Goal: Transaction & Acquisition: Purchase product/service

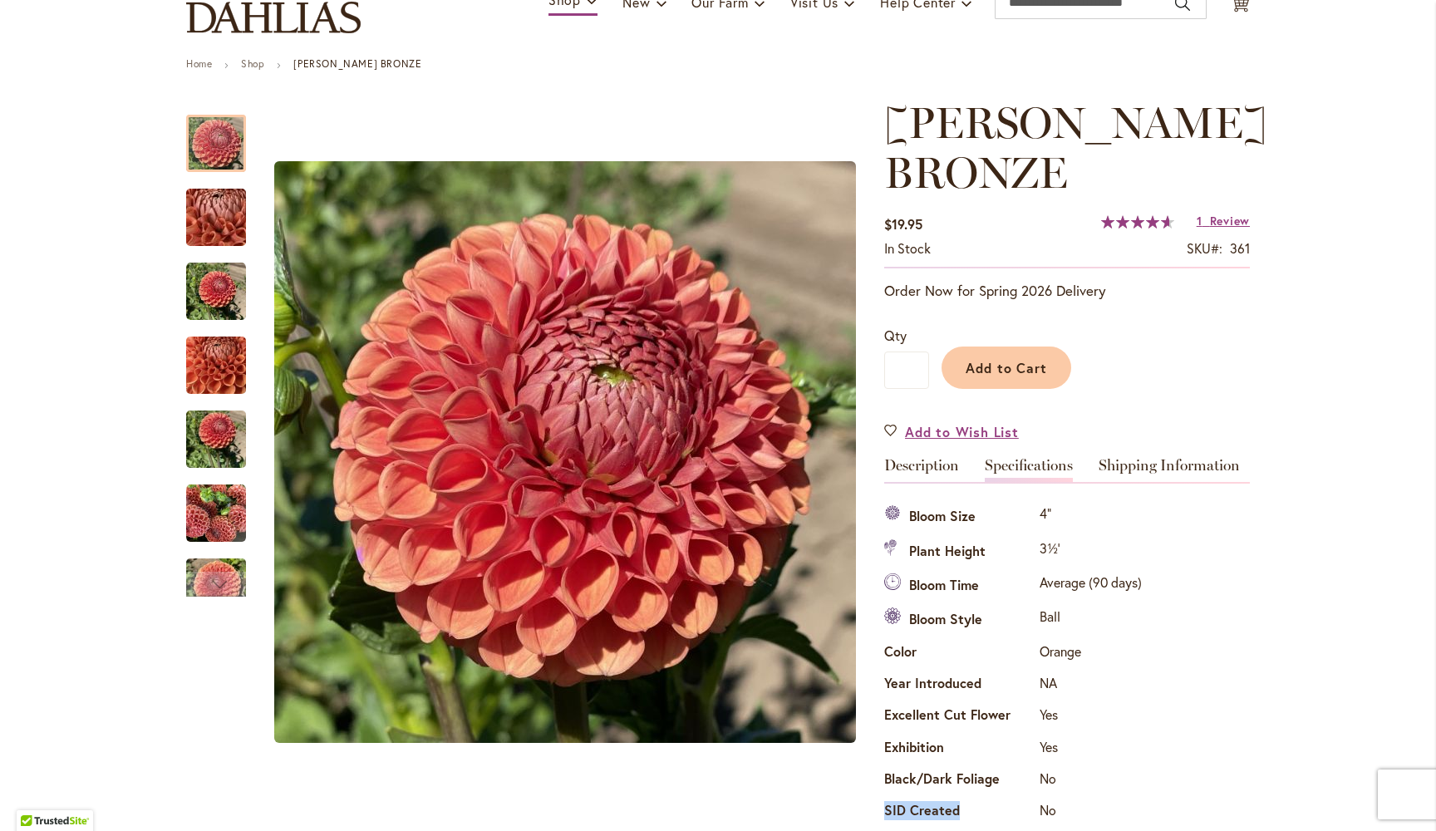
scroll to position [150, 0]
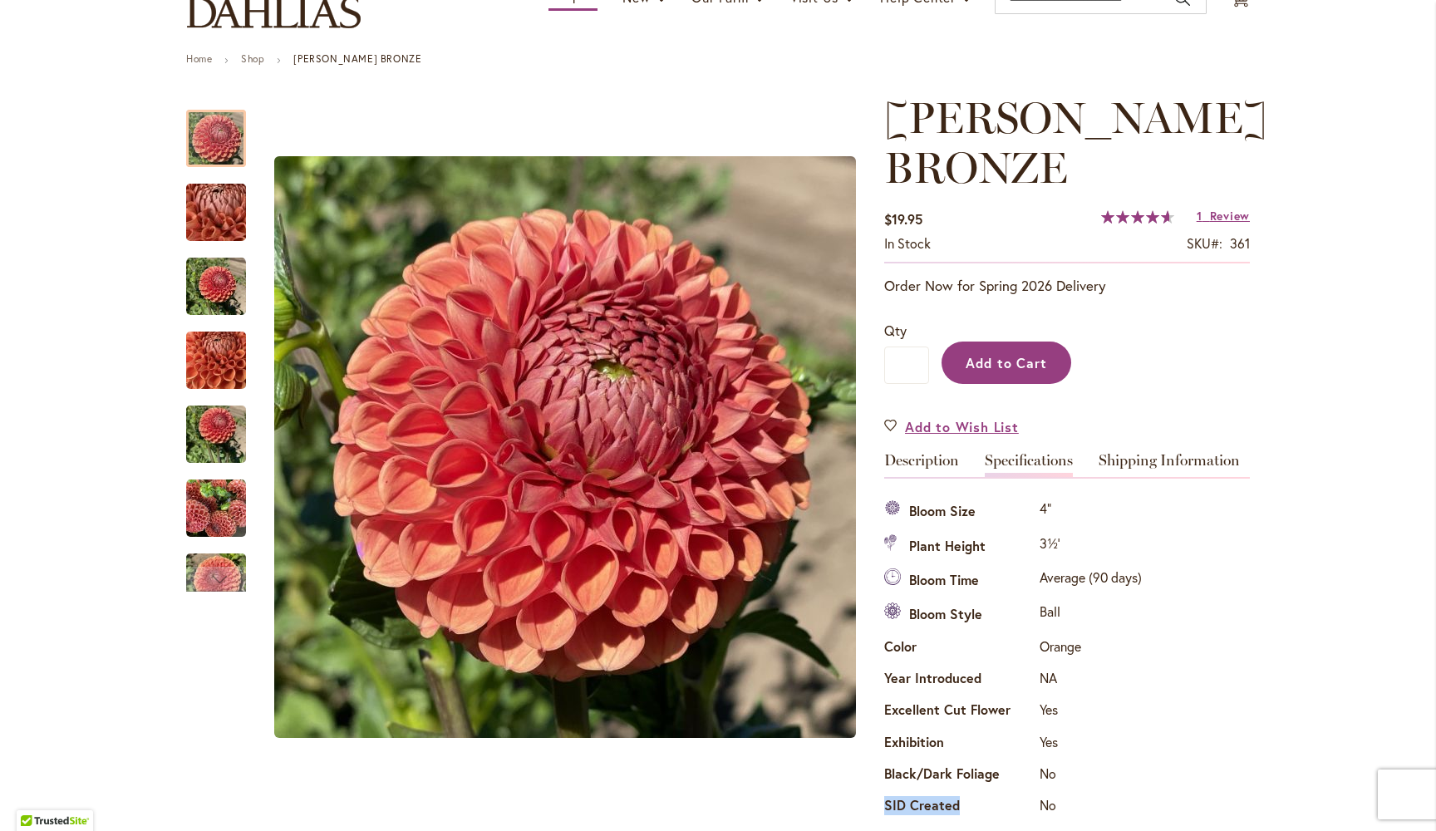
click at [1001, 361] on span "Add to Cart" at bounding box center [1007, 362] width 82 height 17
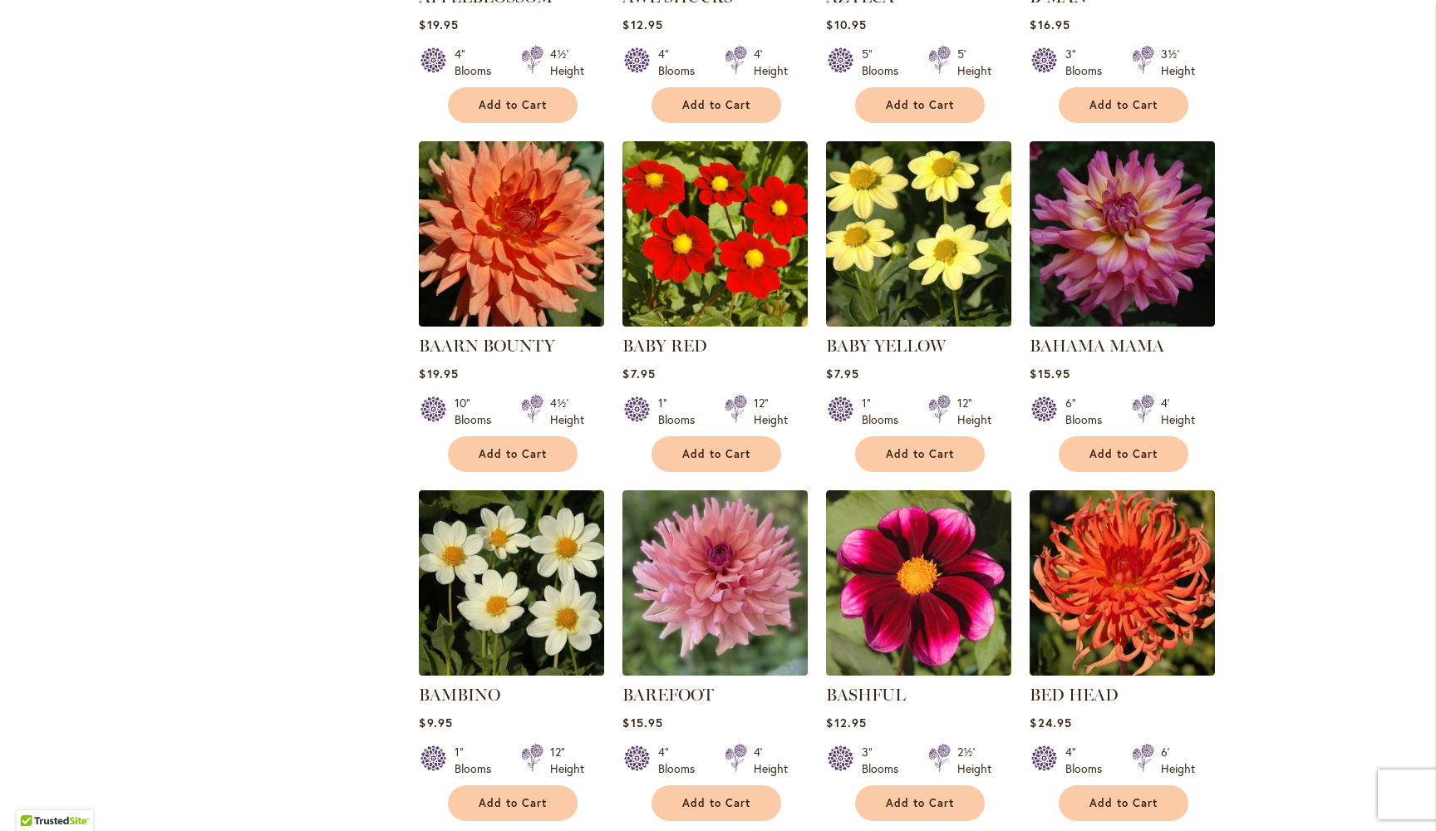
scroll to position [1670, 0]
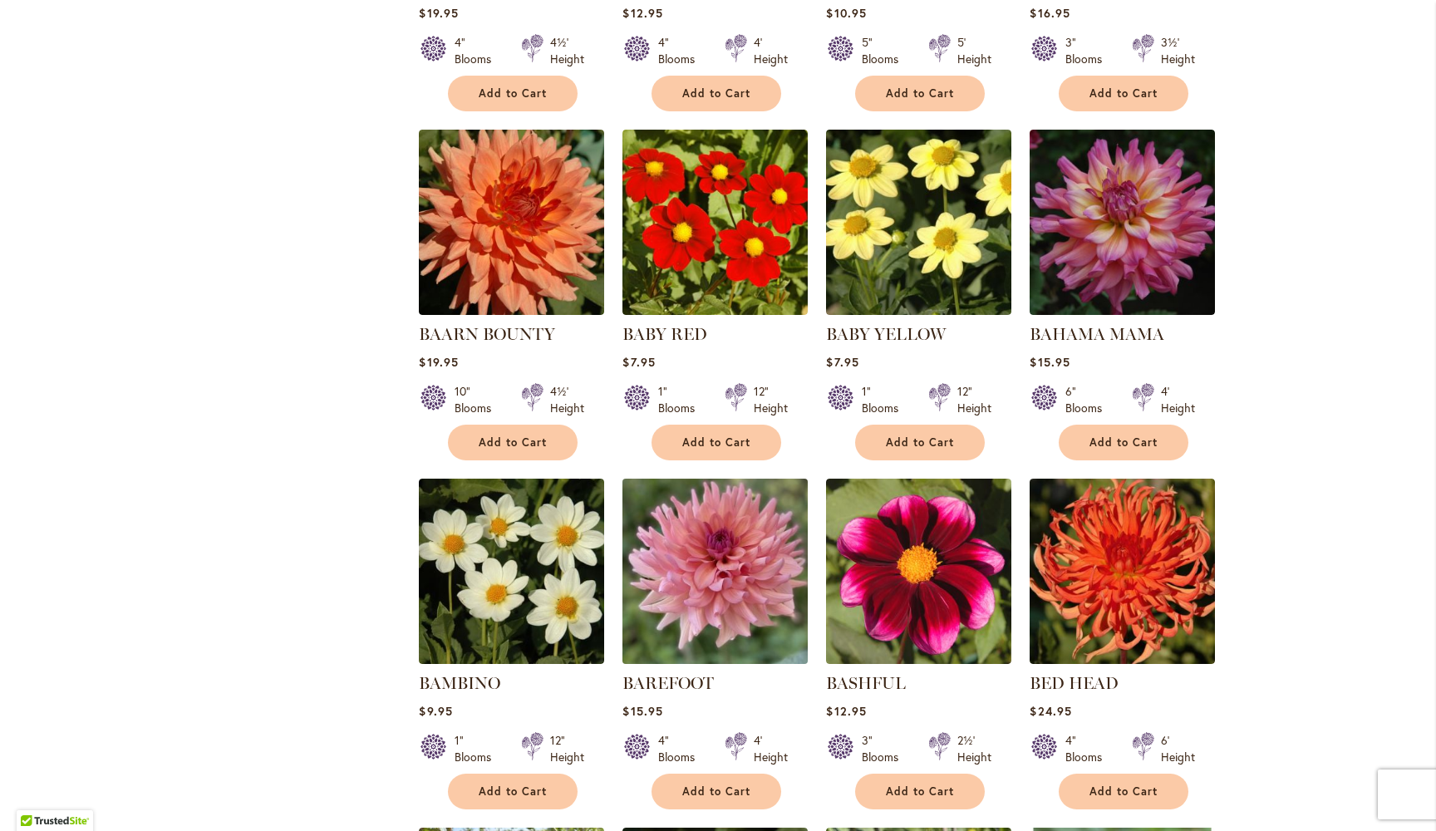
click at [724, 534] on img at bounding box center [715, 571] width 195 height 195
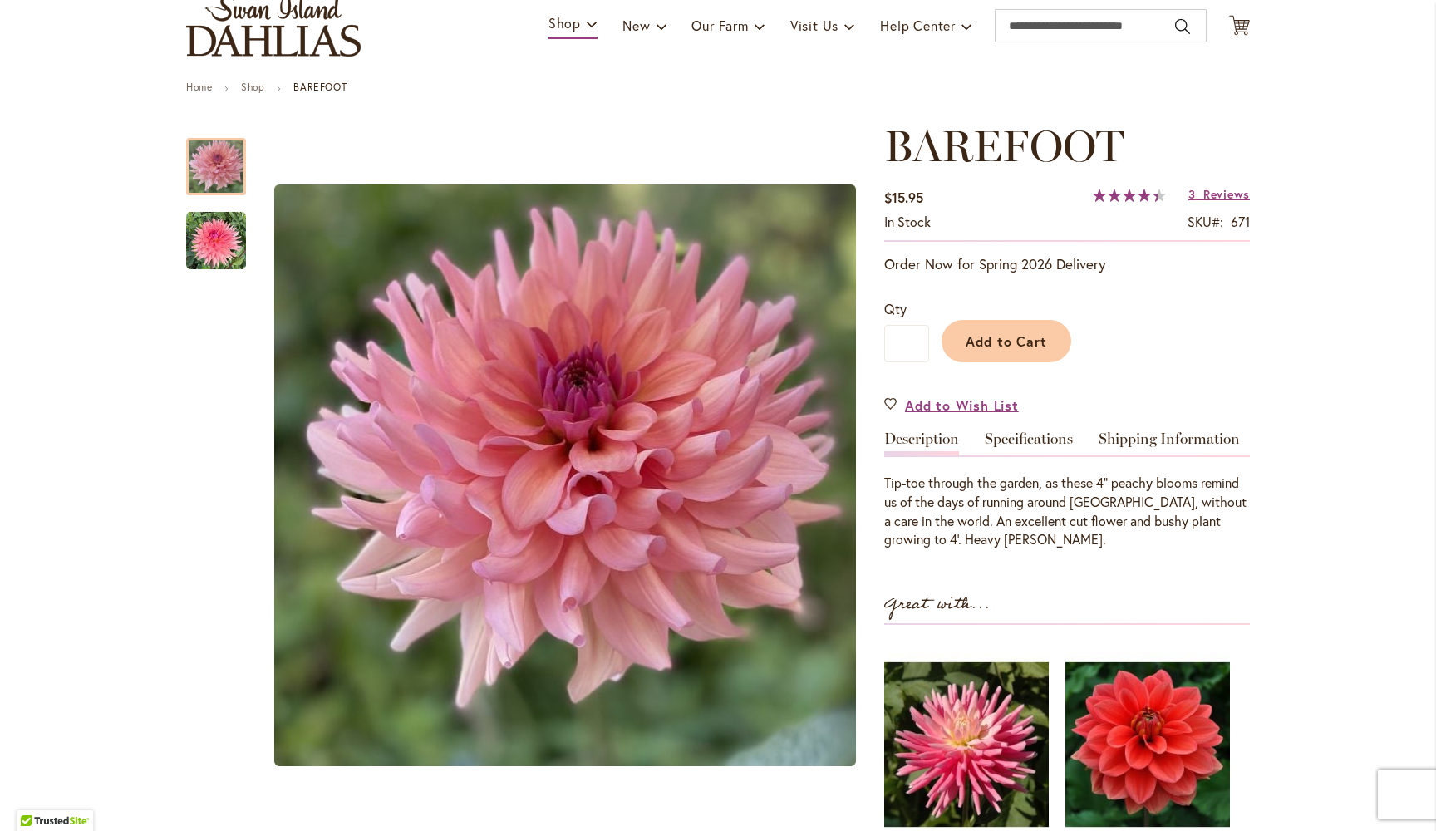
scroll to position [114, 0]
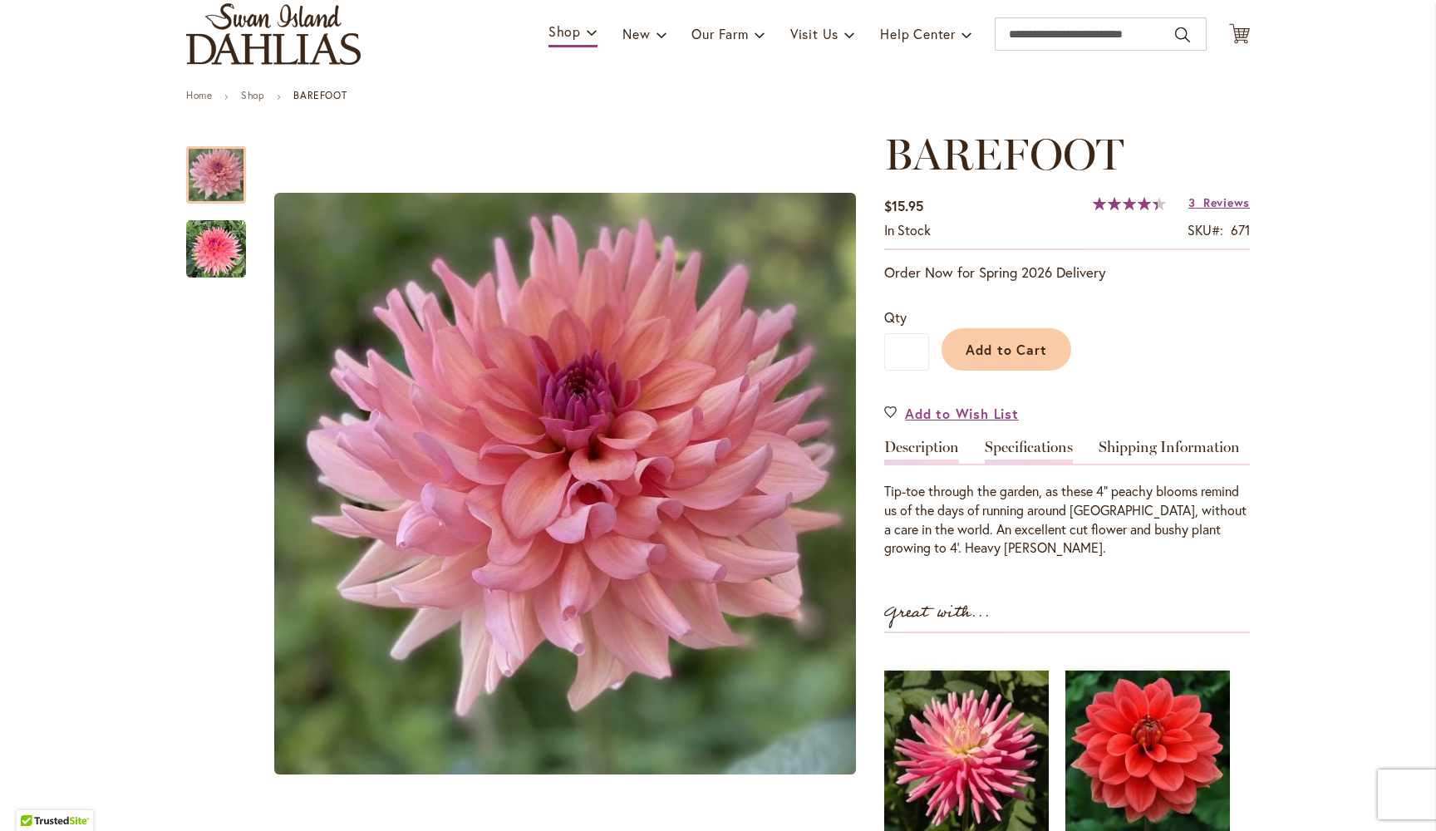
click at [1039, 447] on link "Specifications" at bounding box center [1029, 452] width 88 height 24
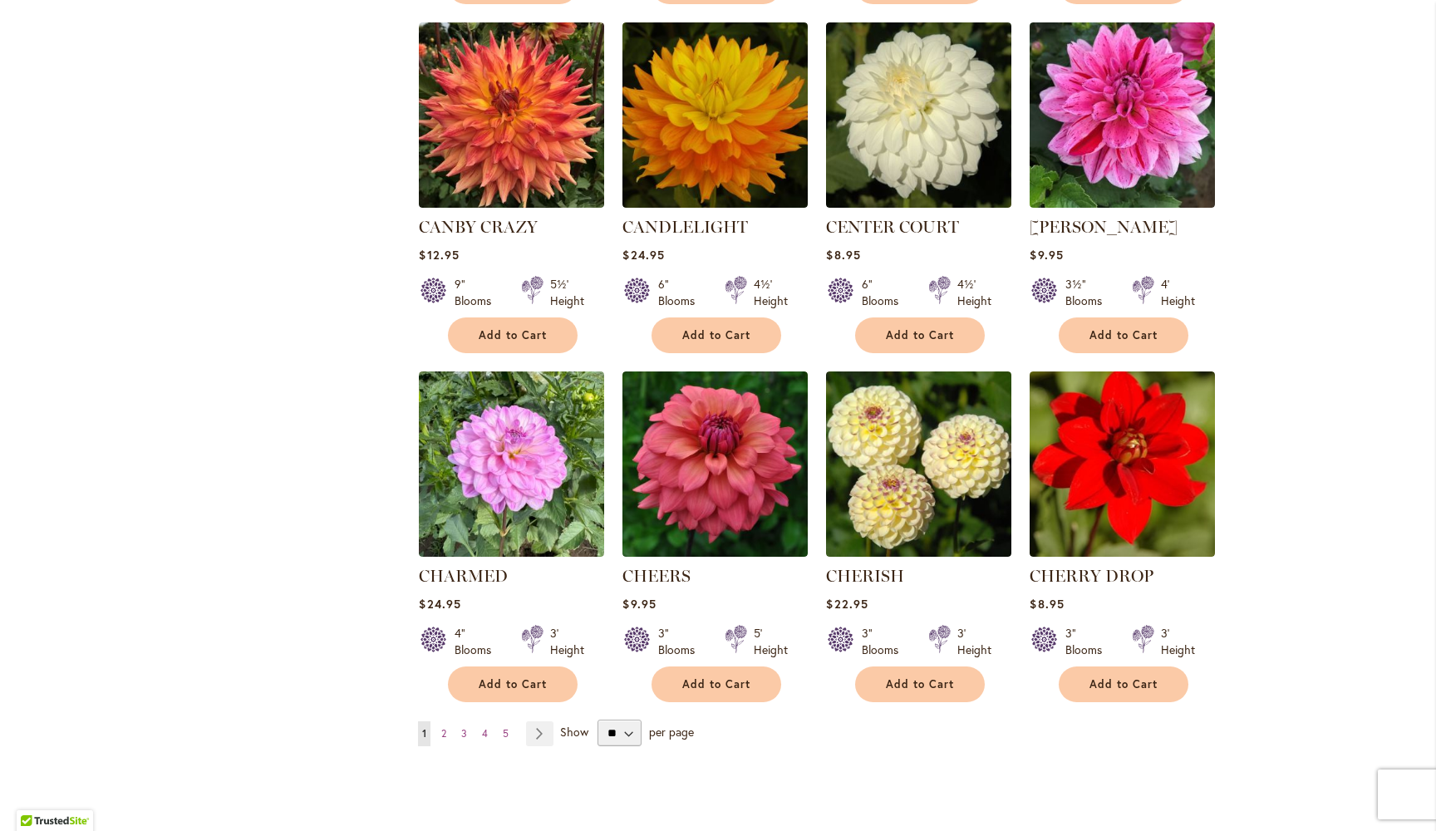
scroll to position [5333, 0]
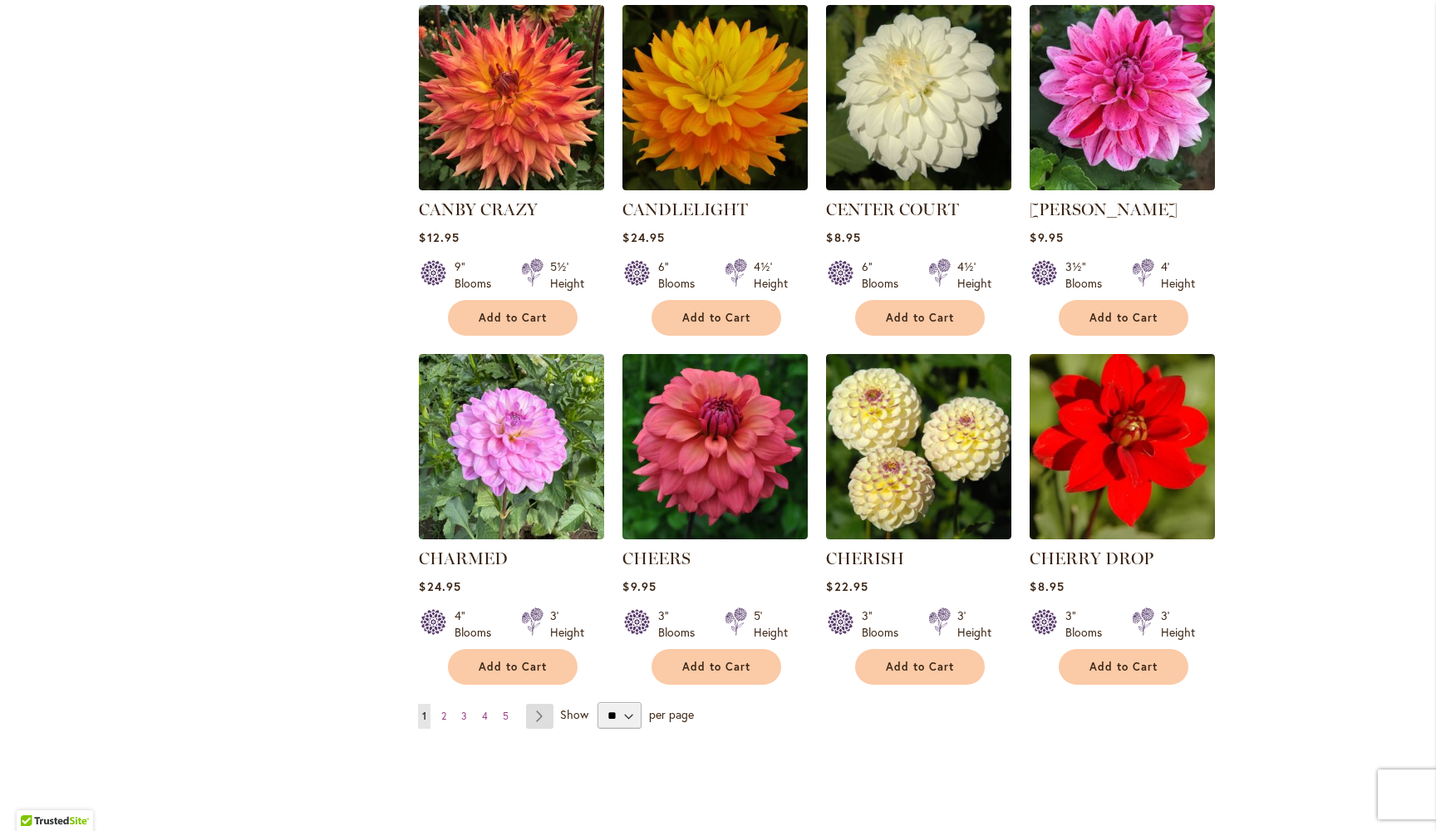
click at [543, 704] on link "Page Next" at bounding box center [539, 716] width 27 height 25
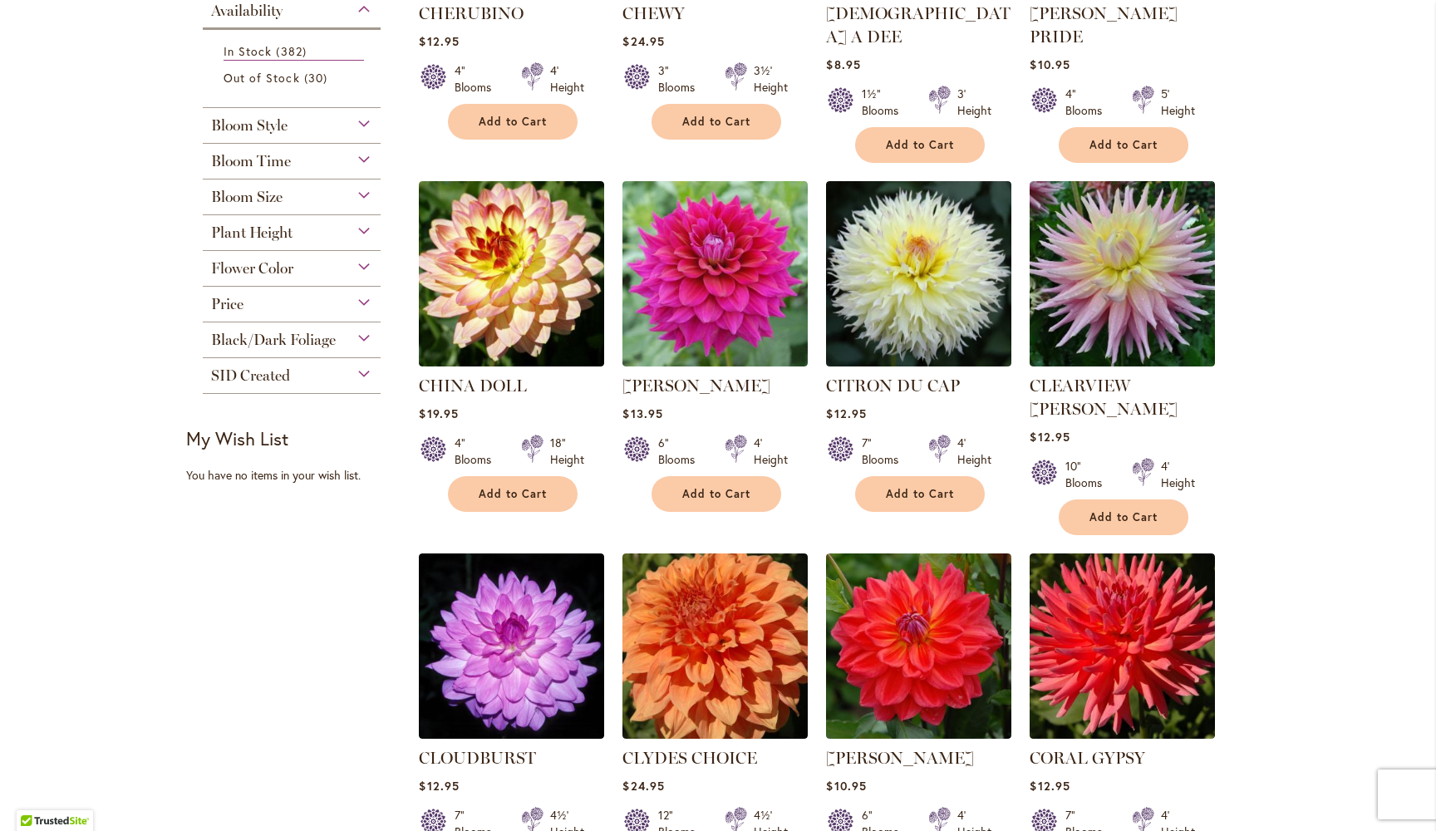
scroll to position [566, 0]
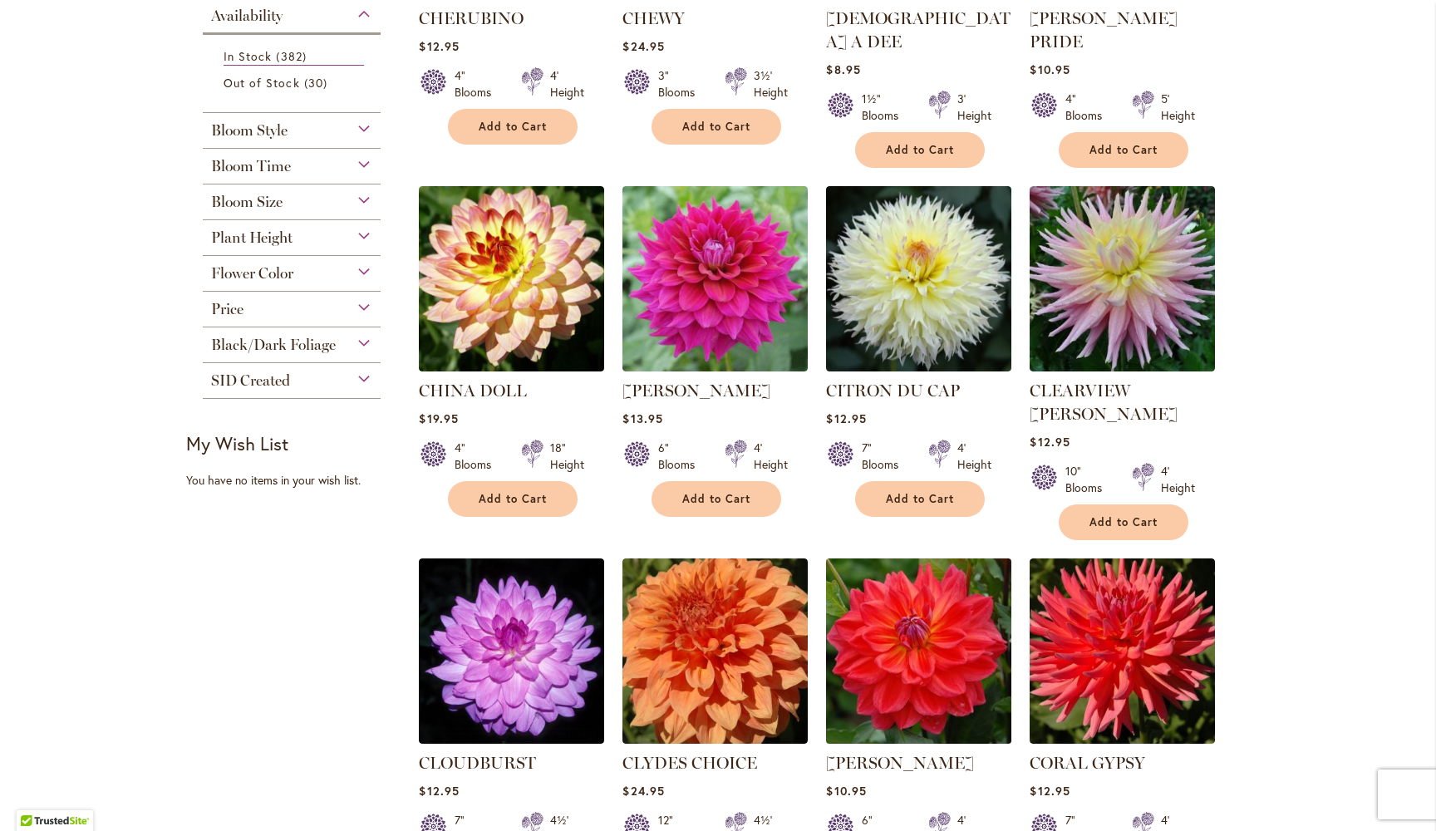
click at [929, 620] on img at bounding box center [919, 651] width 195 height 195
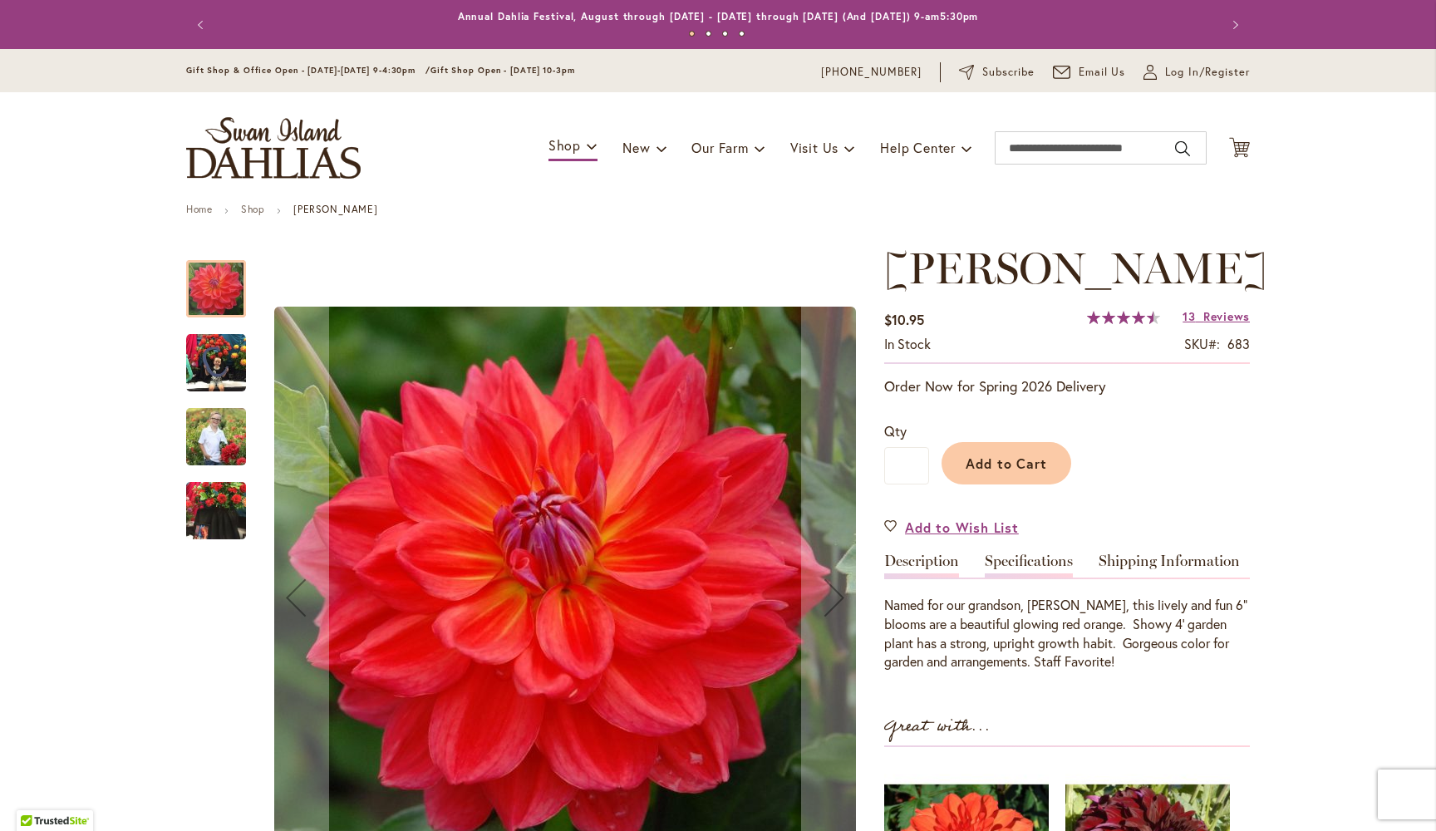
click at [1023, 559] on link "Specifications" at bounding box center [1029, 566] width 88 height 24
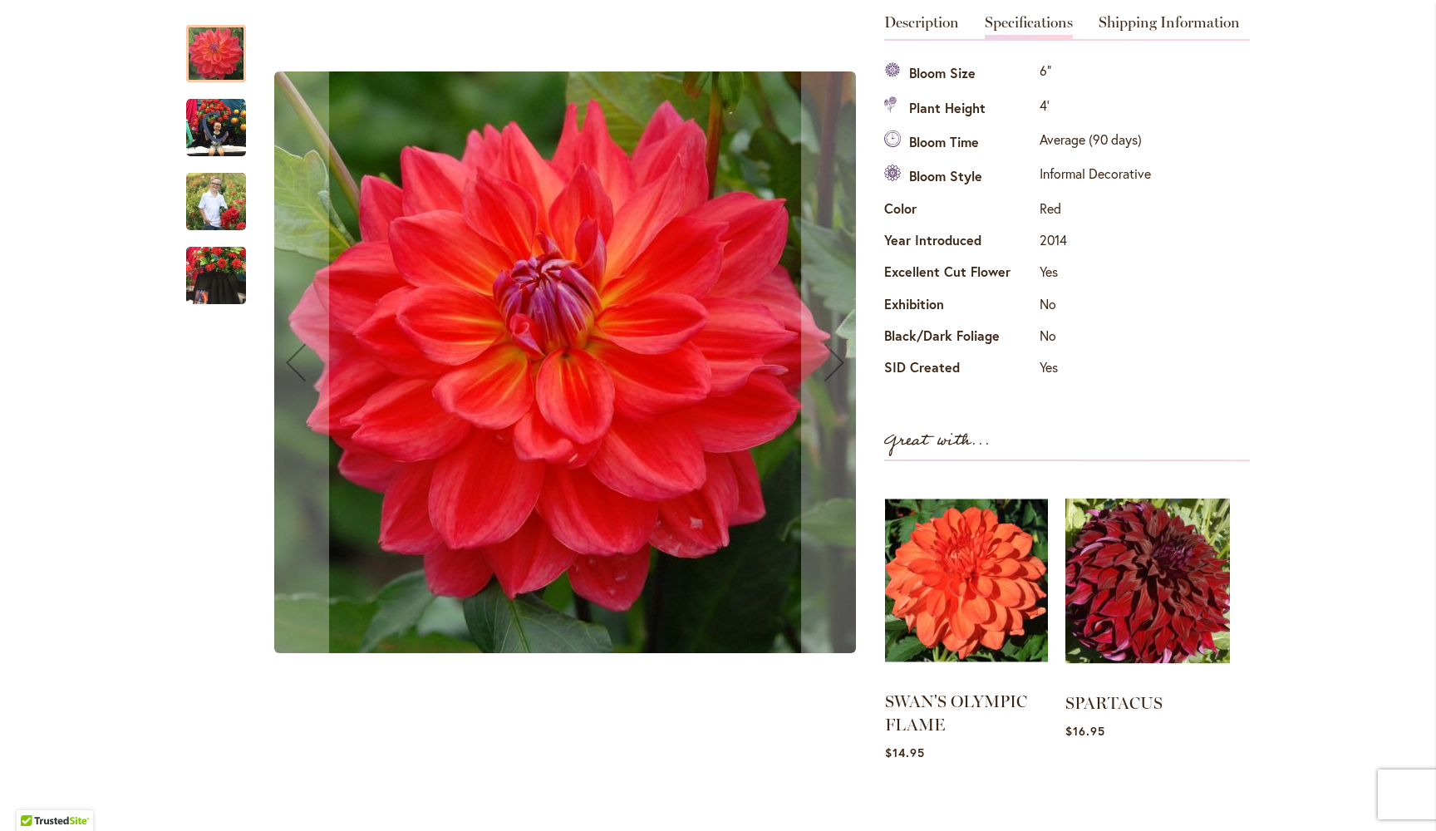
scroll to position [535, 0]
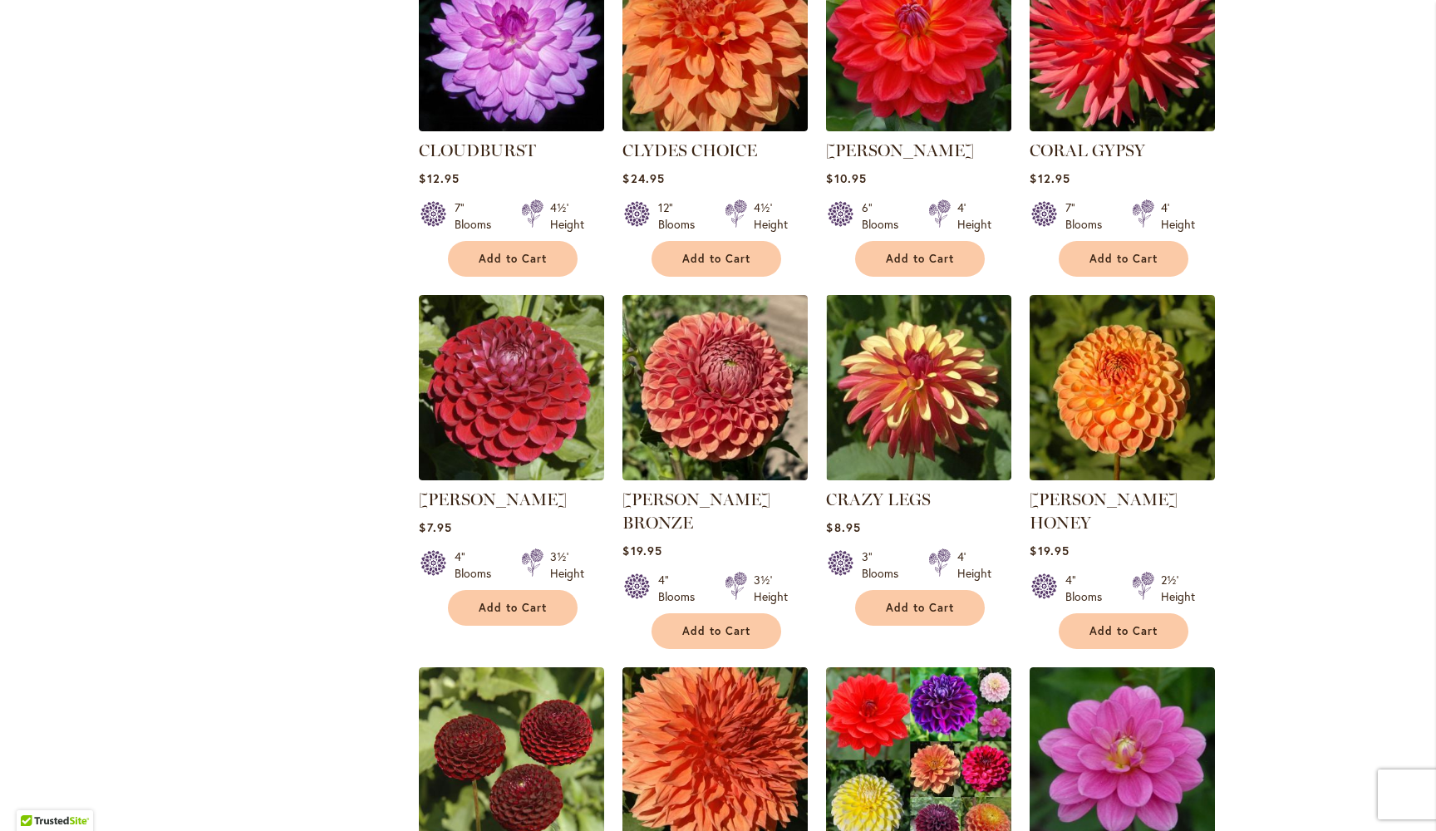
scroll to position [1181, 0]
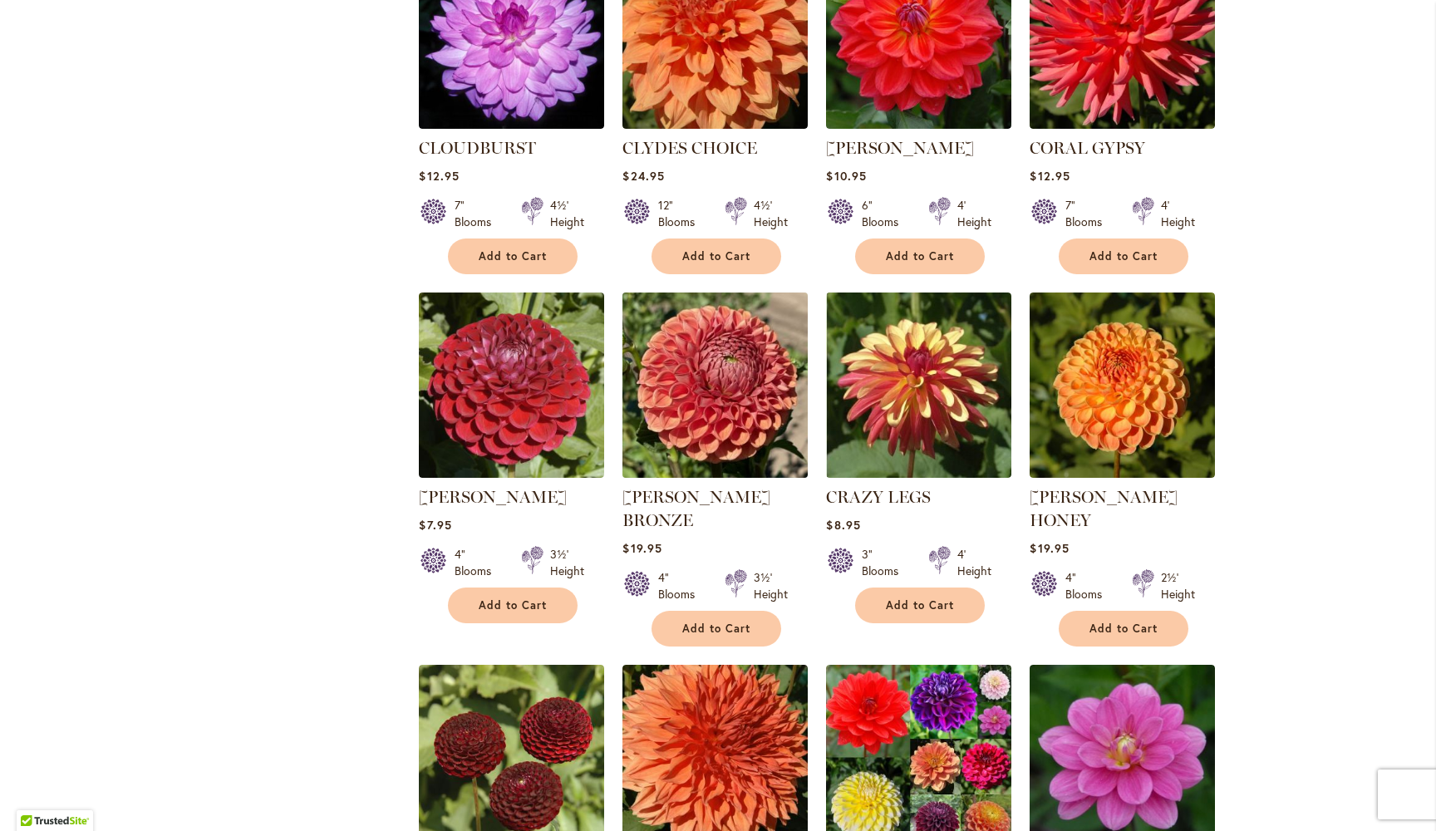
click at [718, 362] on img at bounding box center [715, 385] width 195 height 195
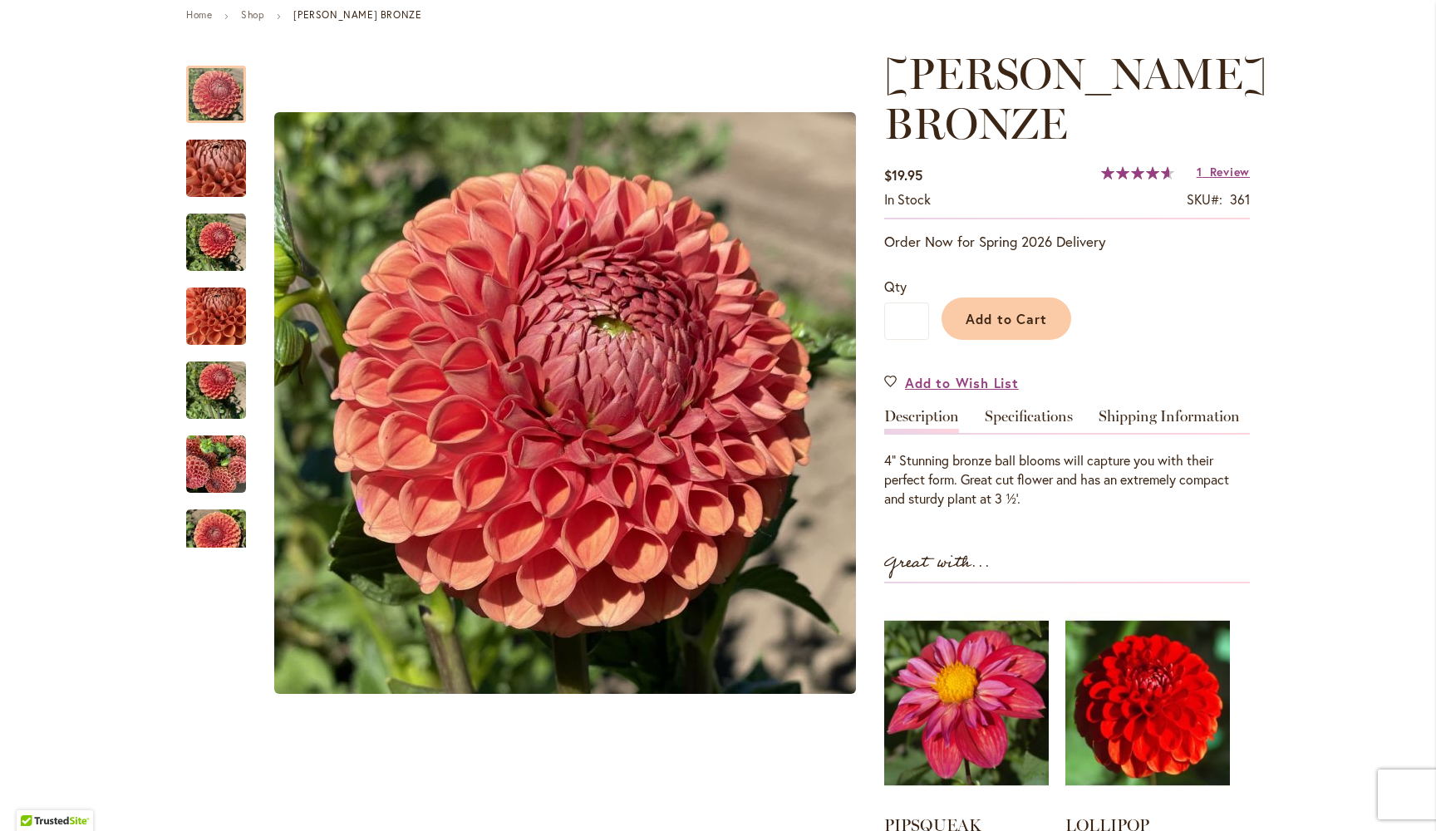
scroll to position [203, 0]
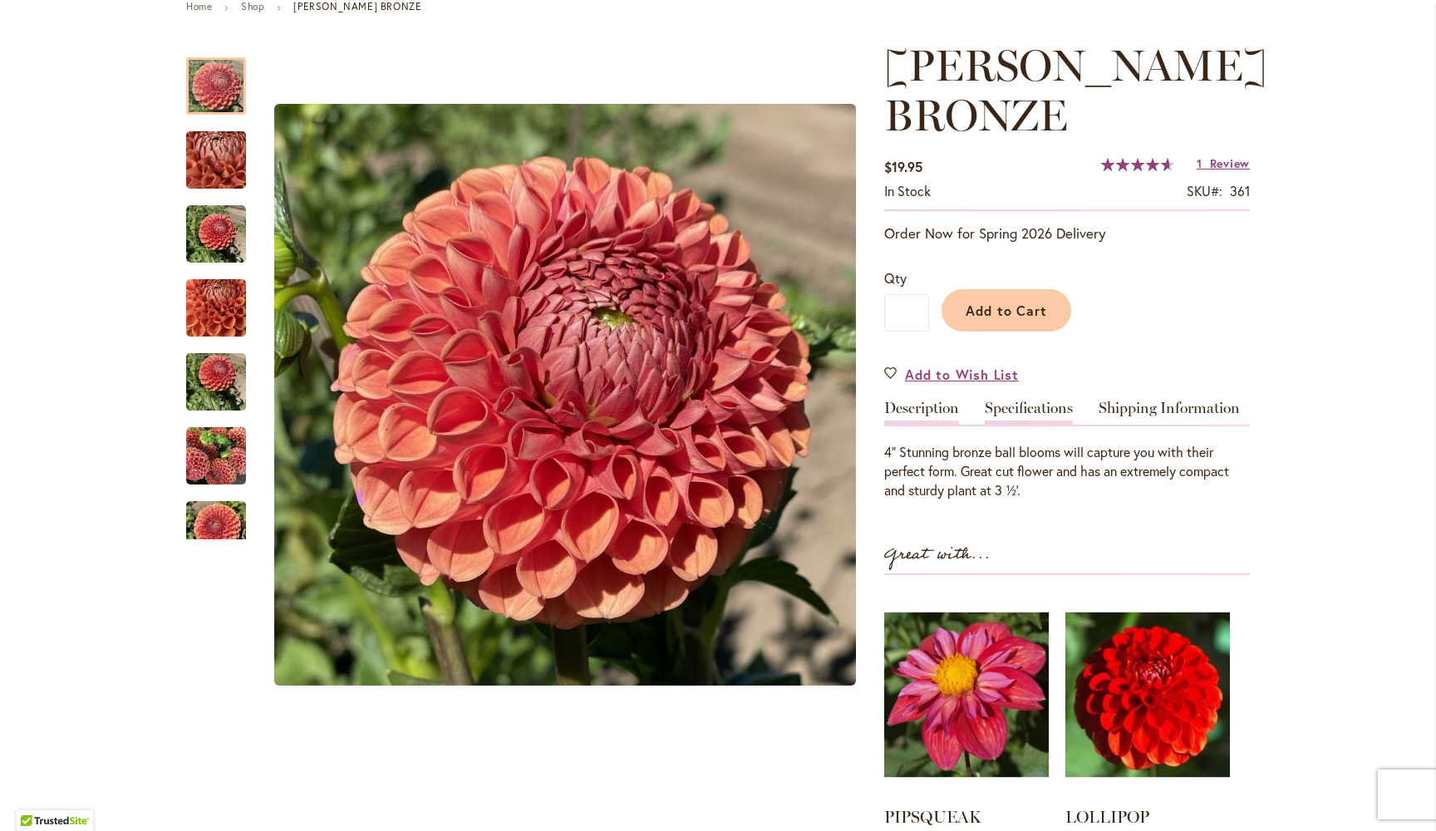
click at [1052, 407] on link "Specifications" at bounding box center [1029, 413] width 88 height 24
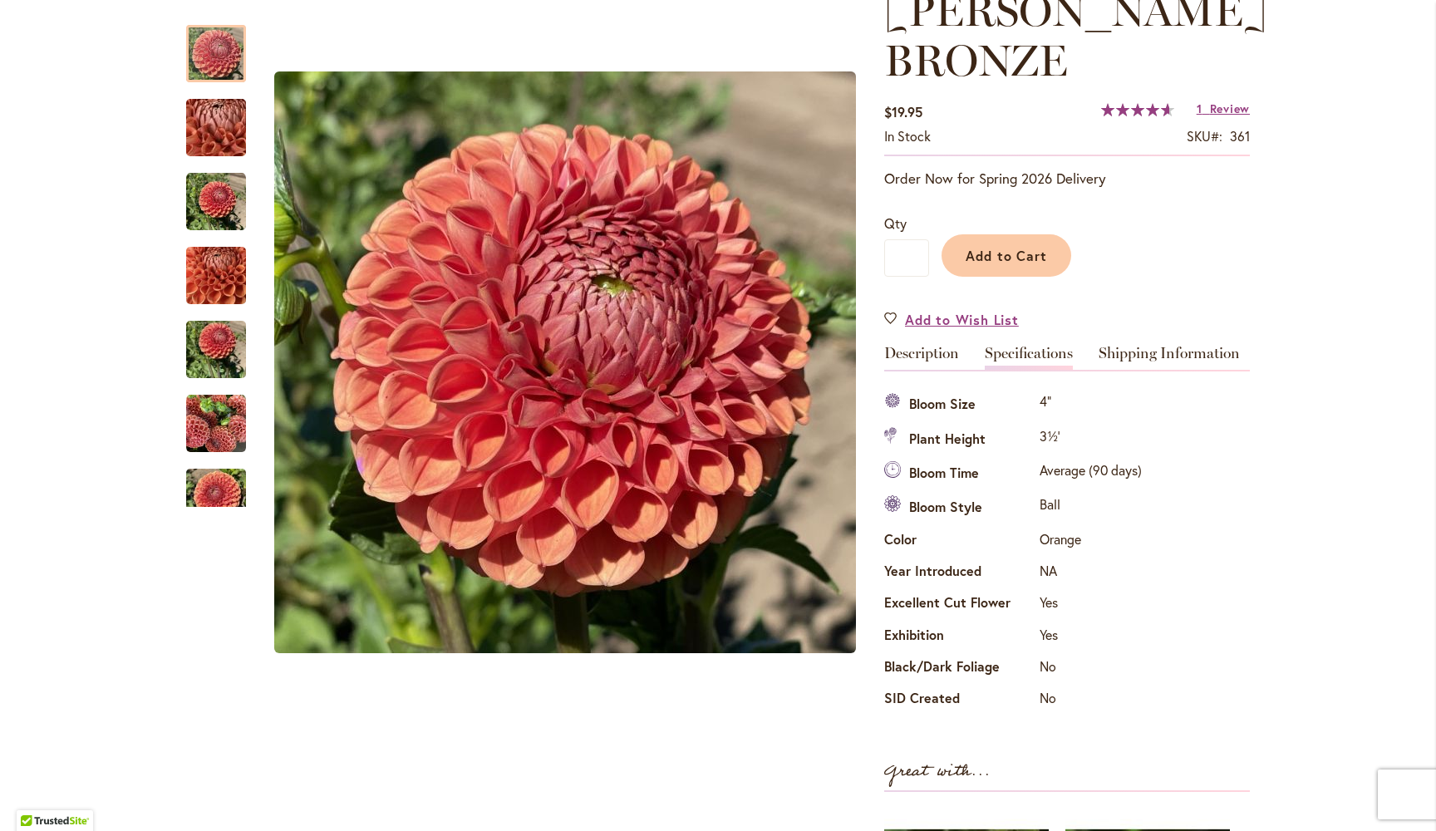
scroll to position [209, 0]
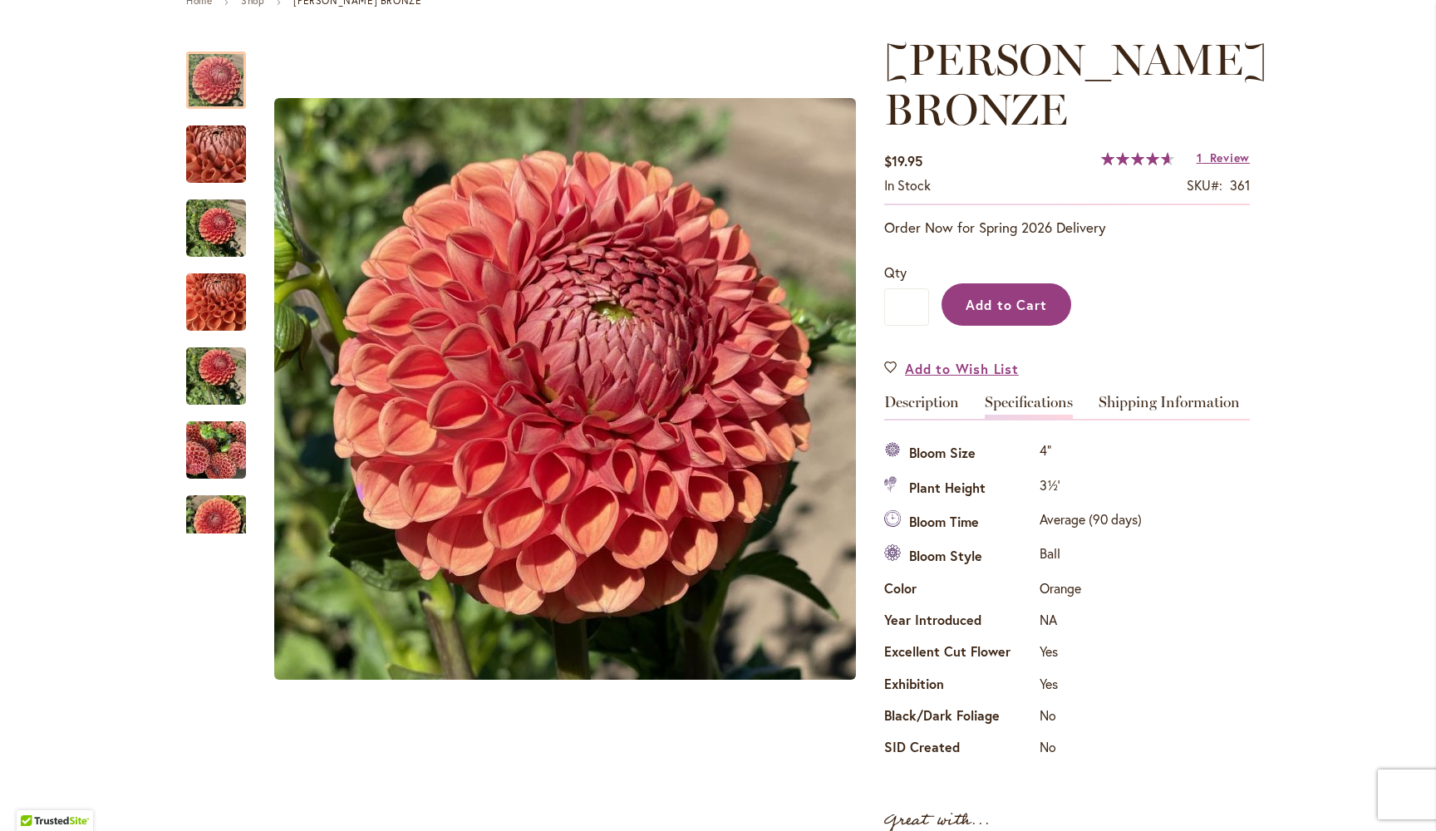
click at [1008, 305] on span "Add to Cart" at bounding box center [1007, 304] width 82 height 17
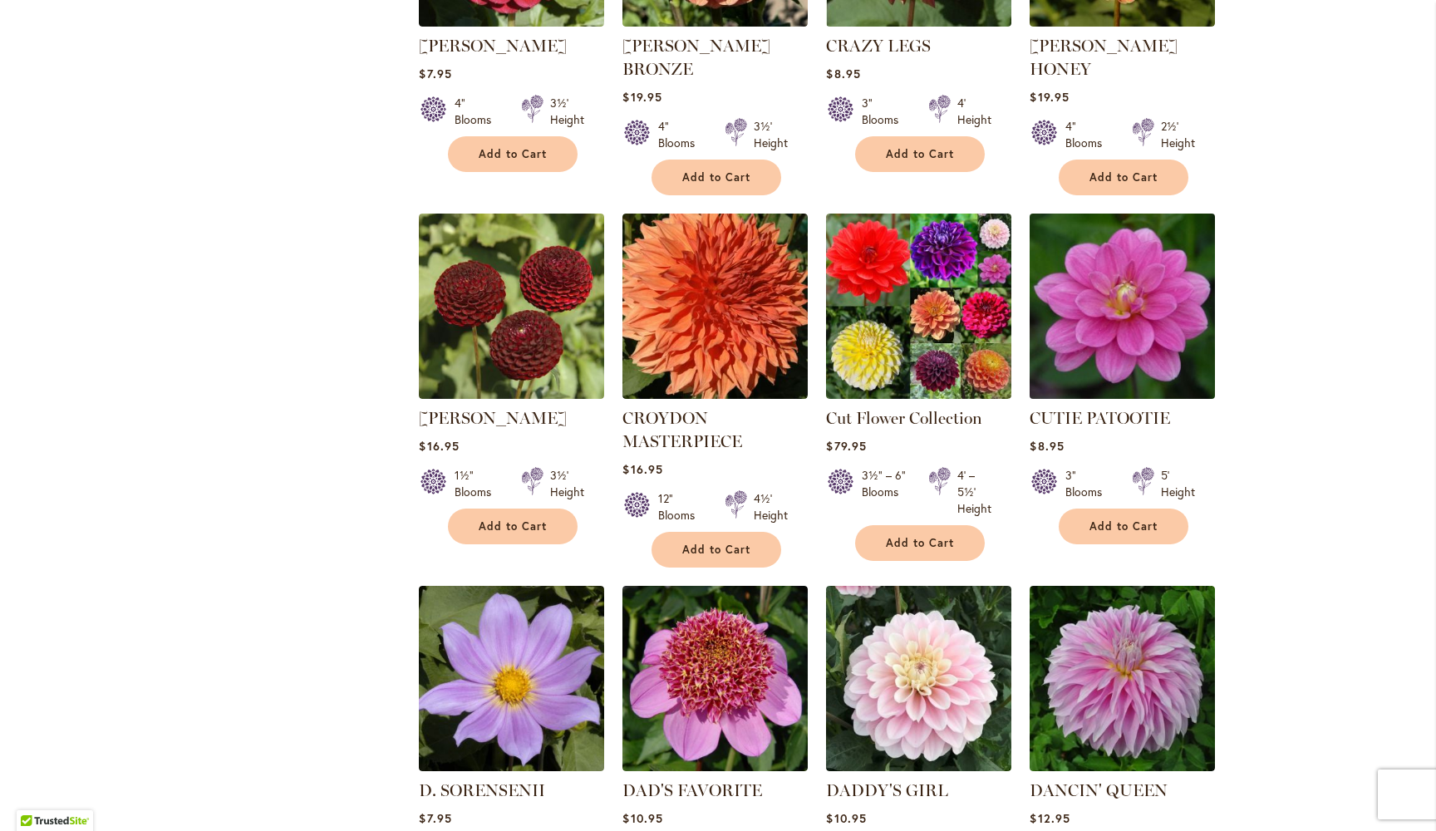
scroll to position [1638, 0]
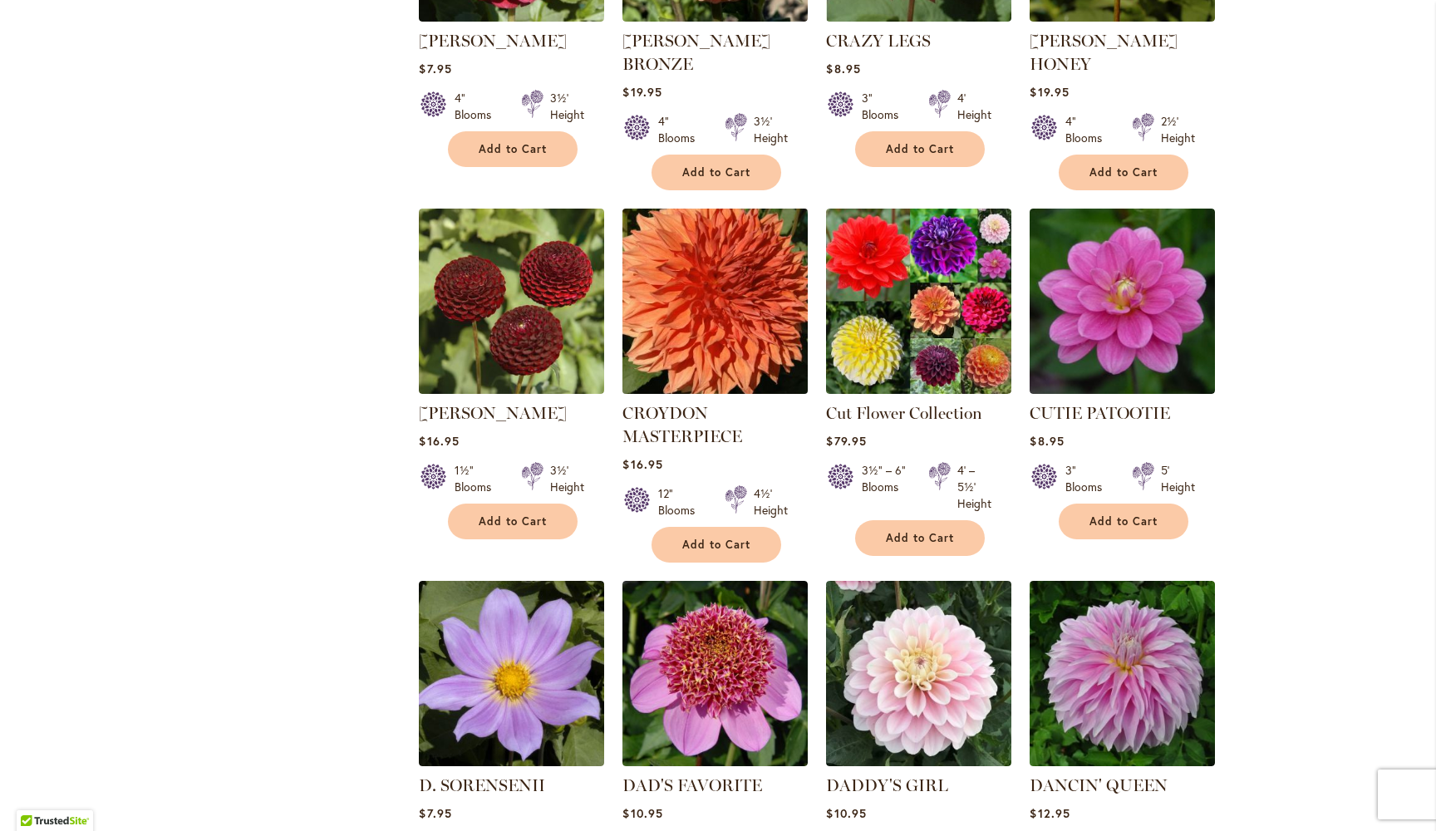
click at [727, 224] on img at bounding box center [715, 301] width 195 height 195
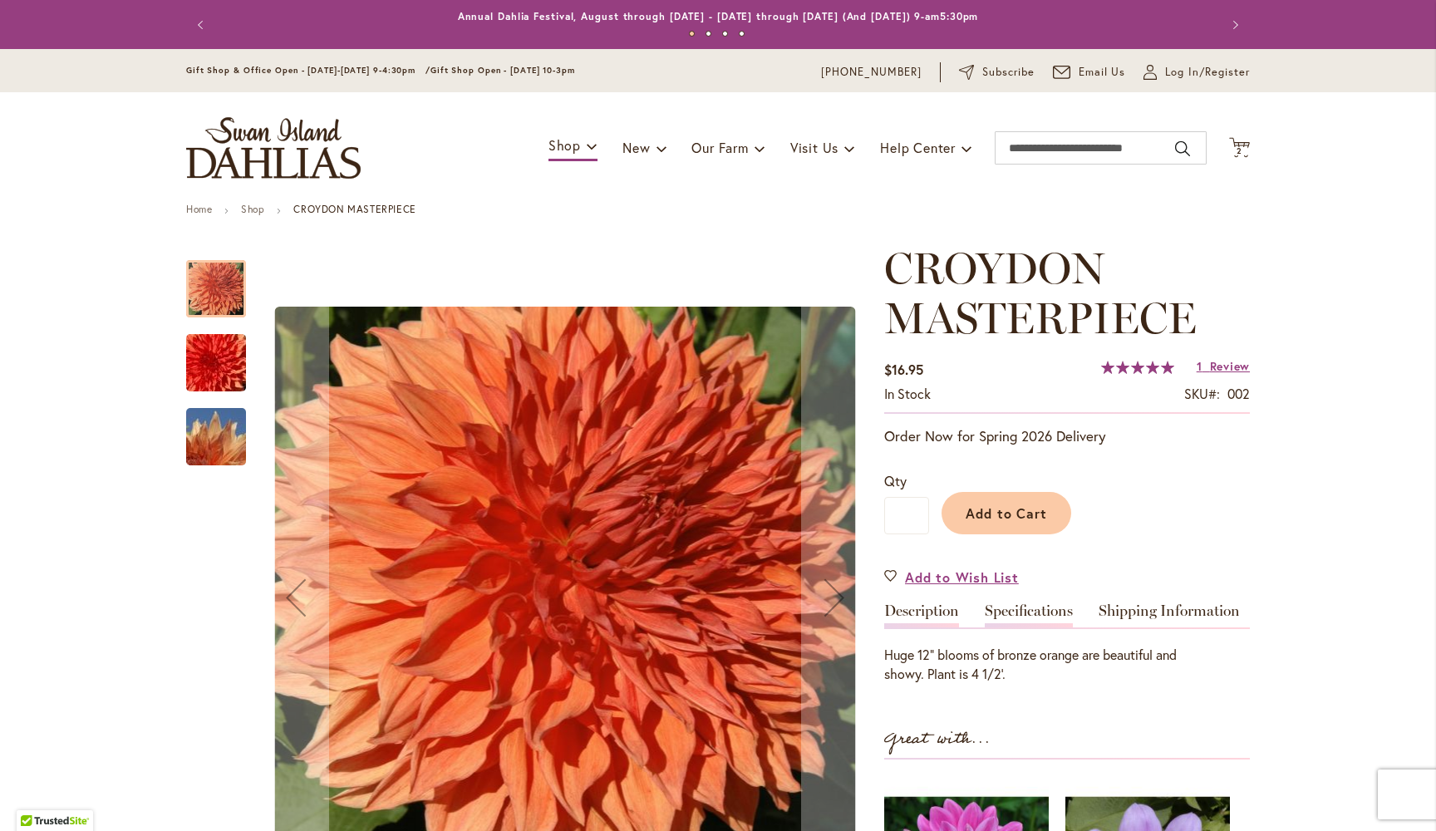
click at [1021, 613] on link "Specifications" at bounding box center [1029, 616] width 88 height 24
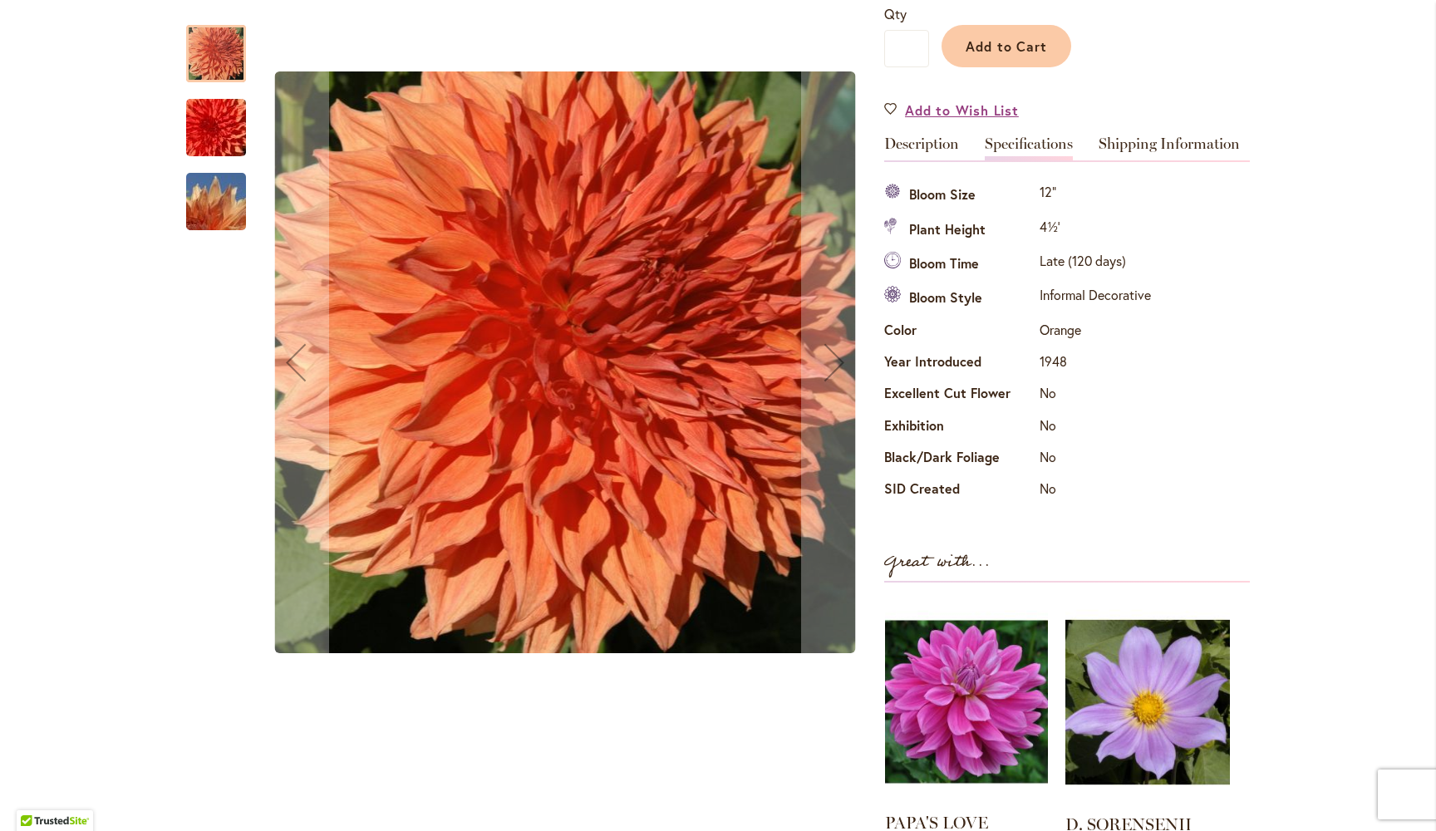
scroll to position [465, 0]
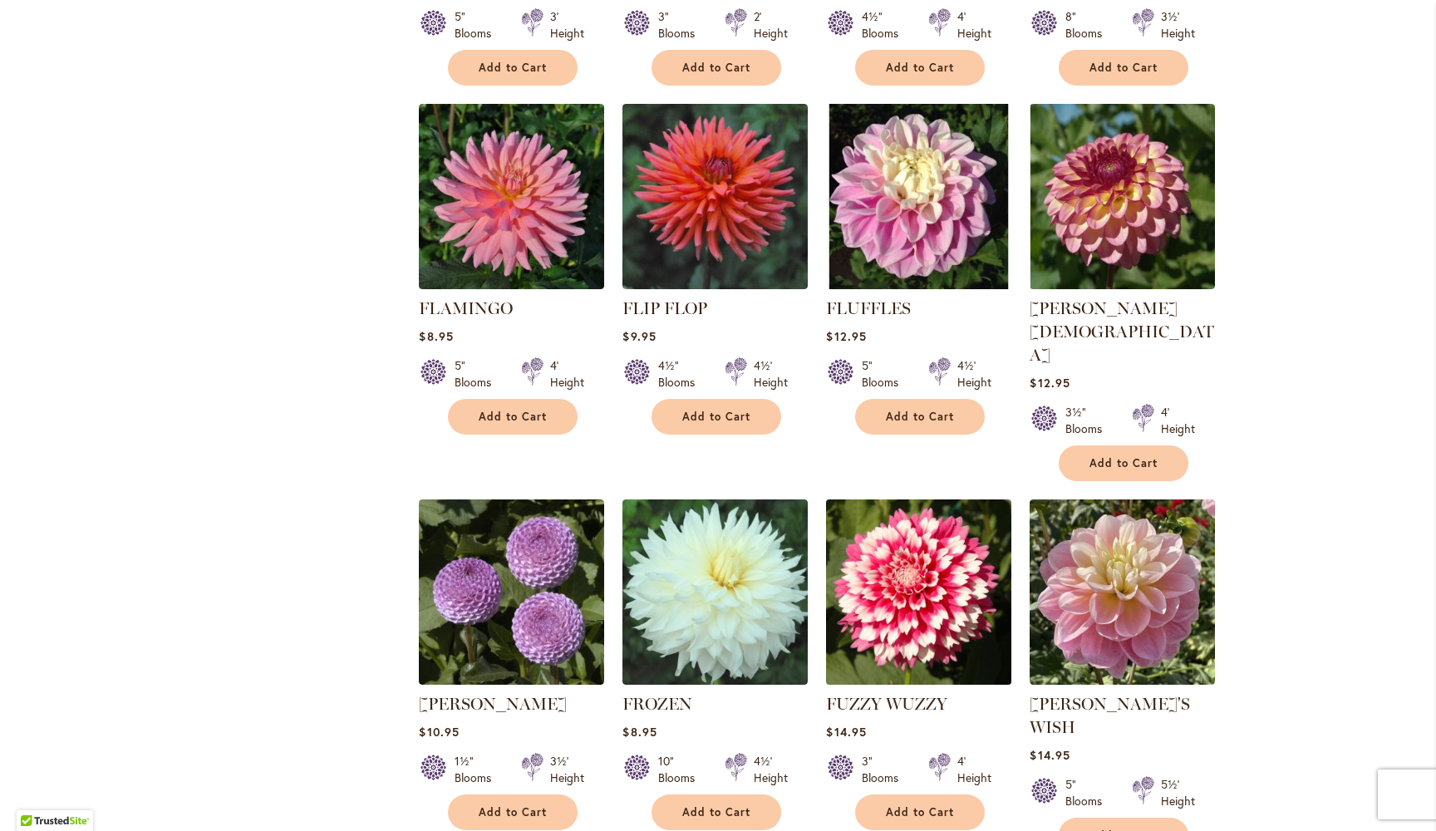
scroll to position [5369, 0]
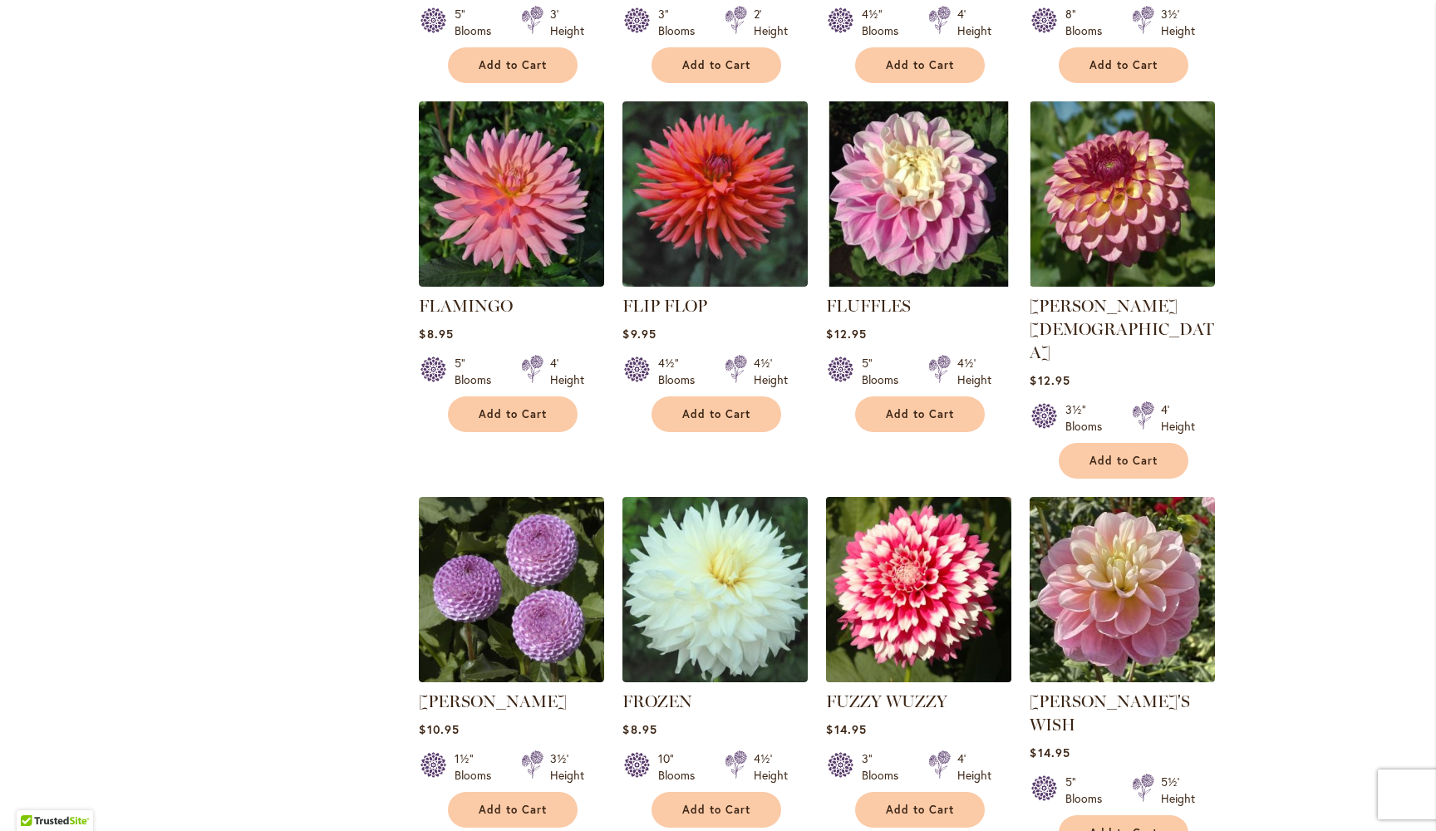
click at [931, 492] on img at bounding box center [919, 589] width 195 height 195
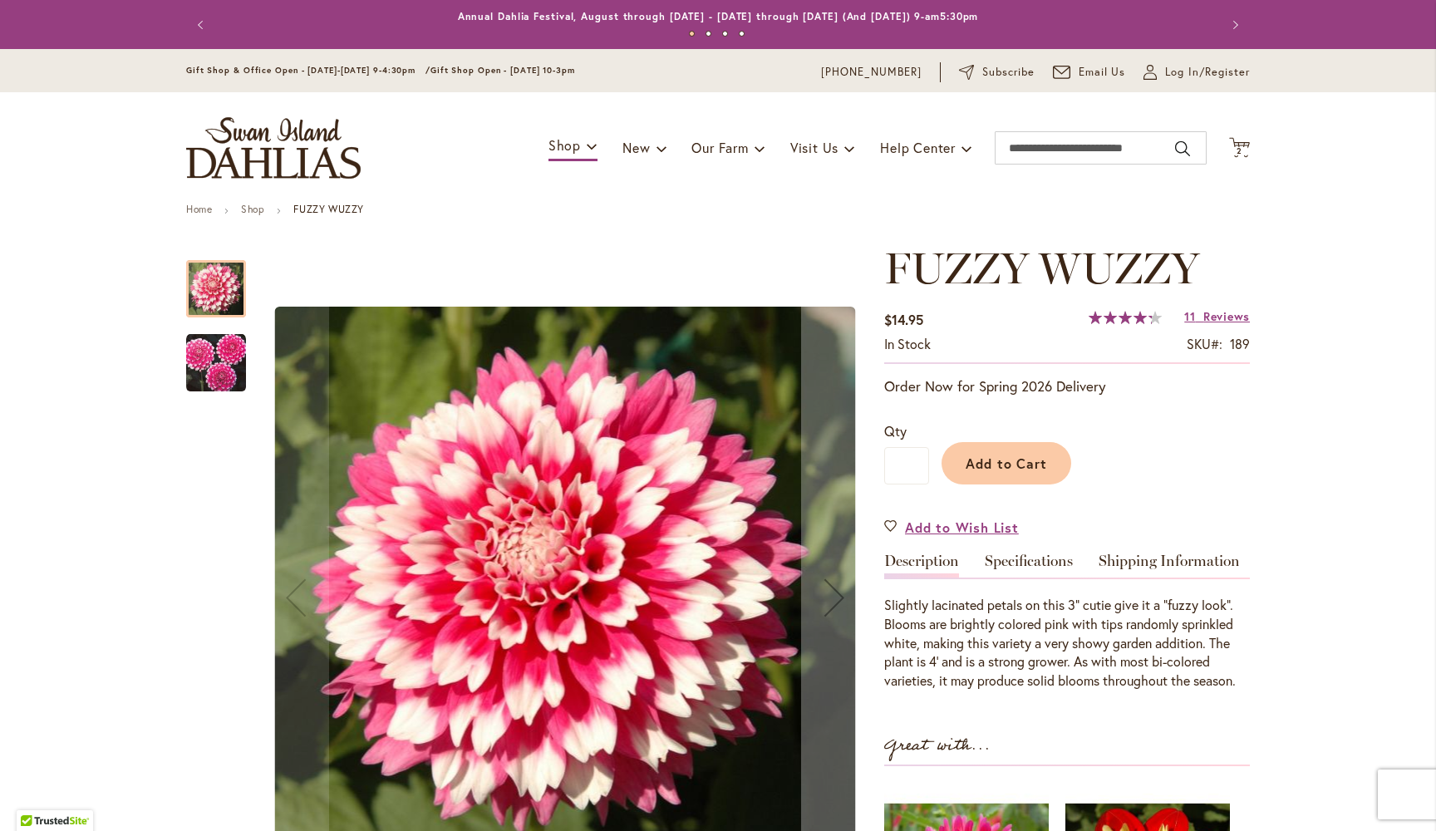
click at [1034, 548] on div "FUZZY WUZZY $14.95 In stock SKU 189 Rating: 86 % of 100 11 Reviews Add Your Rev…" at bounding box center [1067, 712] width 366 height 936
click at [1034, 561] on link "Specifications" at bounding box center [1029, 566] width 88 height 24
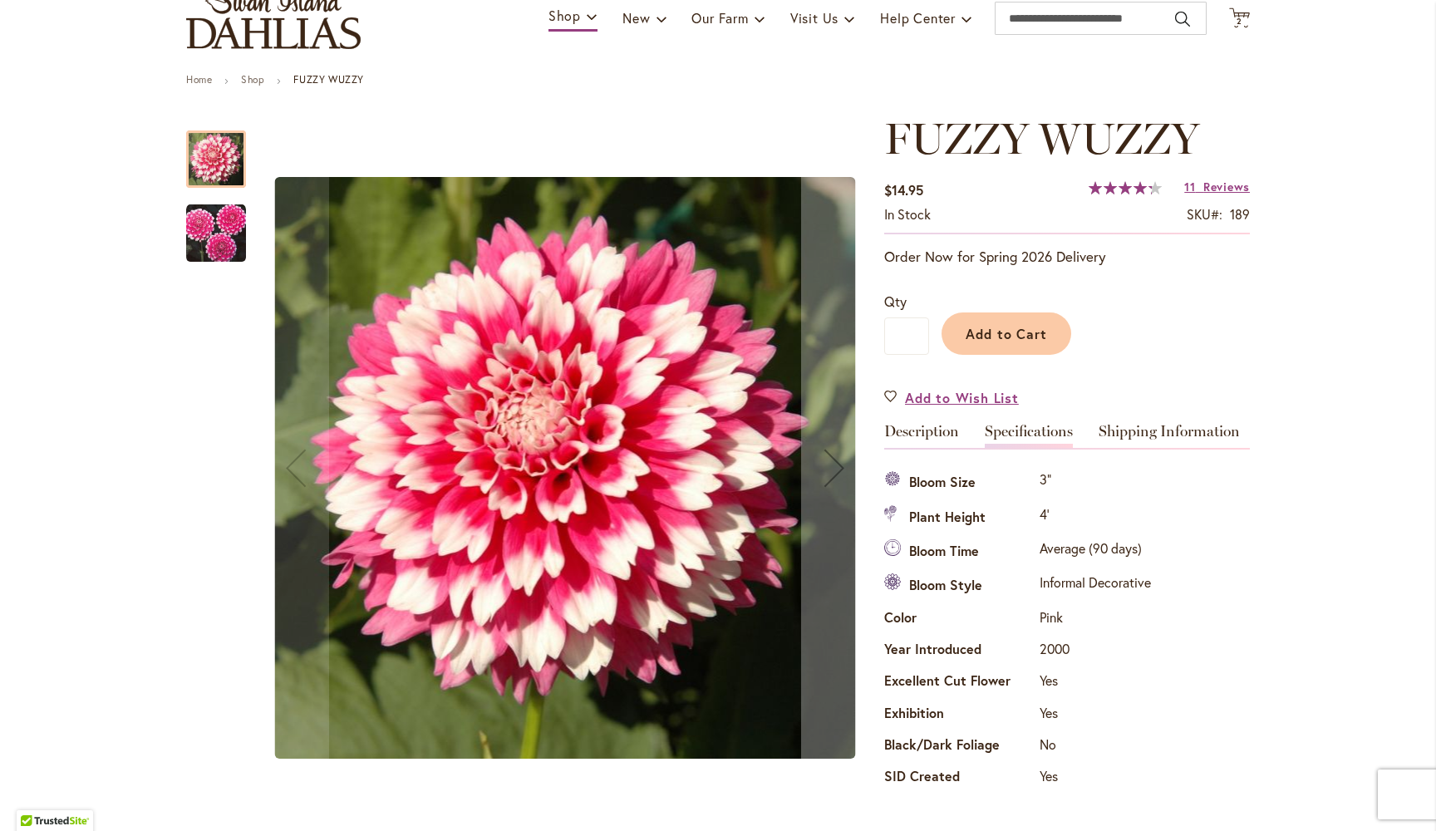
scroll to position [128, 0]
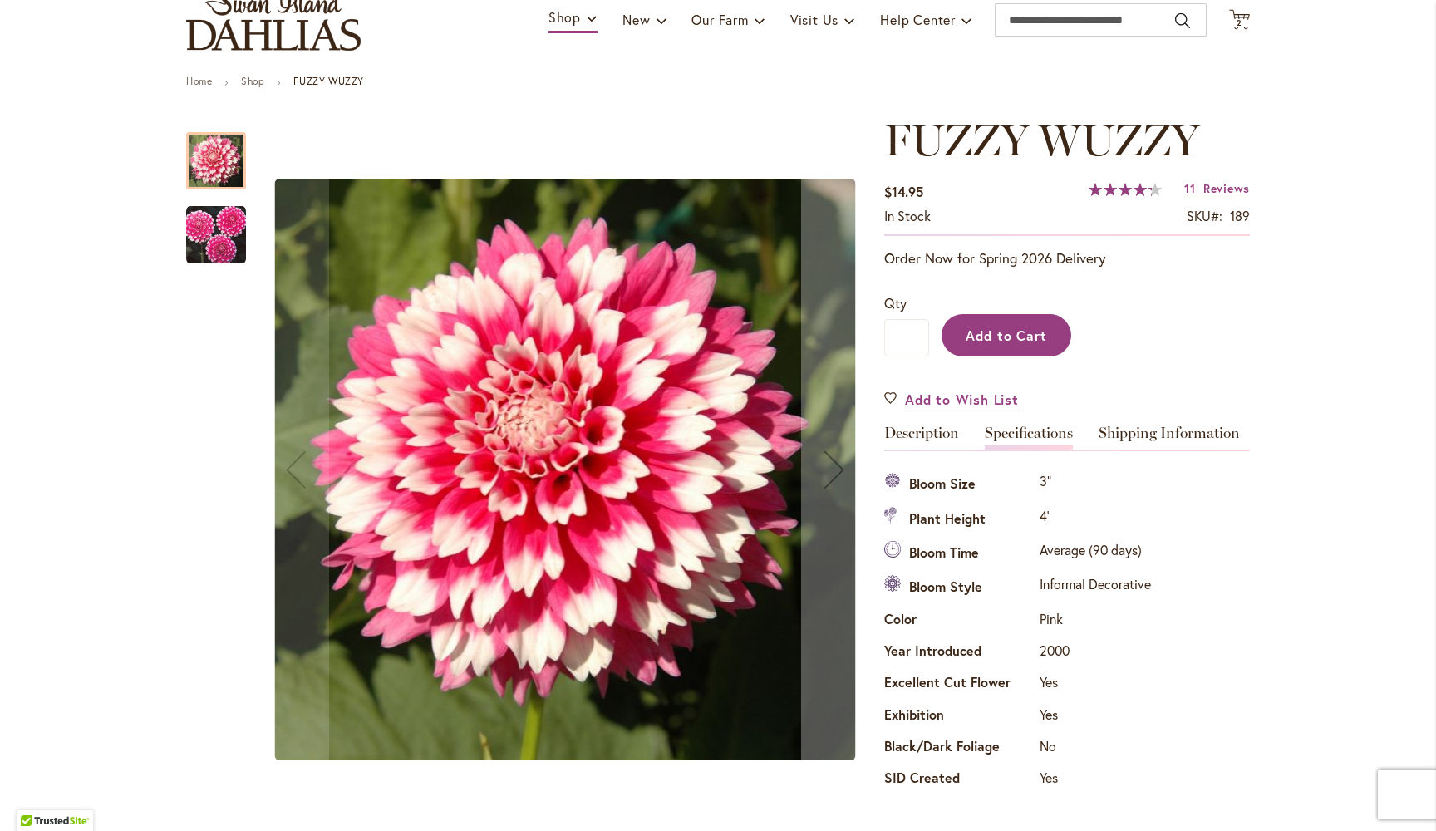
click at [1022, 338] on span "Add to Cart" at bounding box center [1007, 335] width 82 height 17
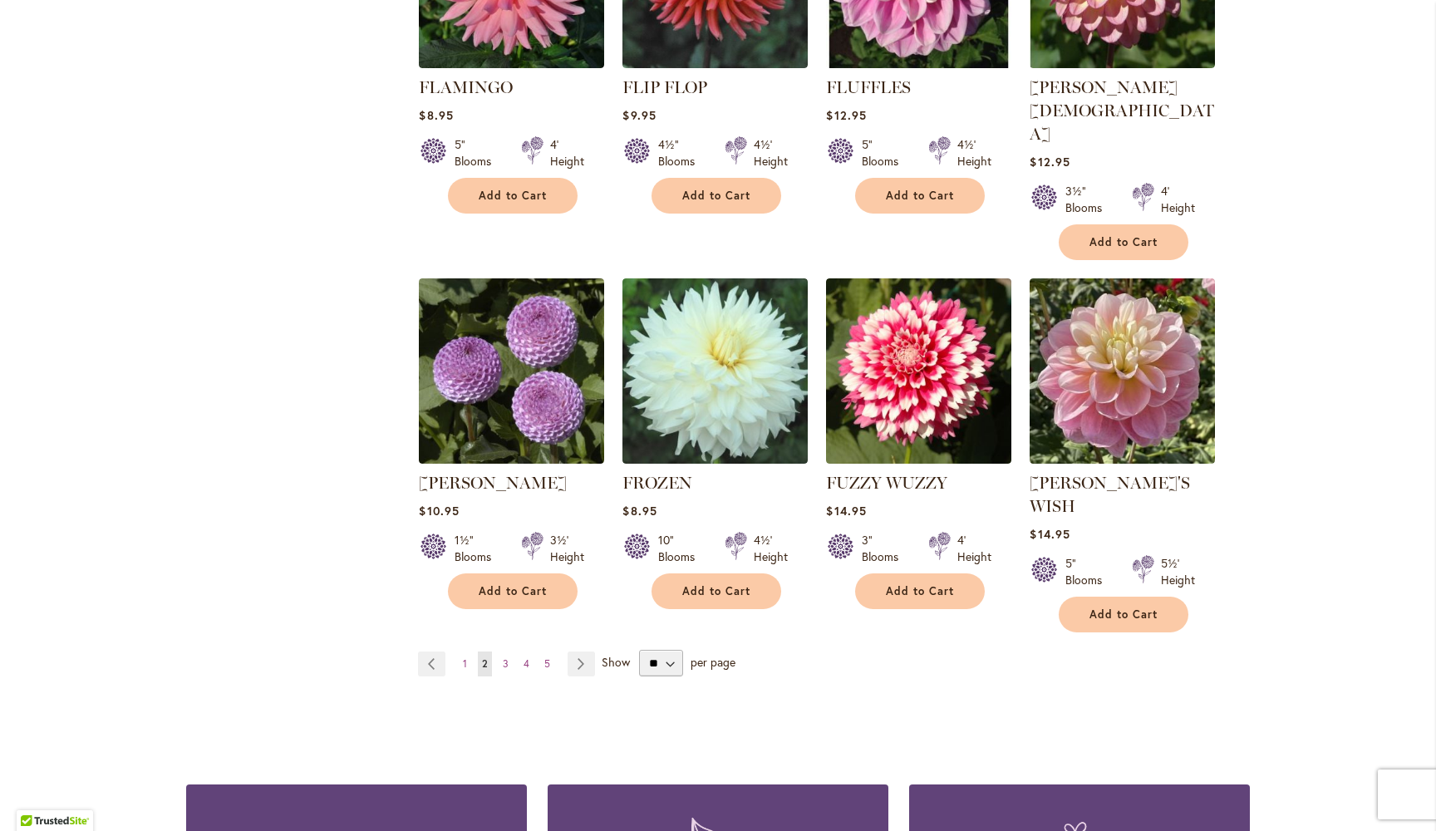
scroll to position [5634, 0]
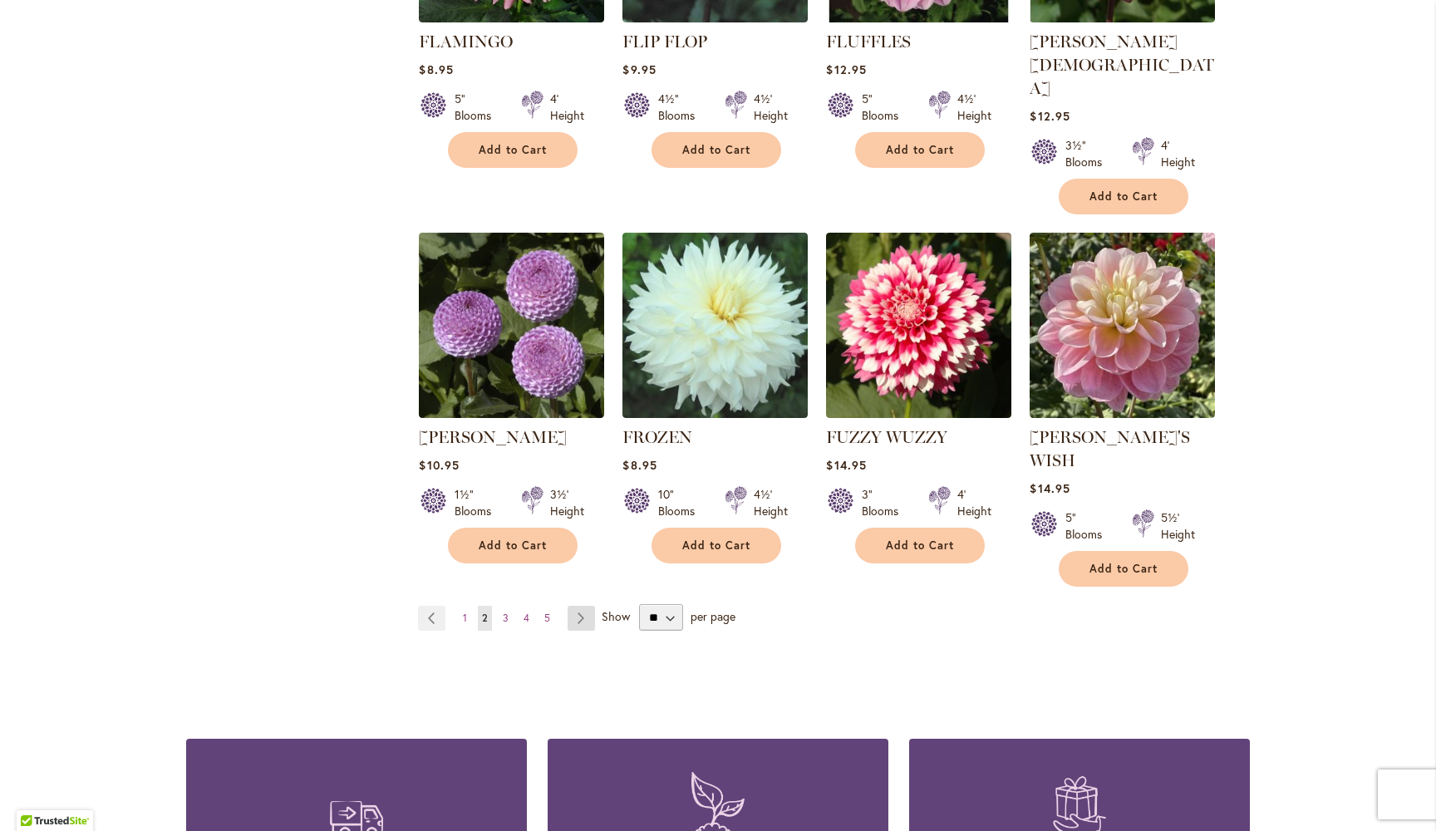
click at [582, 606] on link "Page Next" at bounding box center [581, 618] width 27 height 25
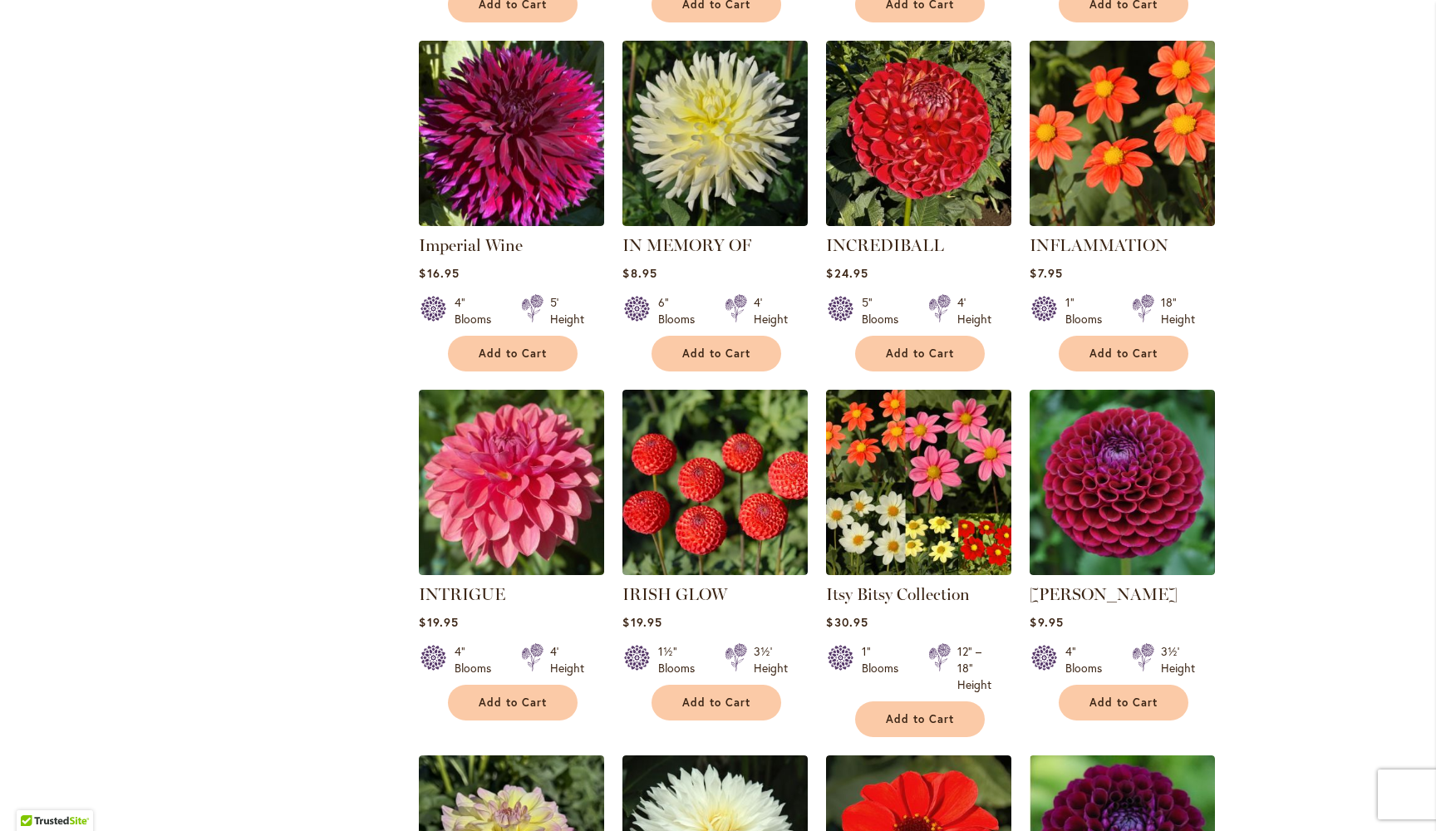
scroll to position [4687, 0]
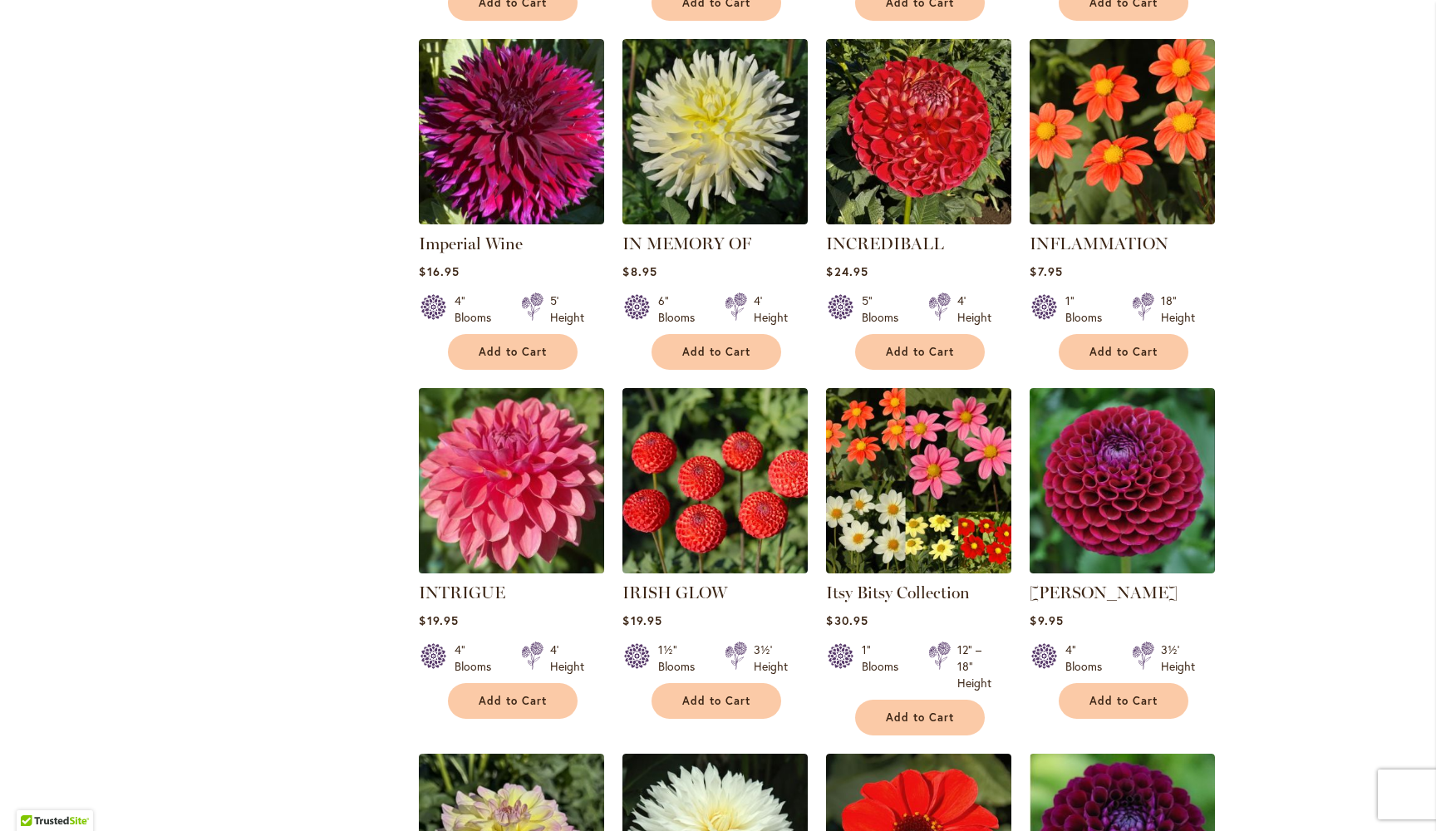
click at [515, 426] on img at bounding box center [512, 480] width 195 height 195
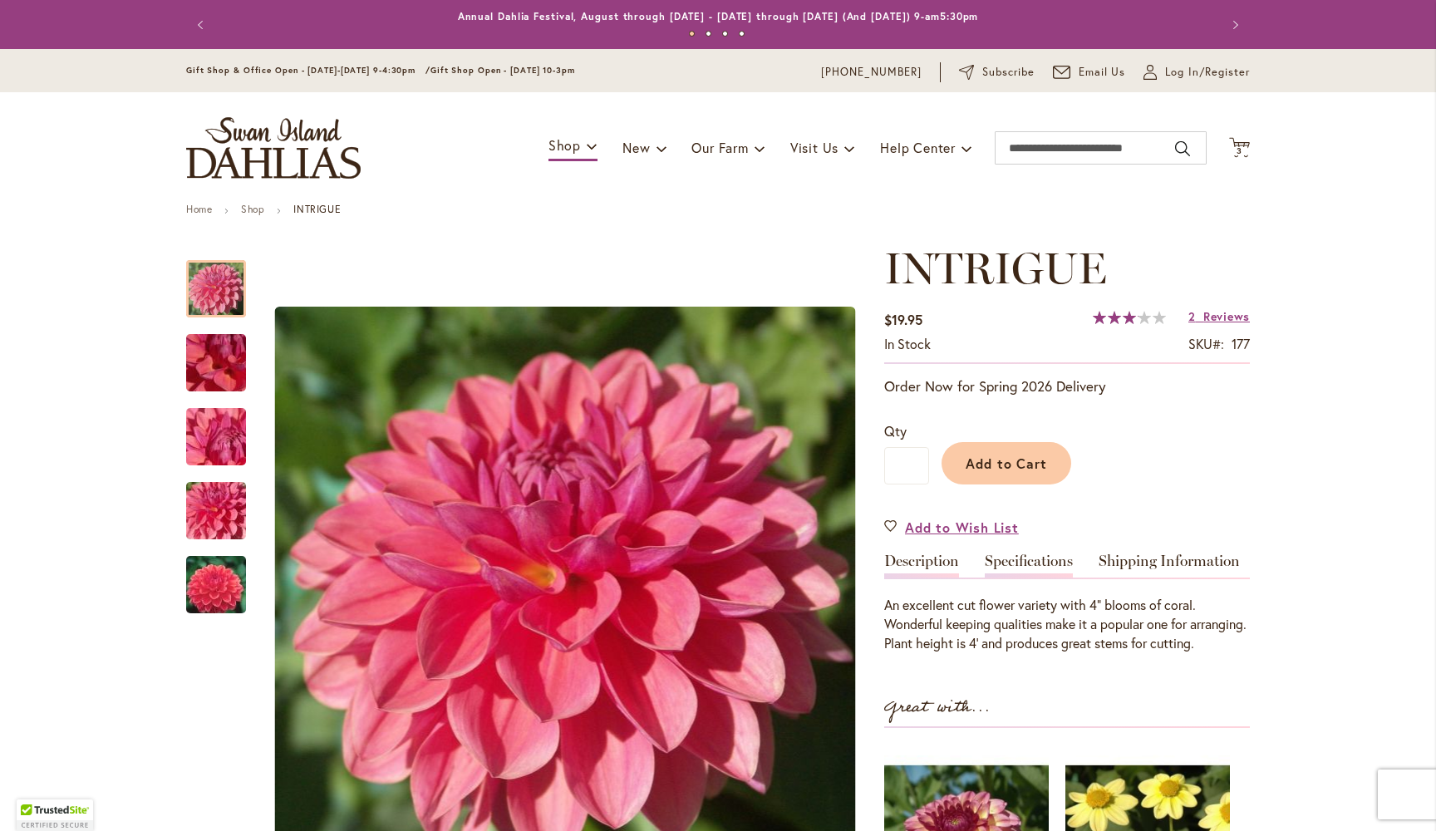
click at [1038, 554] on link "Specifications" at bounding box center [1029, 566] width 88 height 24
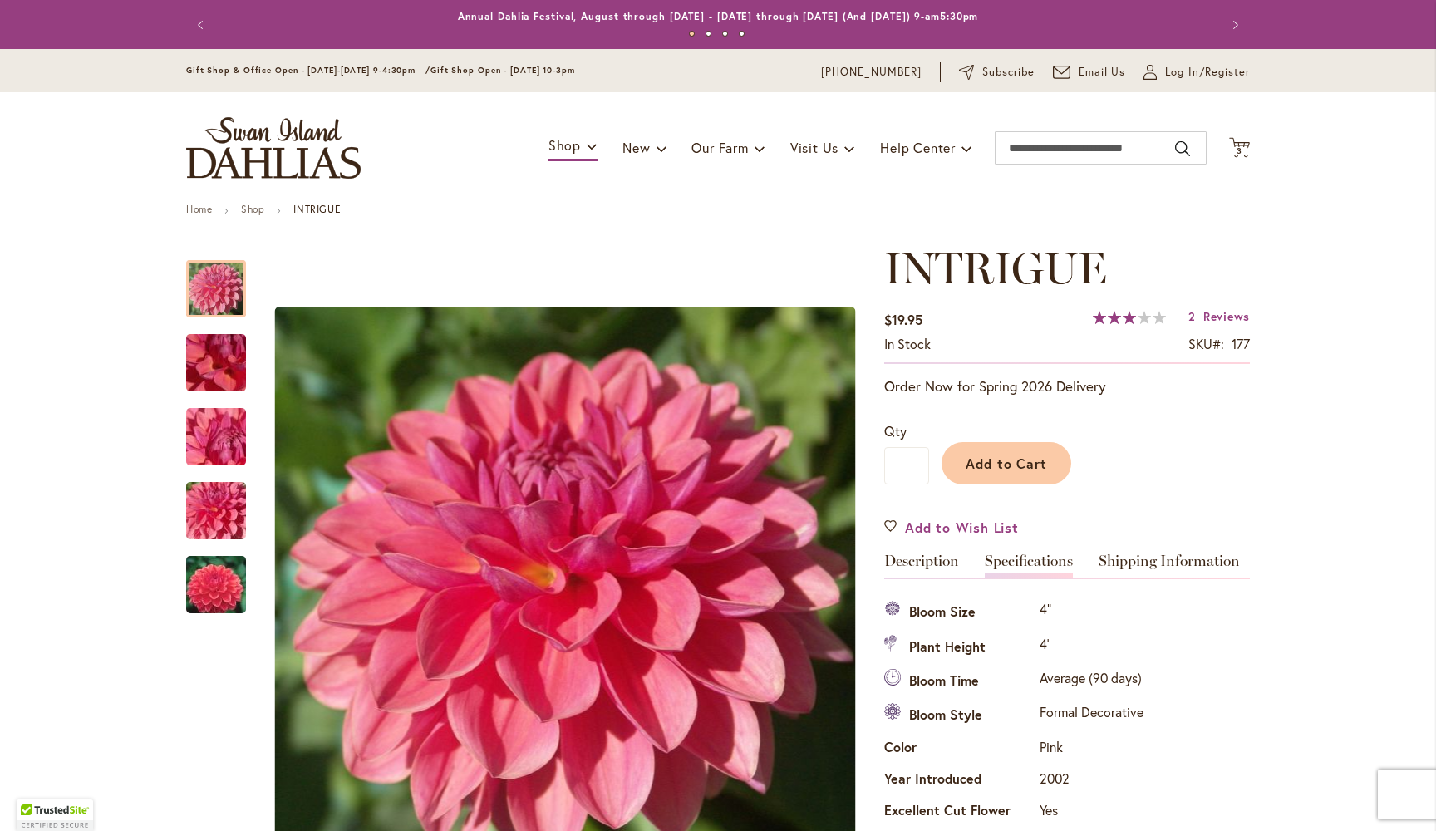
scroll to position [552, 0]
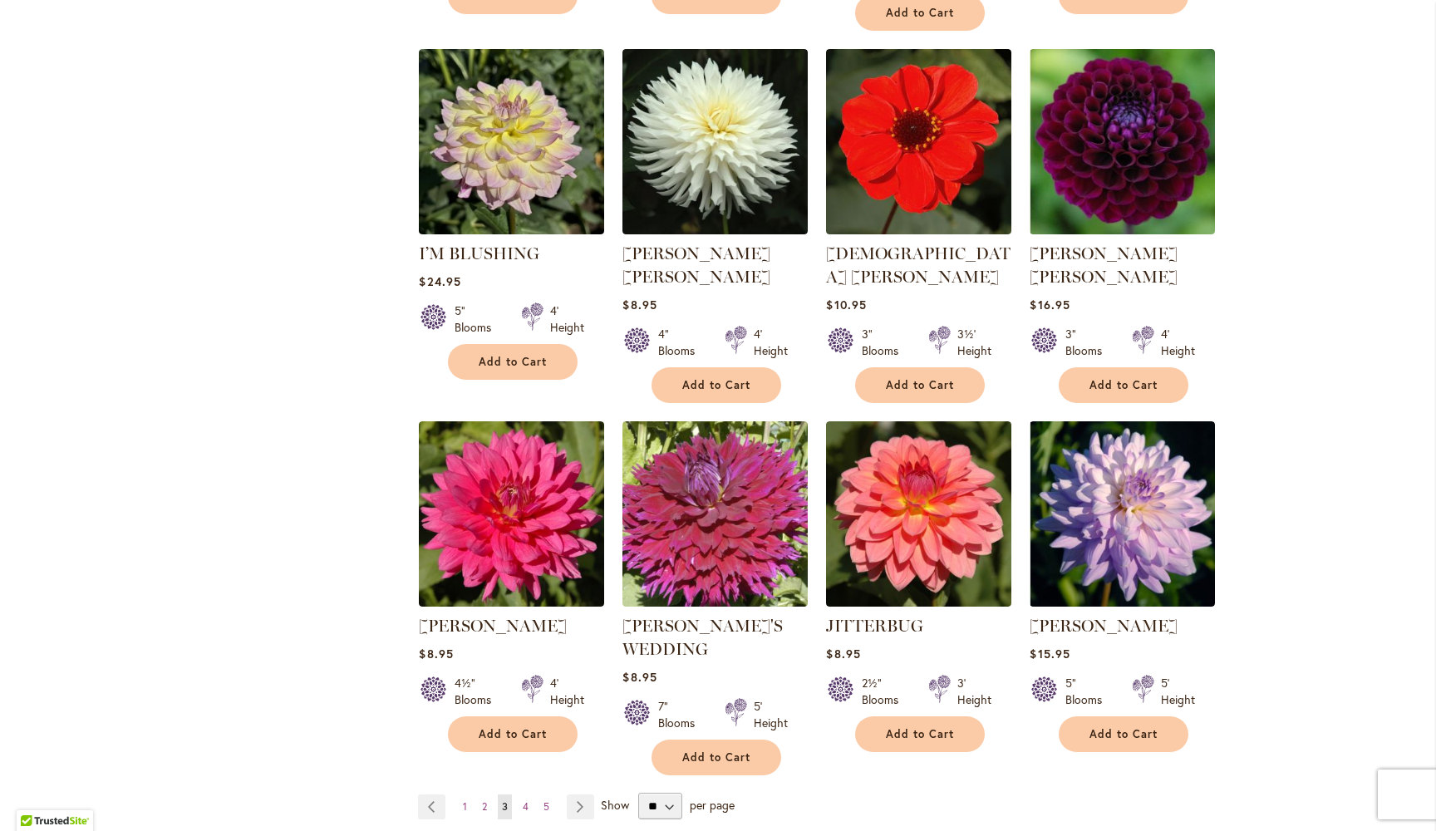
scroll to position [5391, 0]
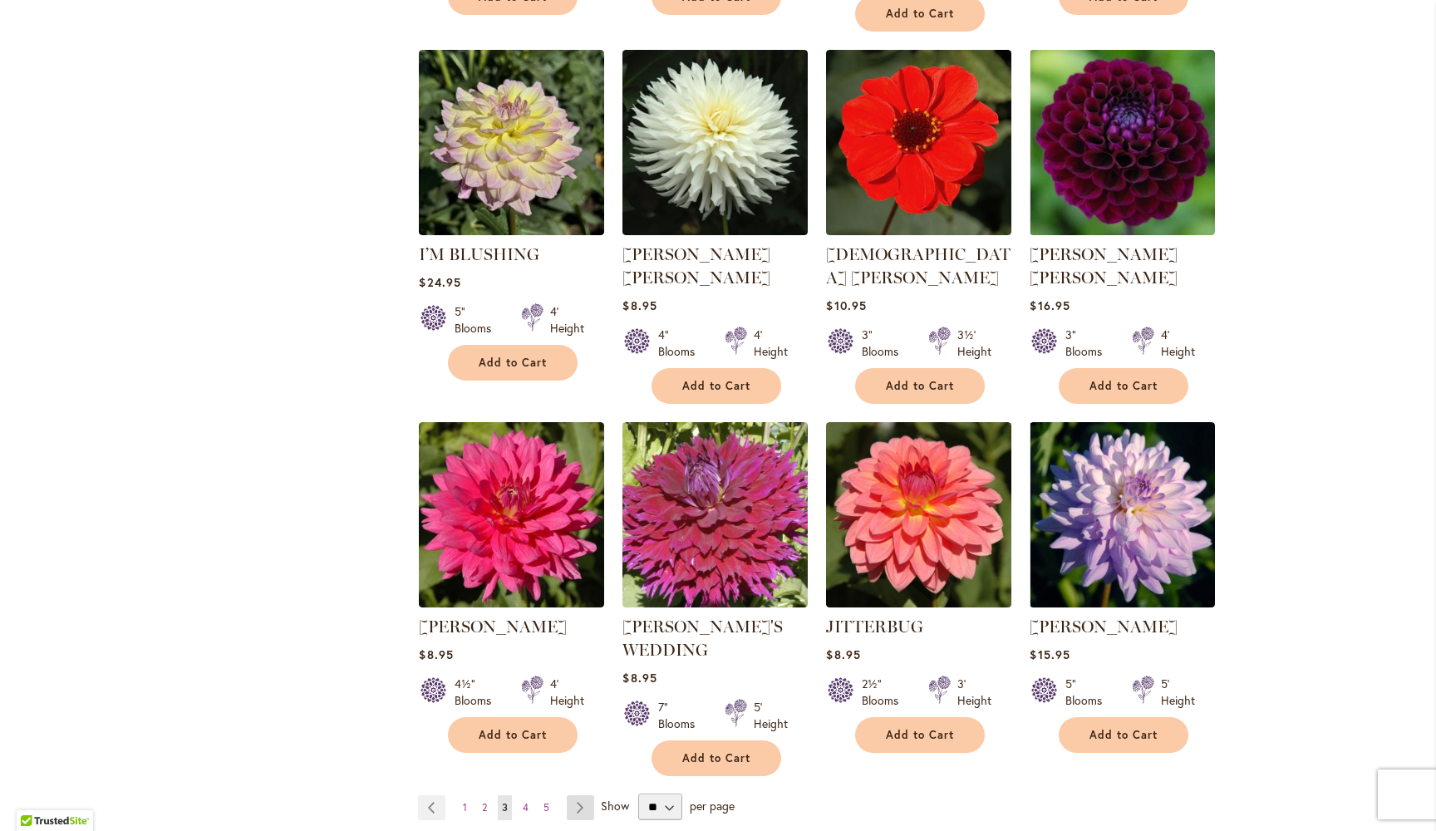
click at [578, 796] on link "Page Next" at bounding box center [580, 808] width 27 height 25
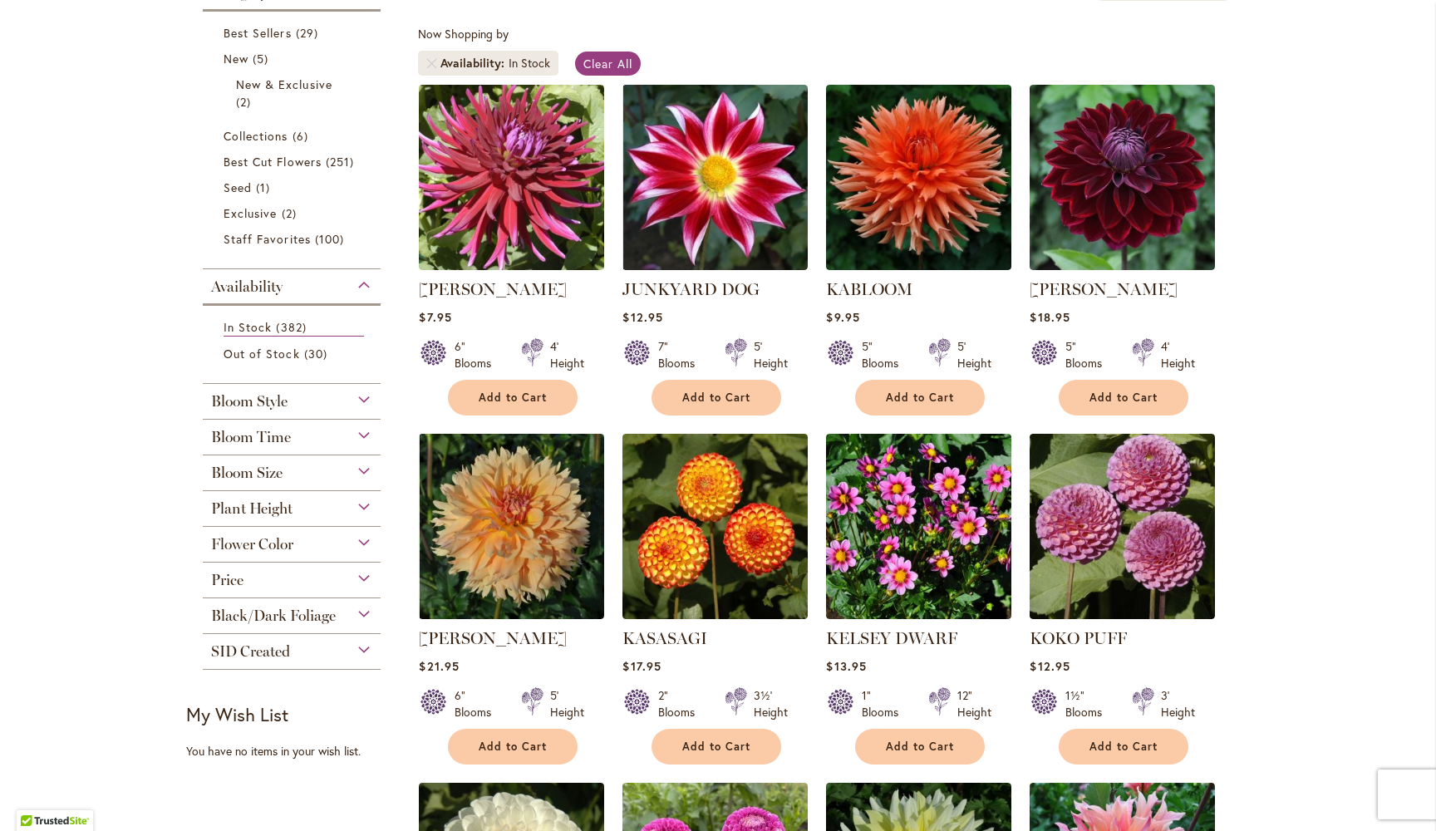
scroll to position [297, 0]
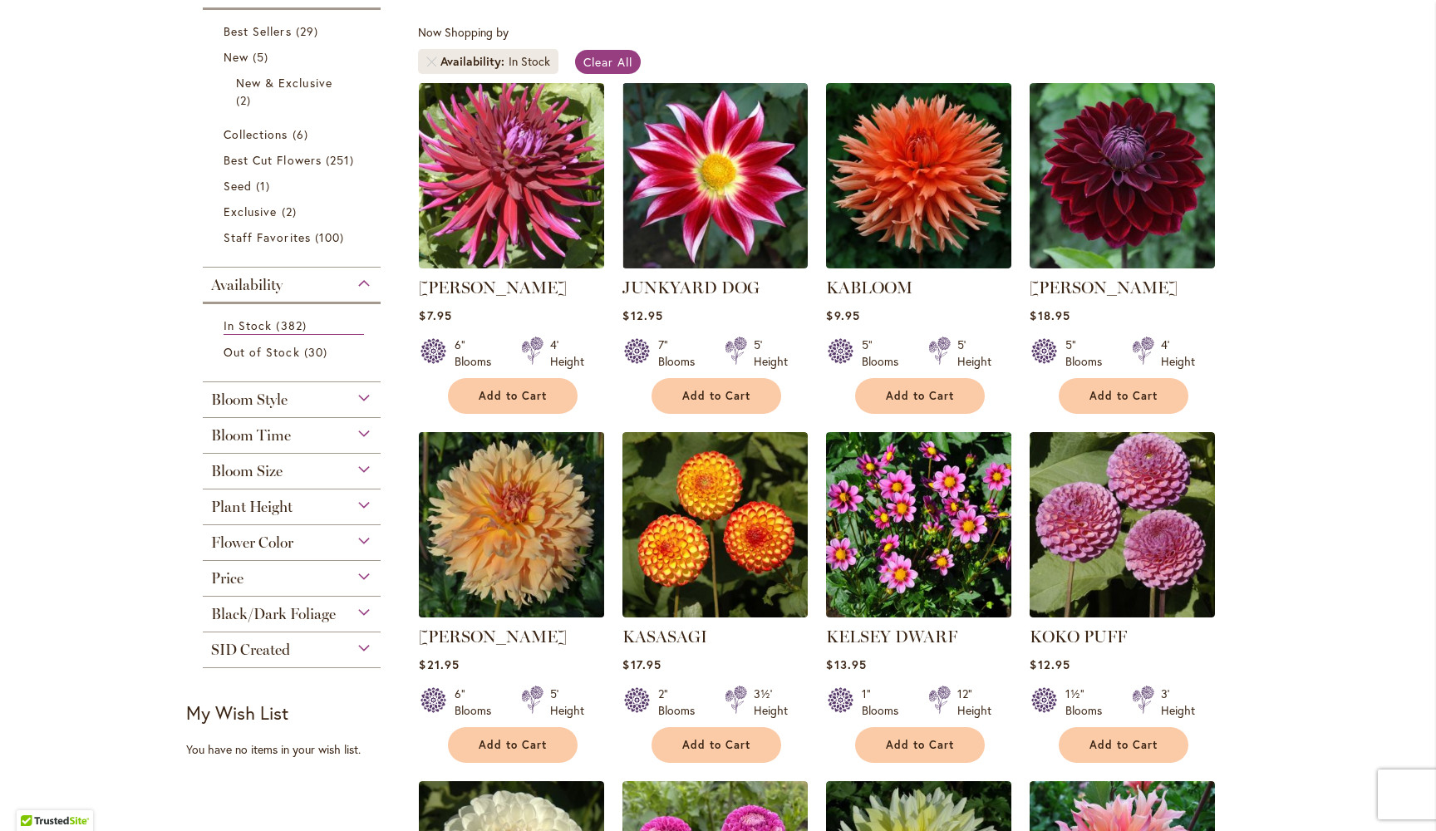
click at [529, 527] on img at bounding box center [512, 524] width 195 height 195
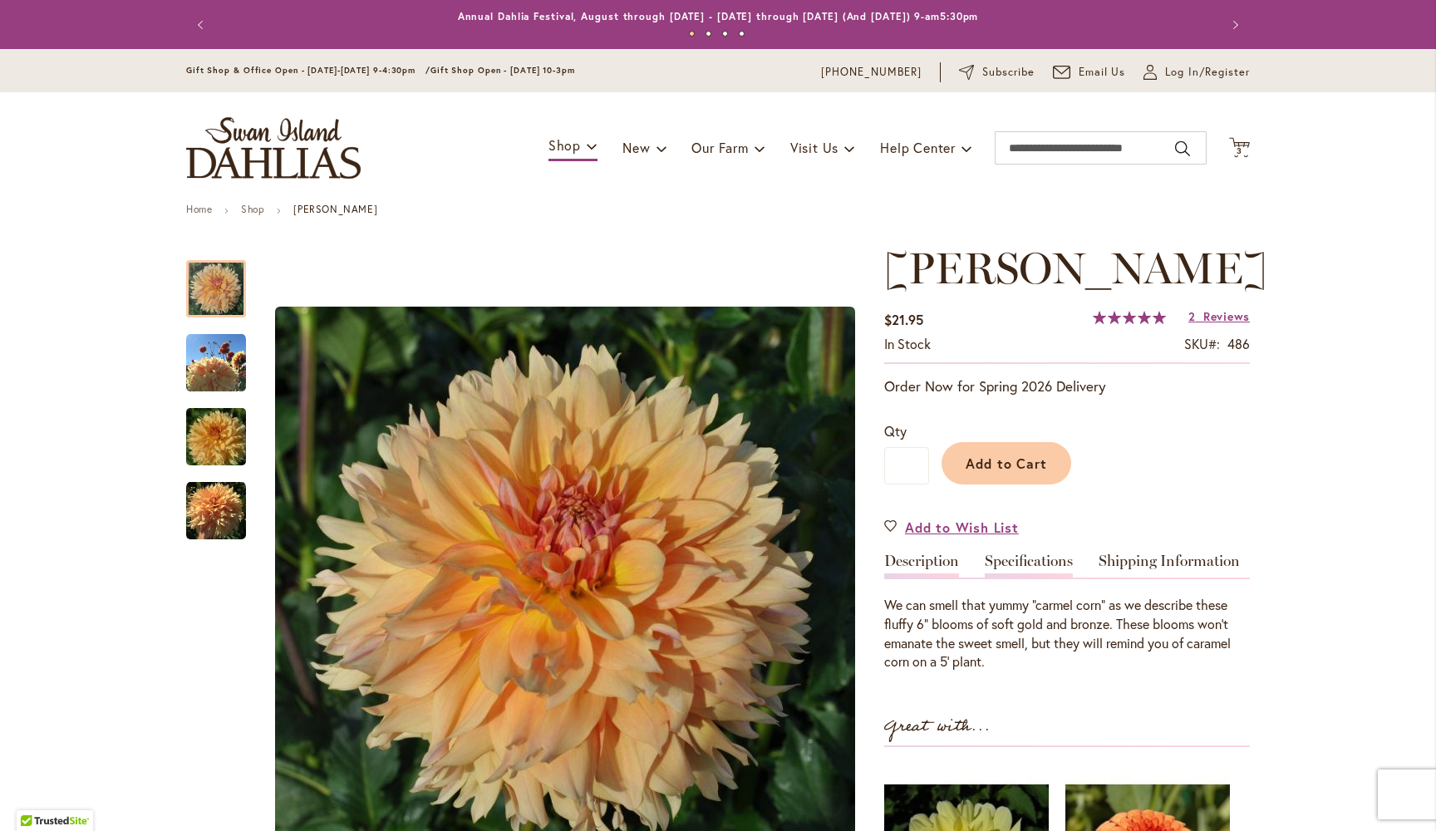
click at [1035, 554] on link "Specifications" at bounding box center [1029, 566] width 88 height 24
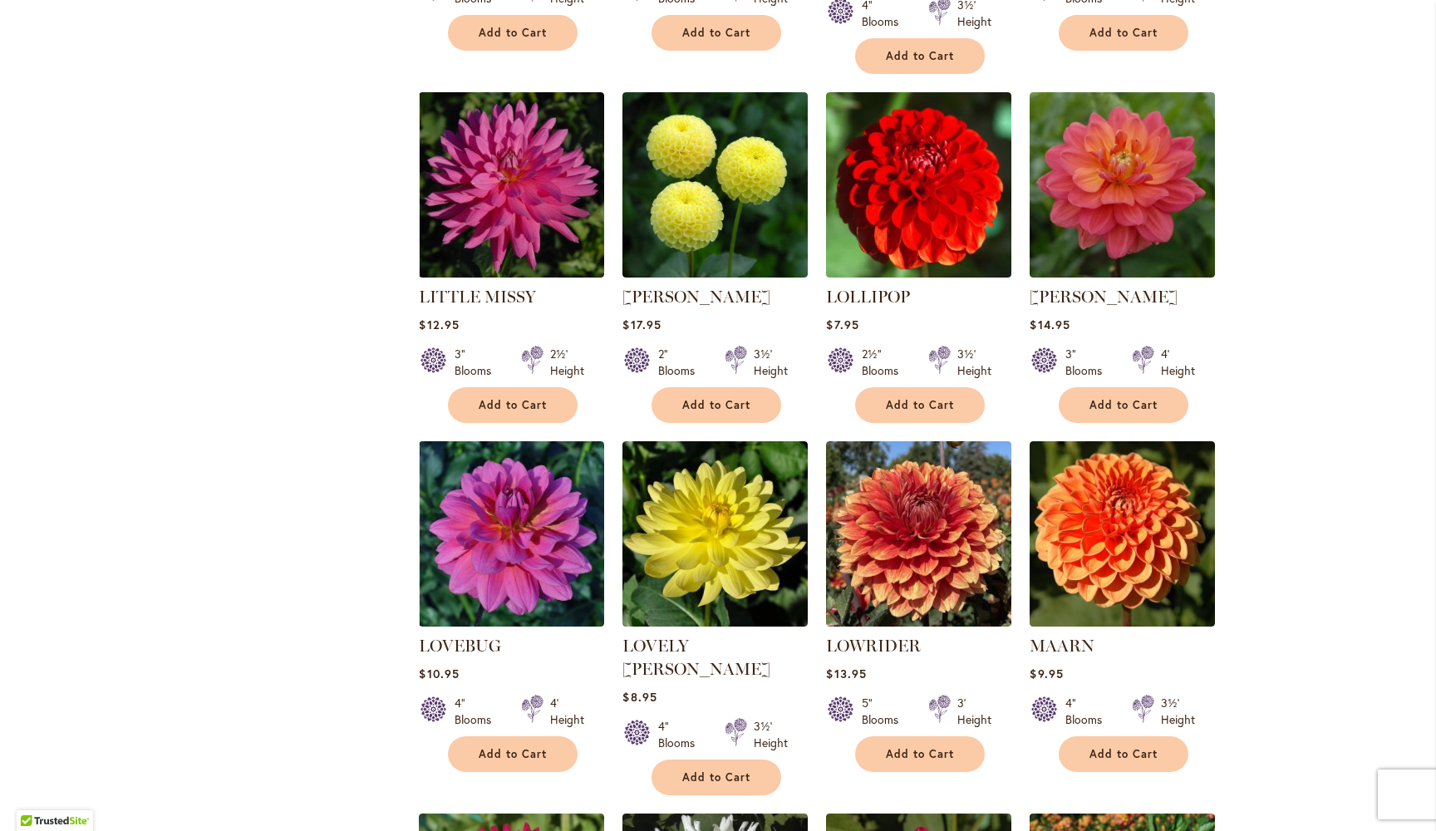
scroll to position [2431, 0]
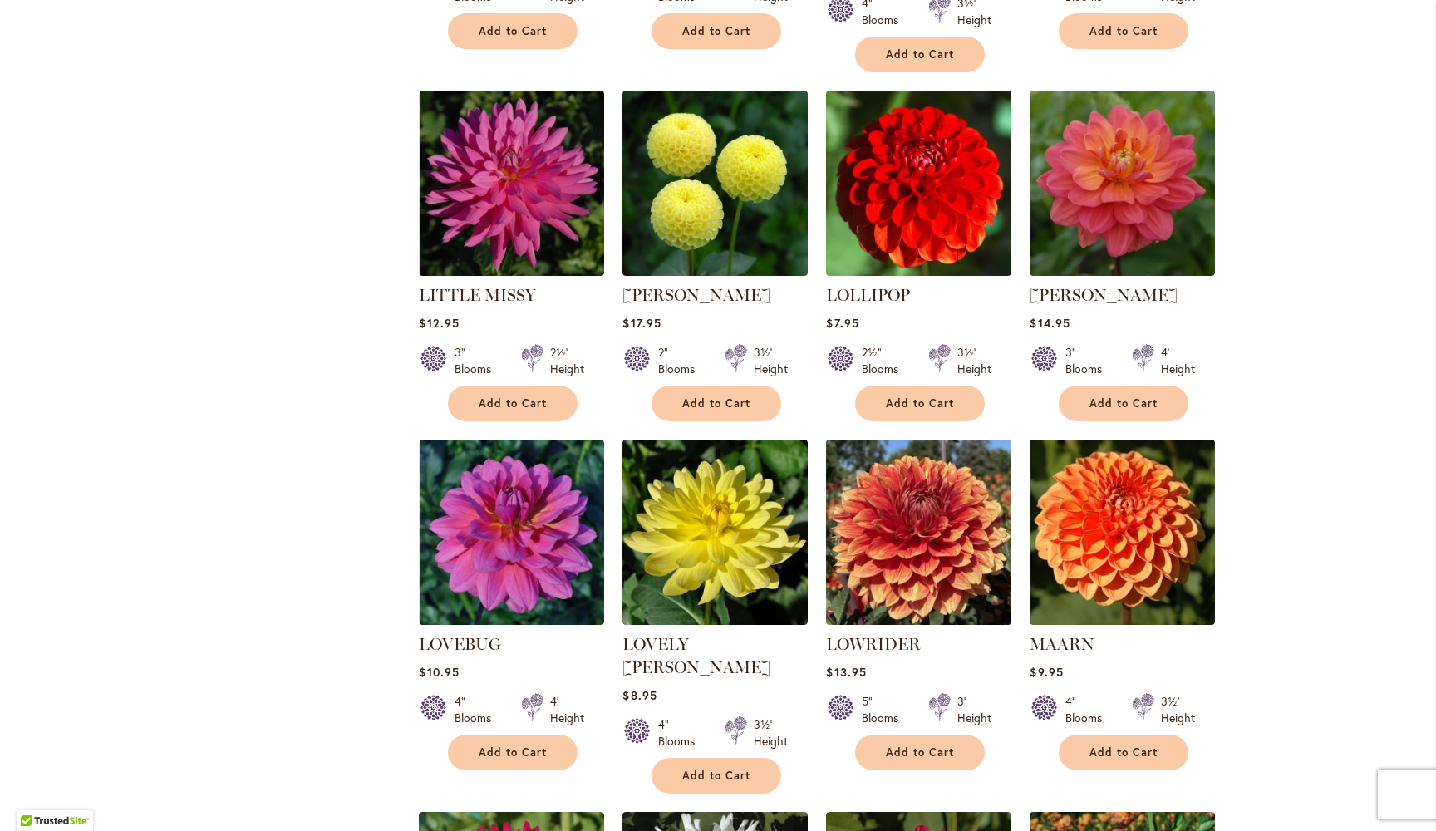
click at [930, 506] on img at bounding box center [919, 532] width 195 height 195
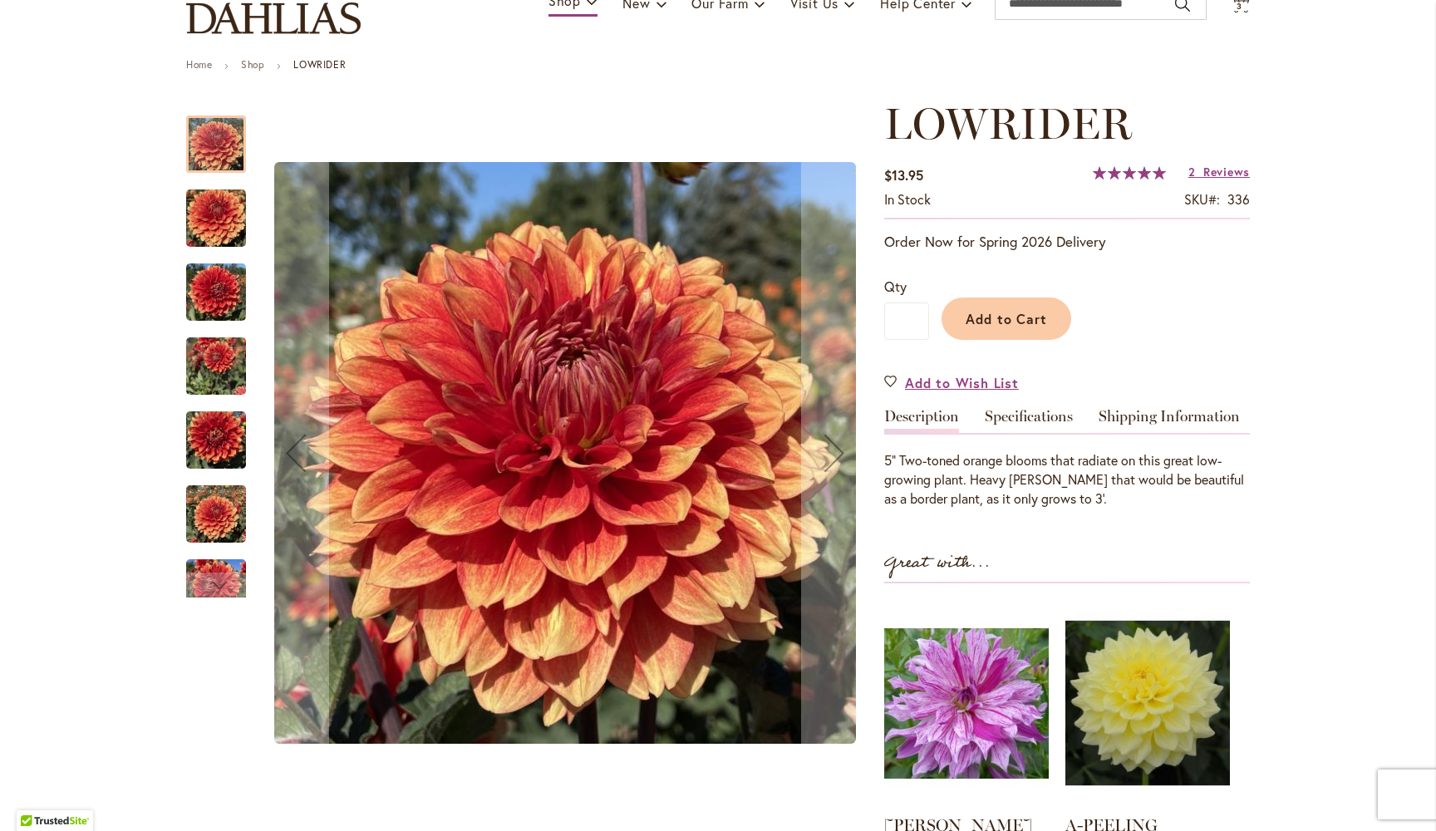
scroll to position [150, 0]
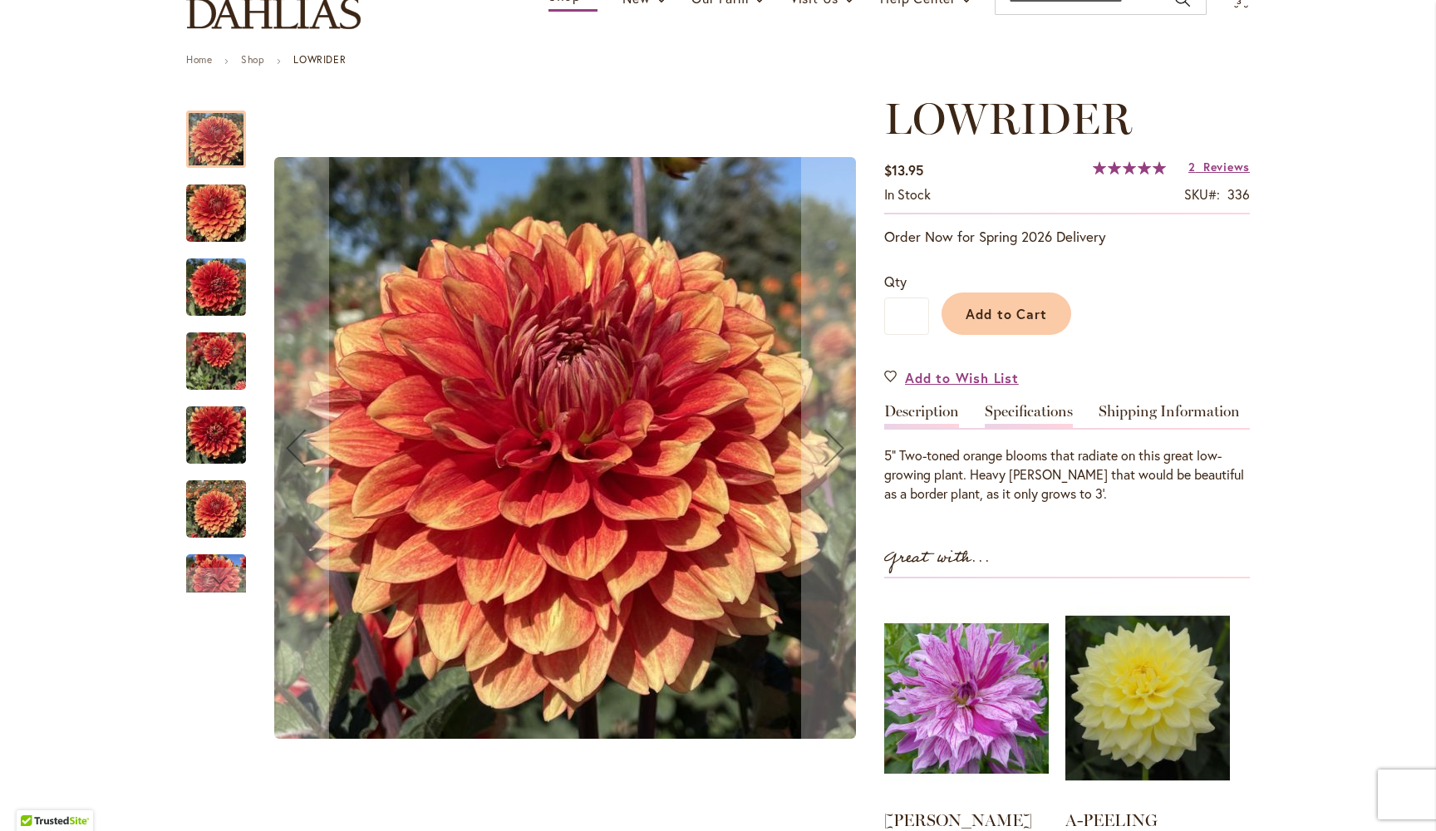
click at [1046, 411] on link "Specifications" at bounding box center [1029, 416] width 88 height 24
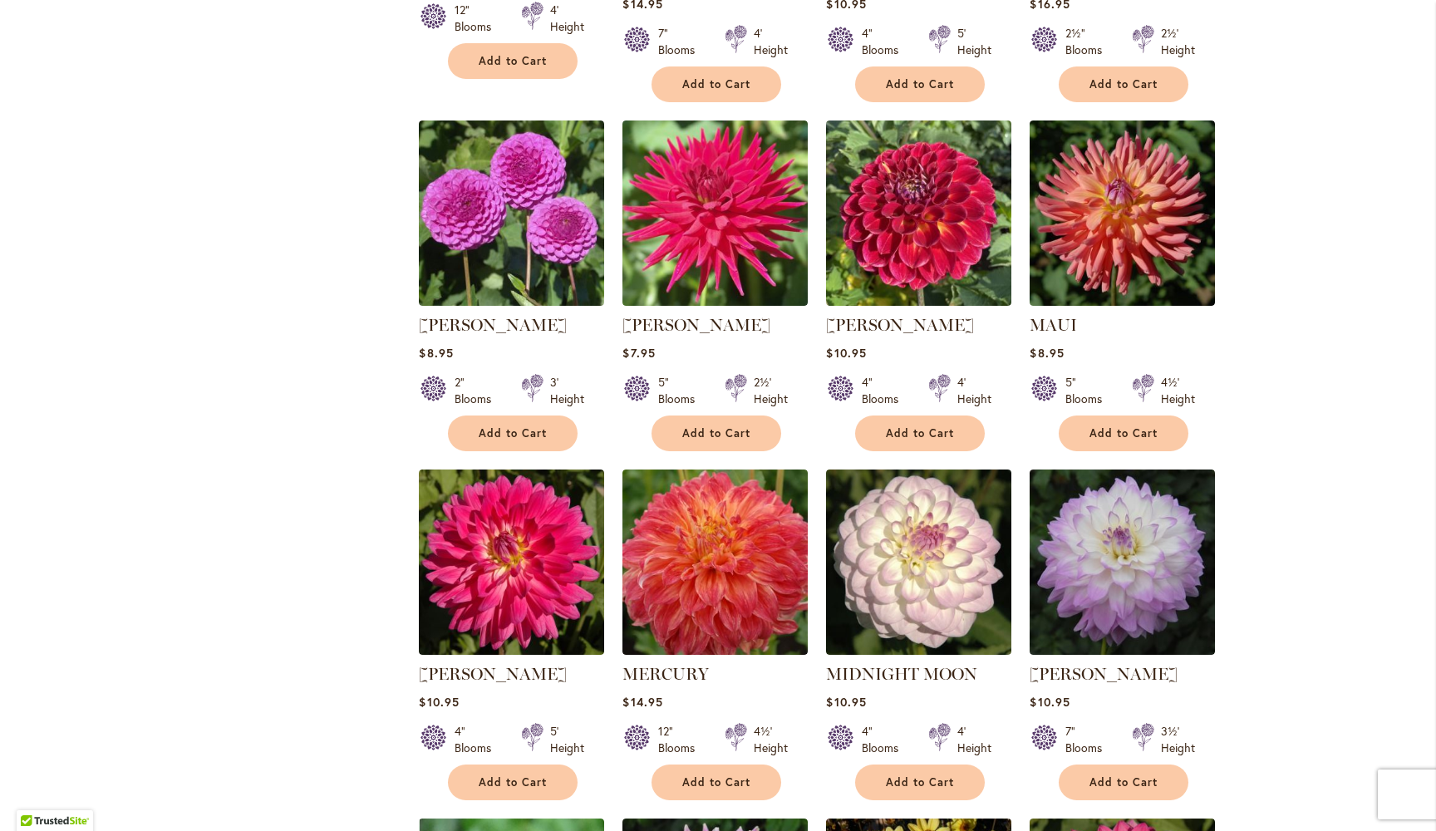
scroll to position [4198, 0]
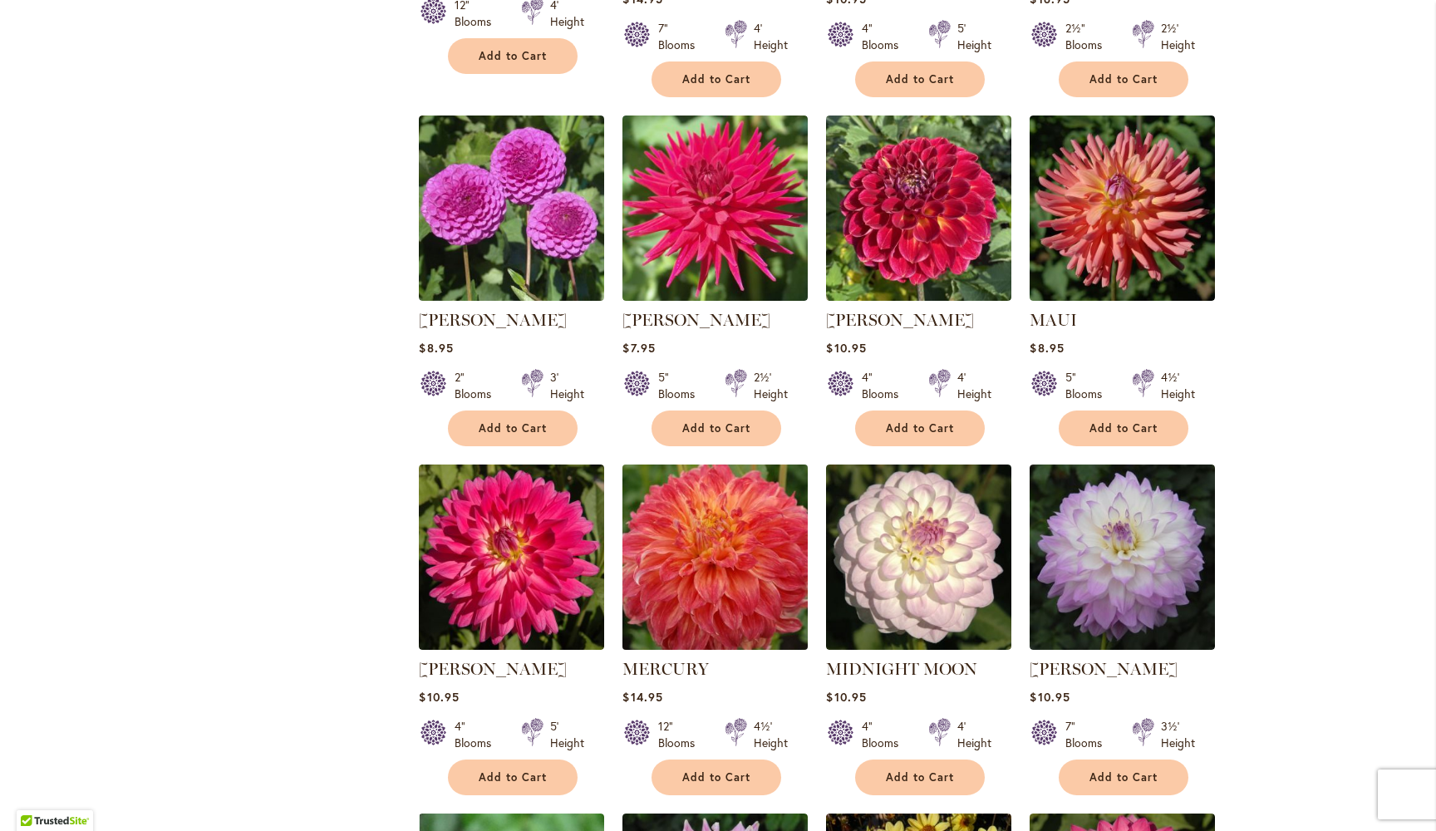
click at [726, 490] on img at bounding box center [715, 557] width 195 height 195
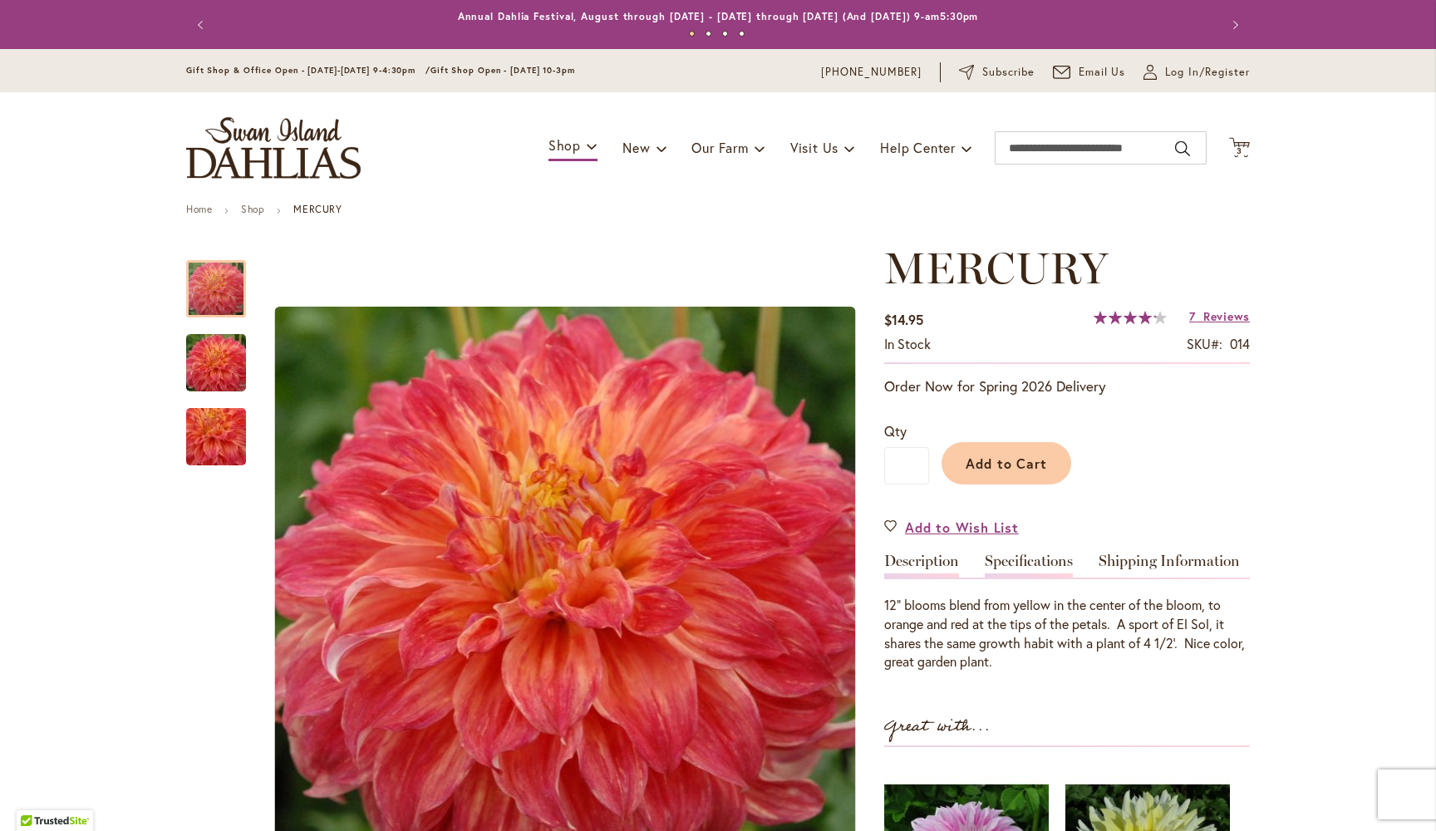
click at [1037, 566] on link "Specifications" at bounding box center [1029, 566] width 88 height 24
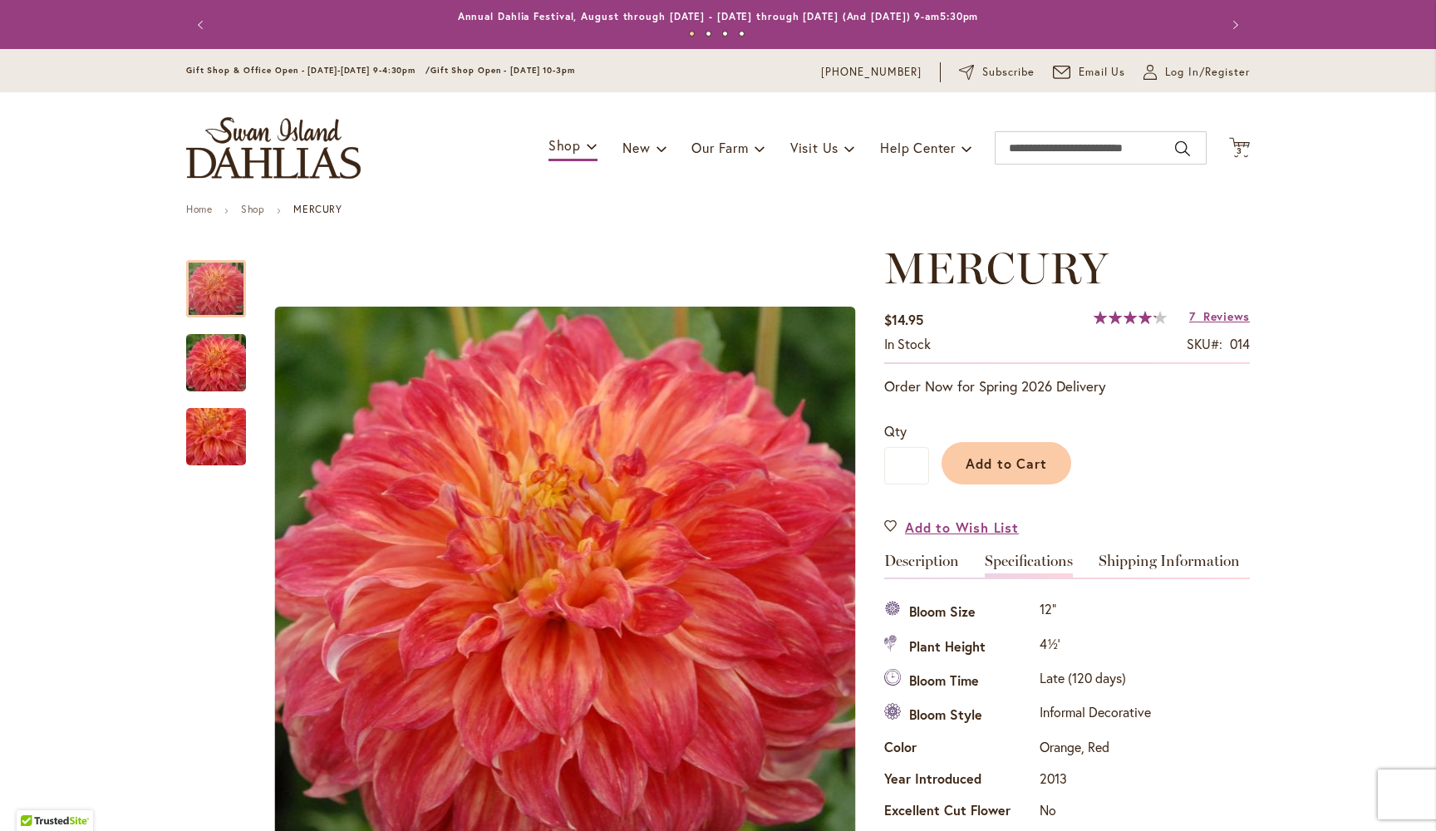
scroll to position [552, 0]
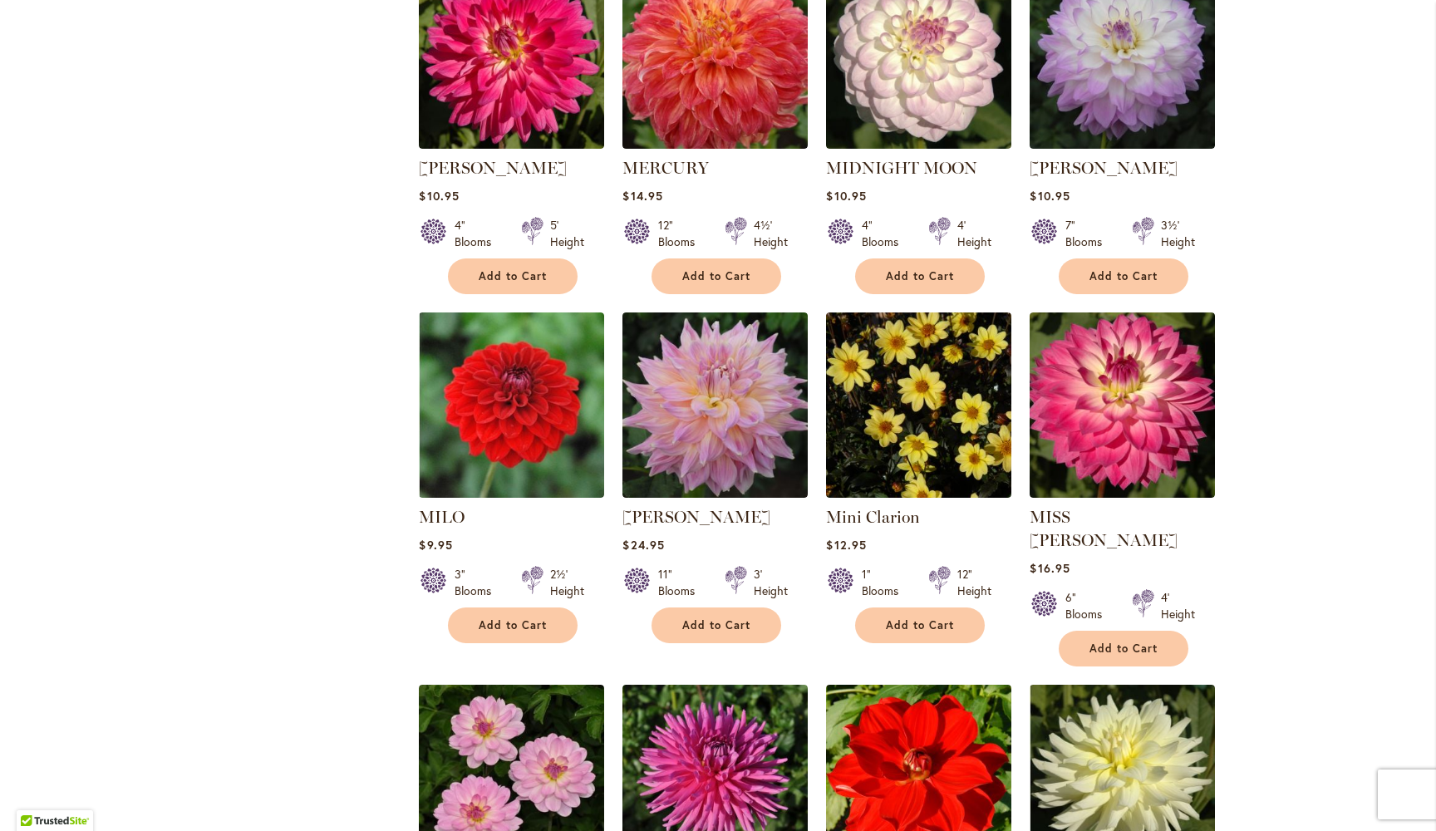
scroll to position [4716, 0]
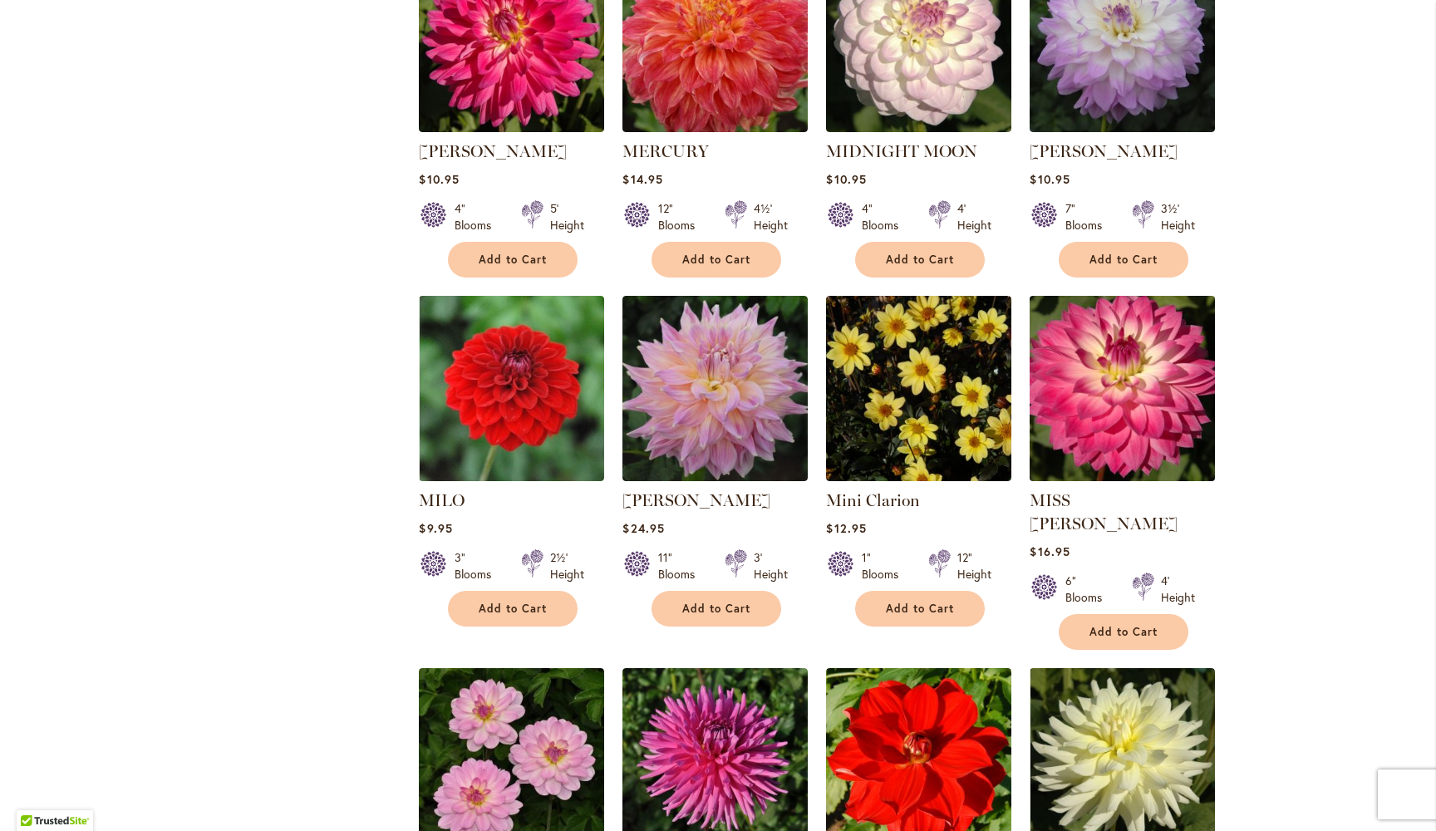
click at [1120, 322] on img at bounding box center [1123, 388] width 195 height 195
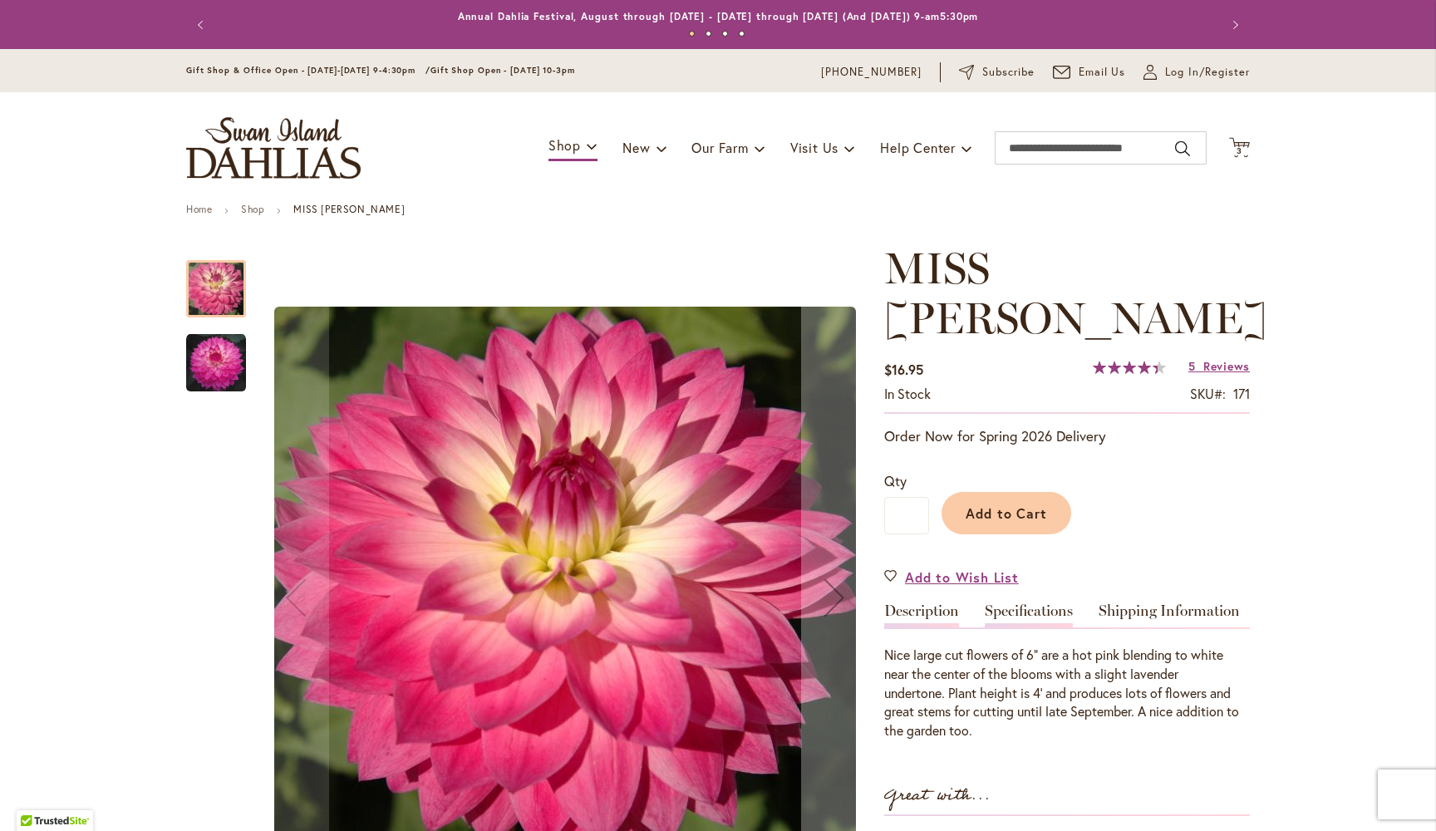
click at [1037, 604] on link "Specifications" at bounding box center [1029, 616] width 88 height 24
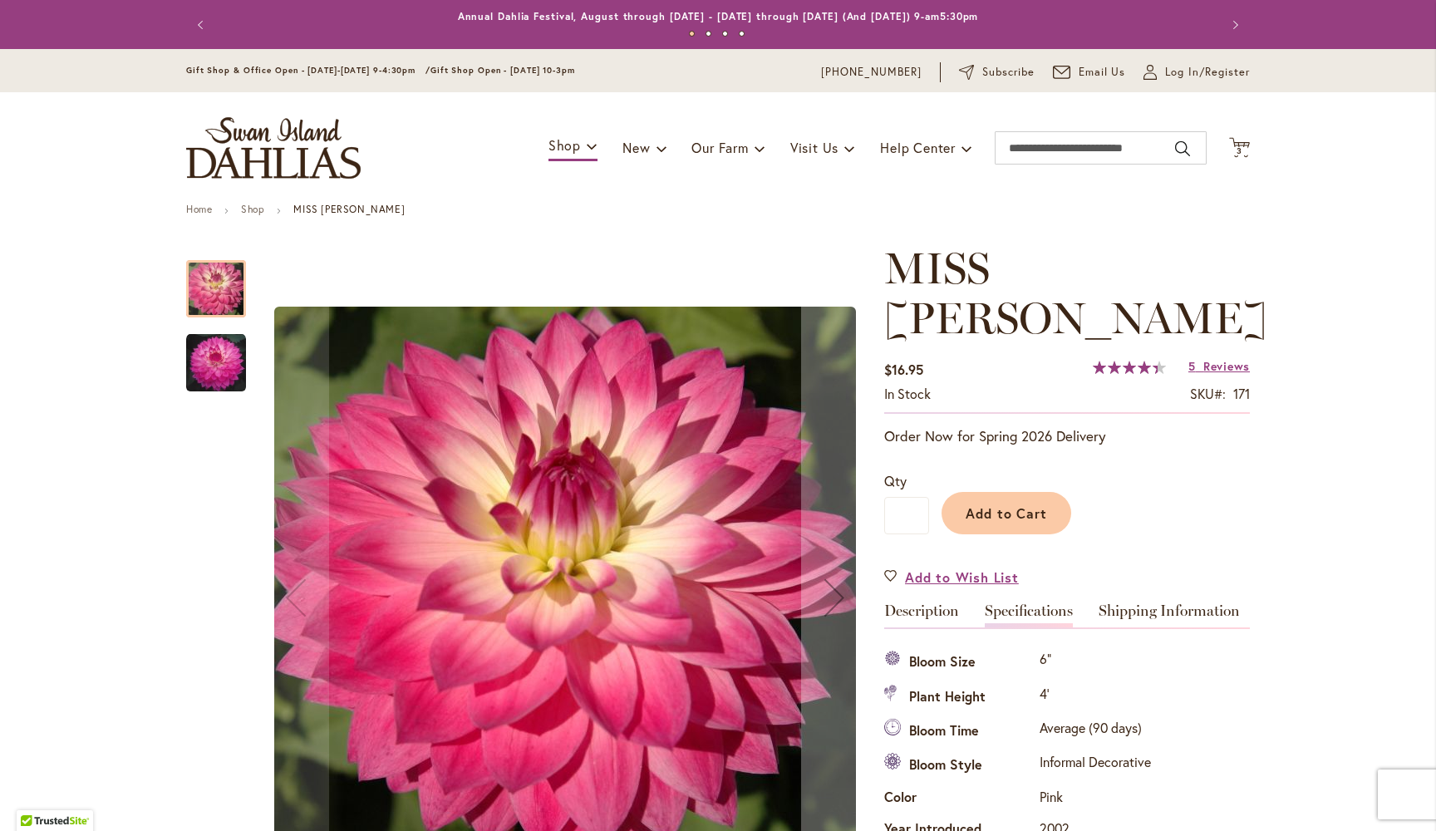
scroll to position [552, 0]
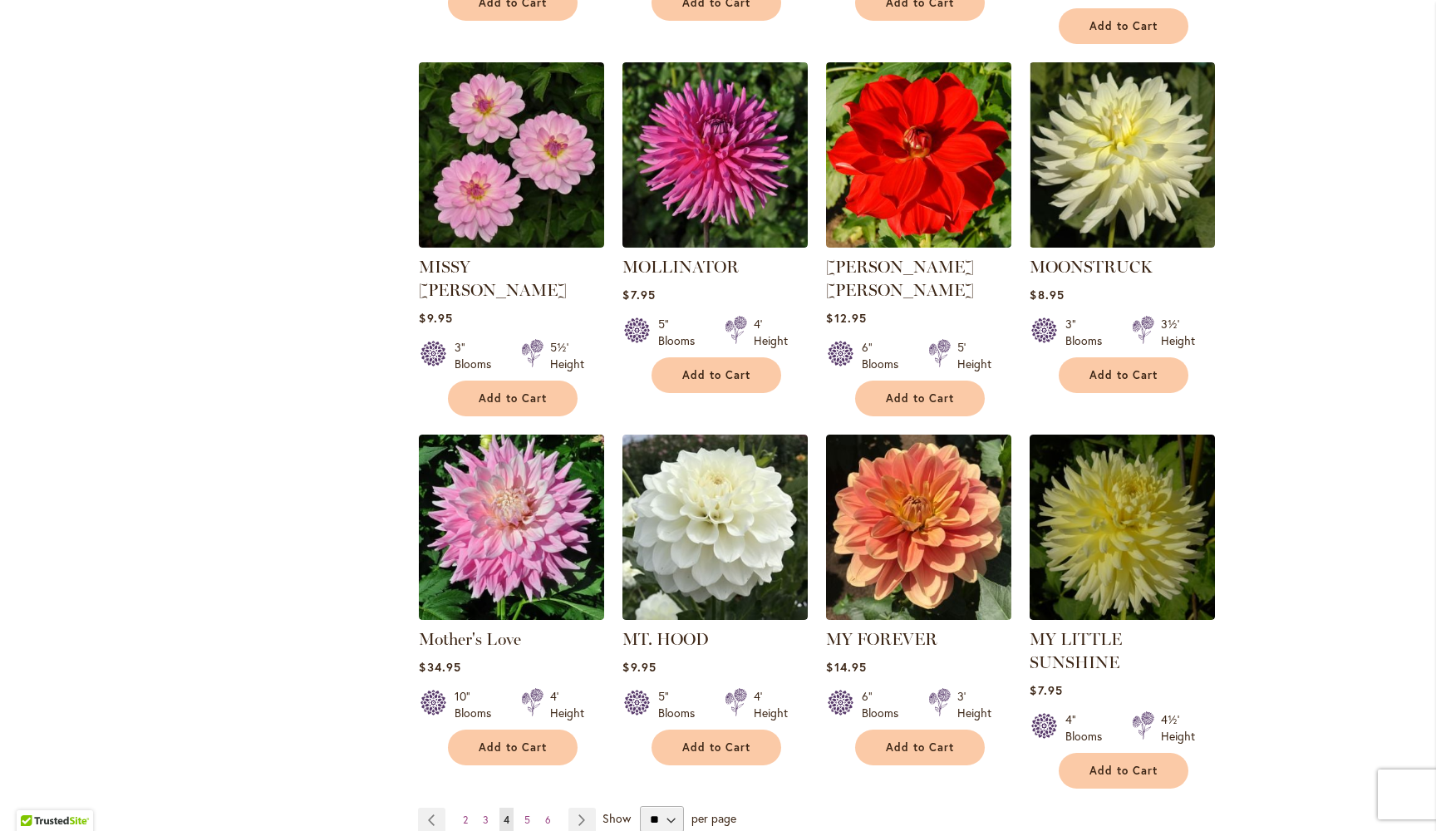
scroll to position [5324, 0]
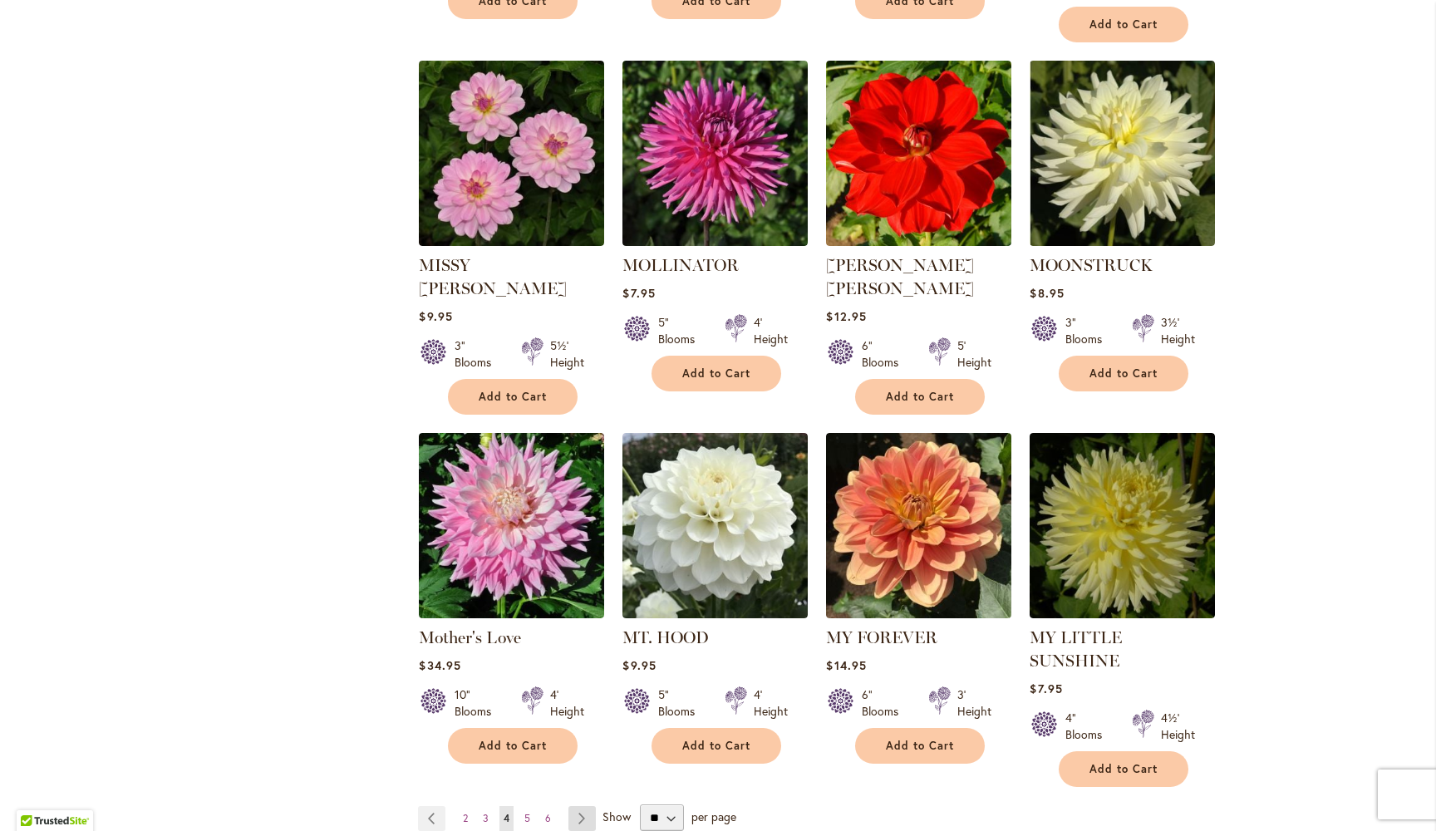
click at [583, 806] on link "Page Next" at bounding box center [582, 818] width 27 height 25
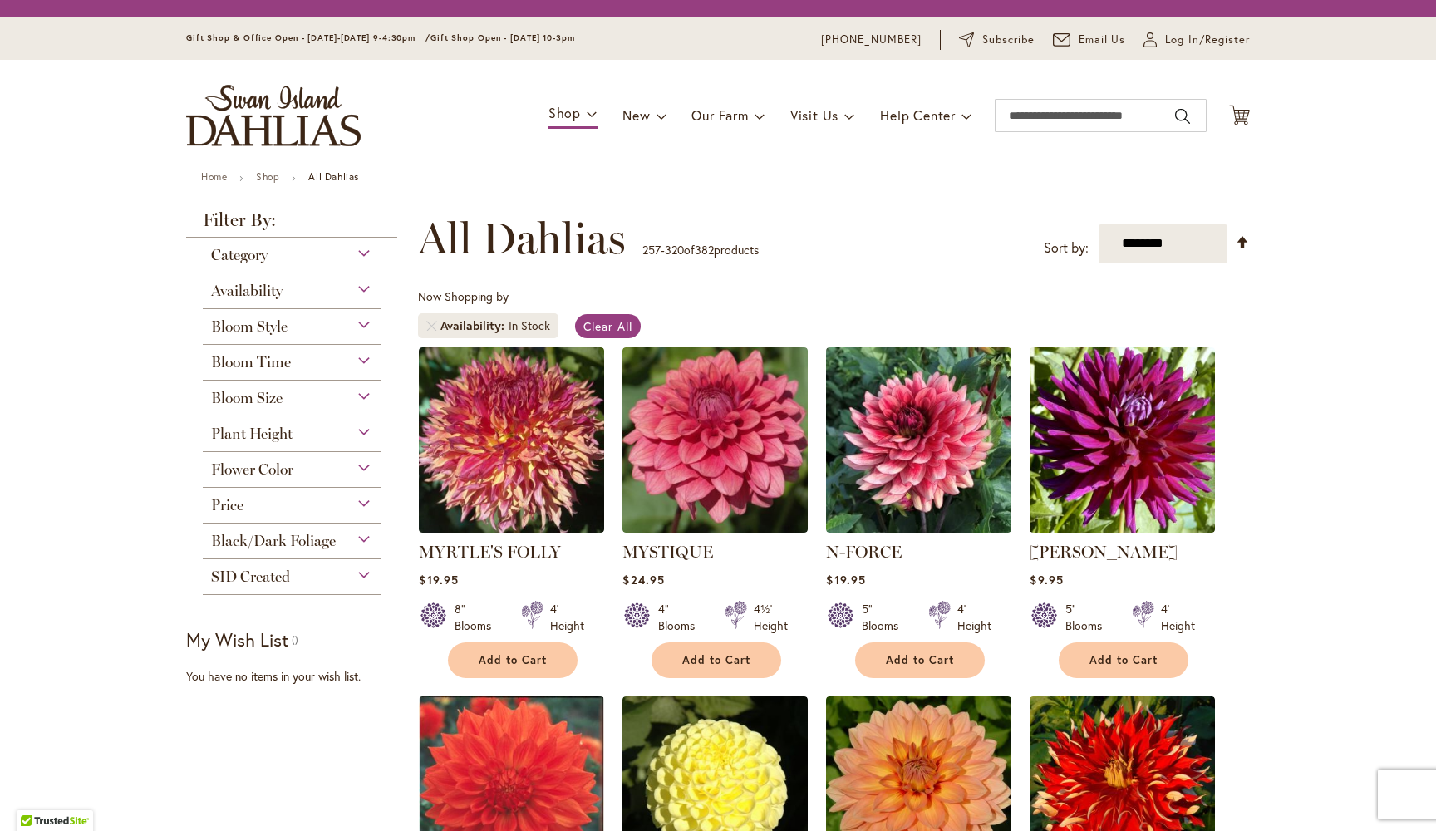
scroll to position [308, 0]
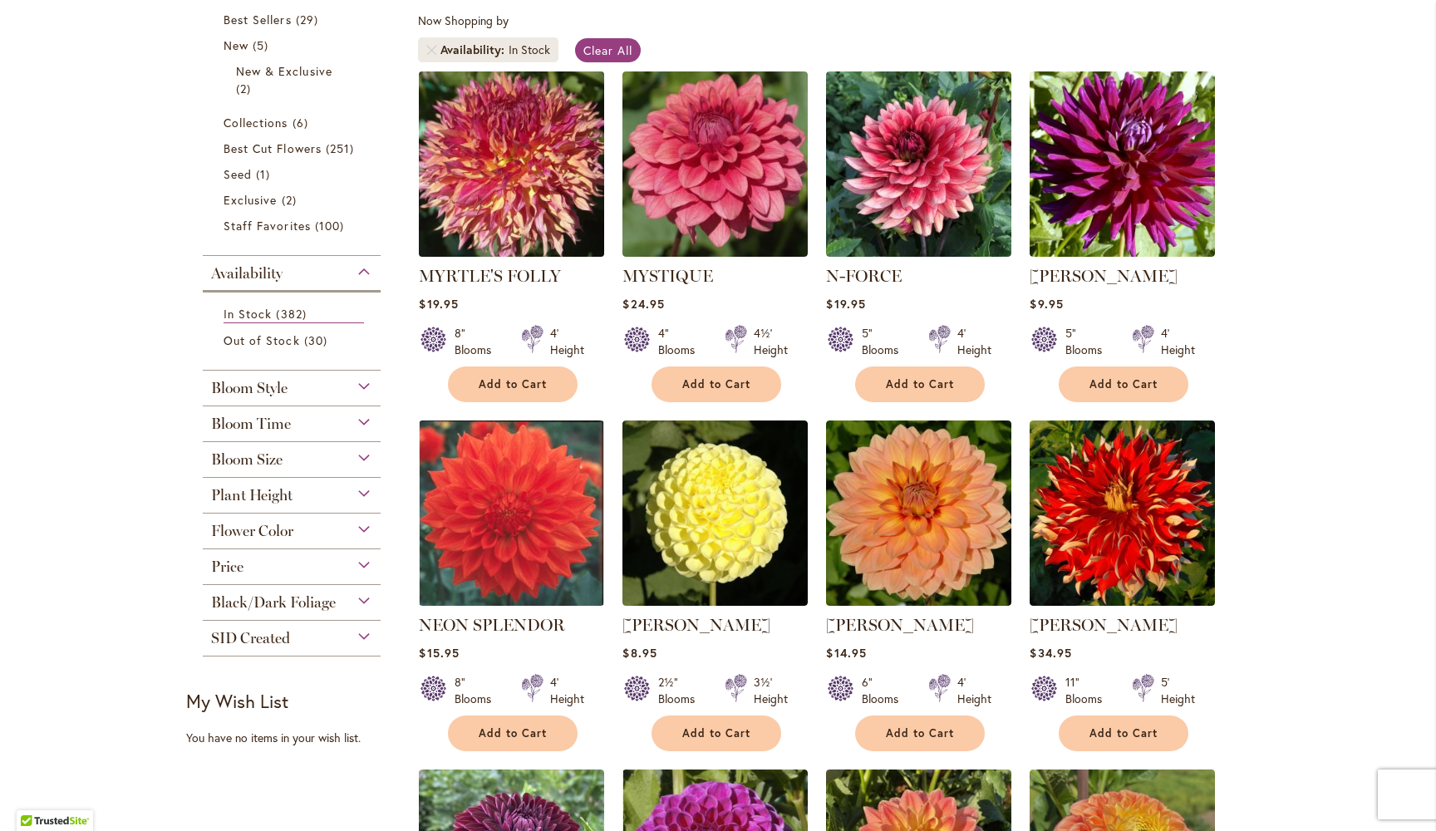
click at [530, 195] on img at bounding box center [512, 164] width 195 height 195
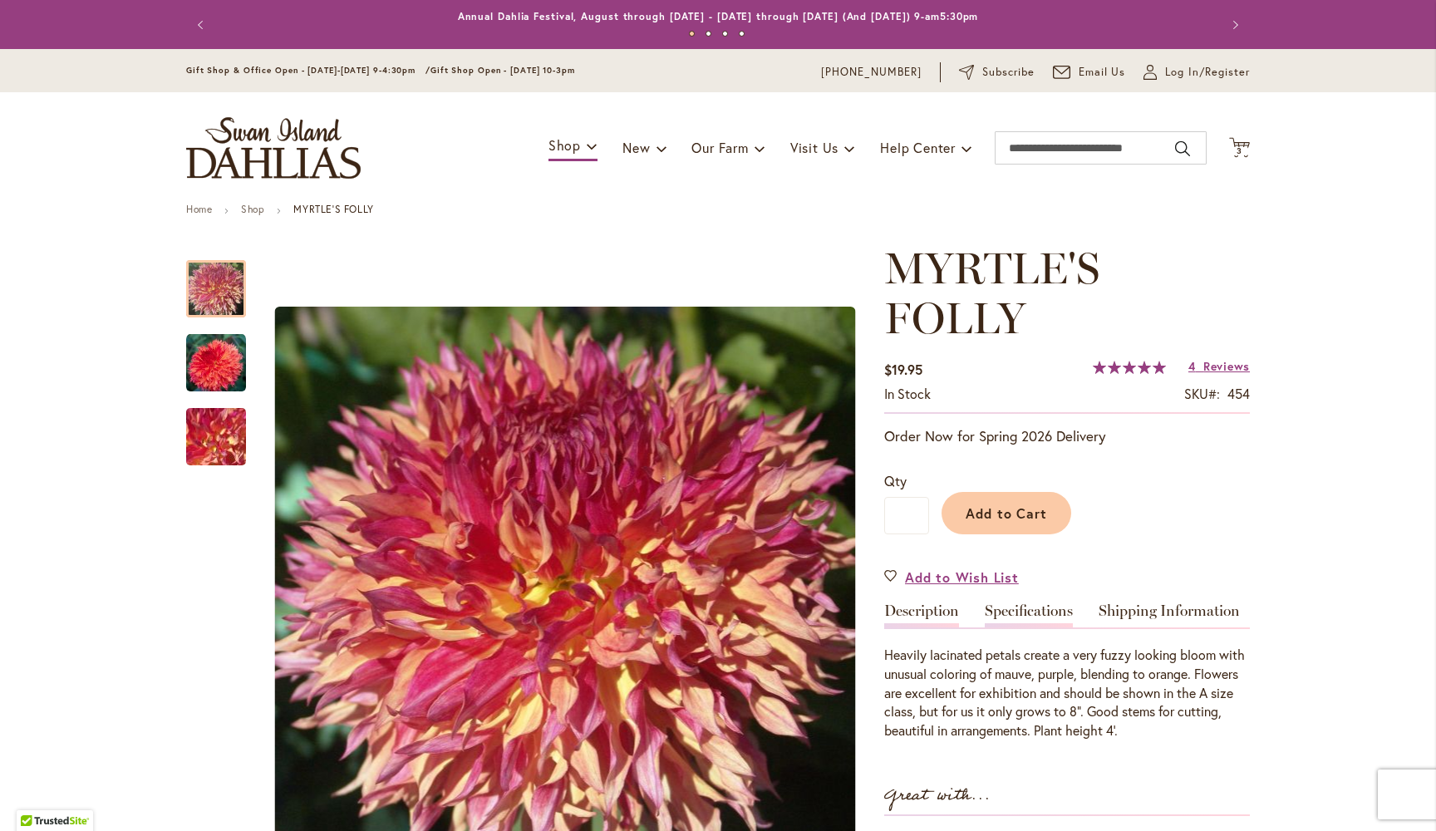
click at [1040, 606] on link "Specifications" at bounding box center [1029, 616] width 88 height 24
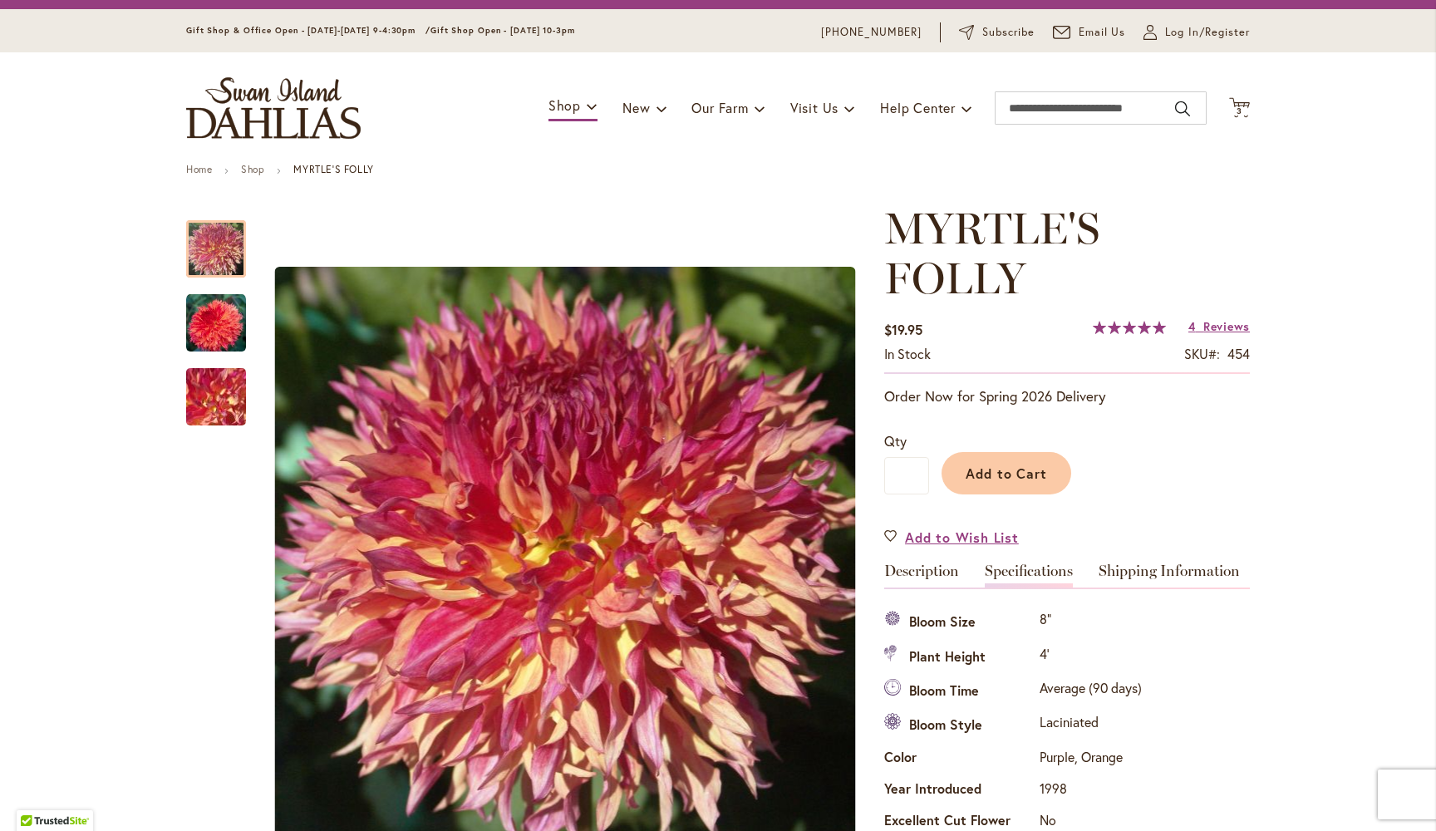
scroll to position [38, 0]
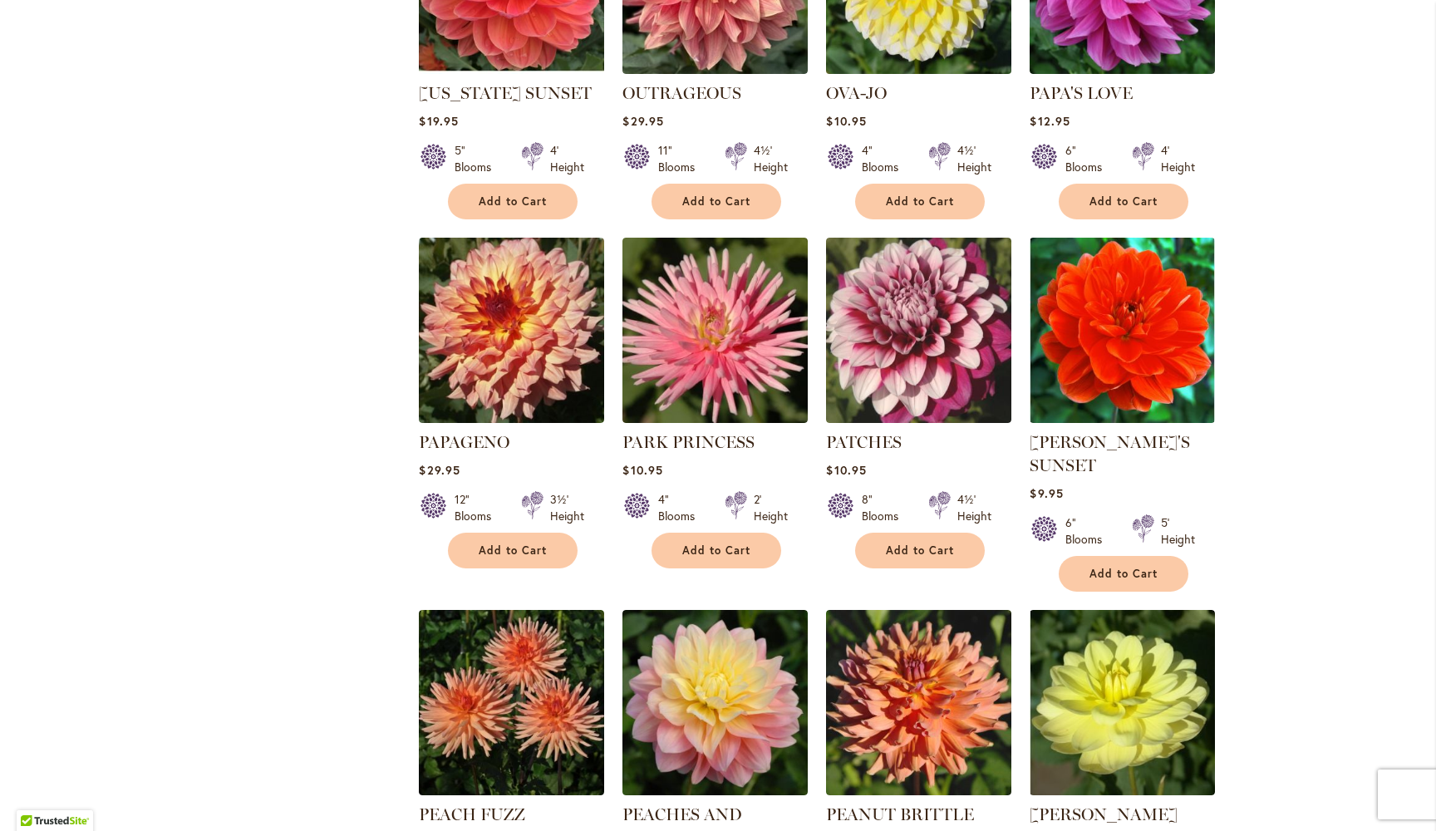
scroll to position [1913, 0]
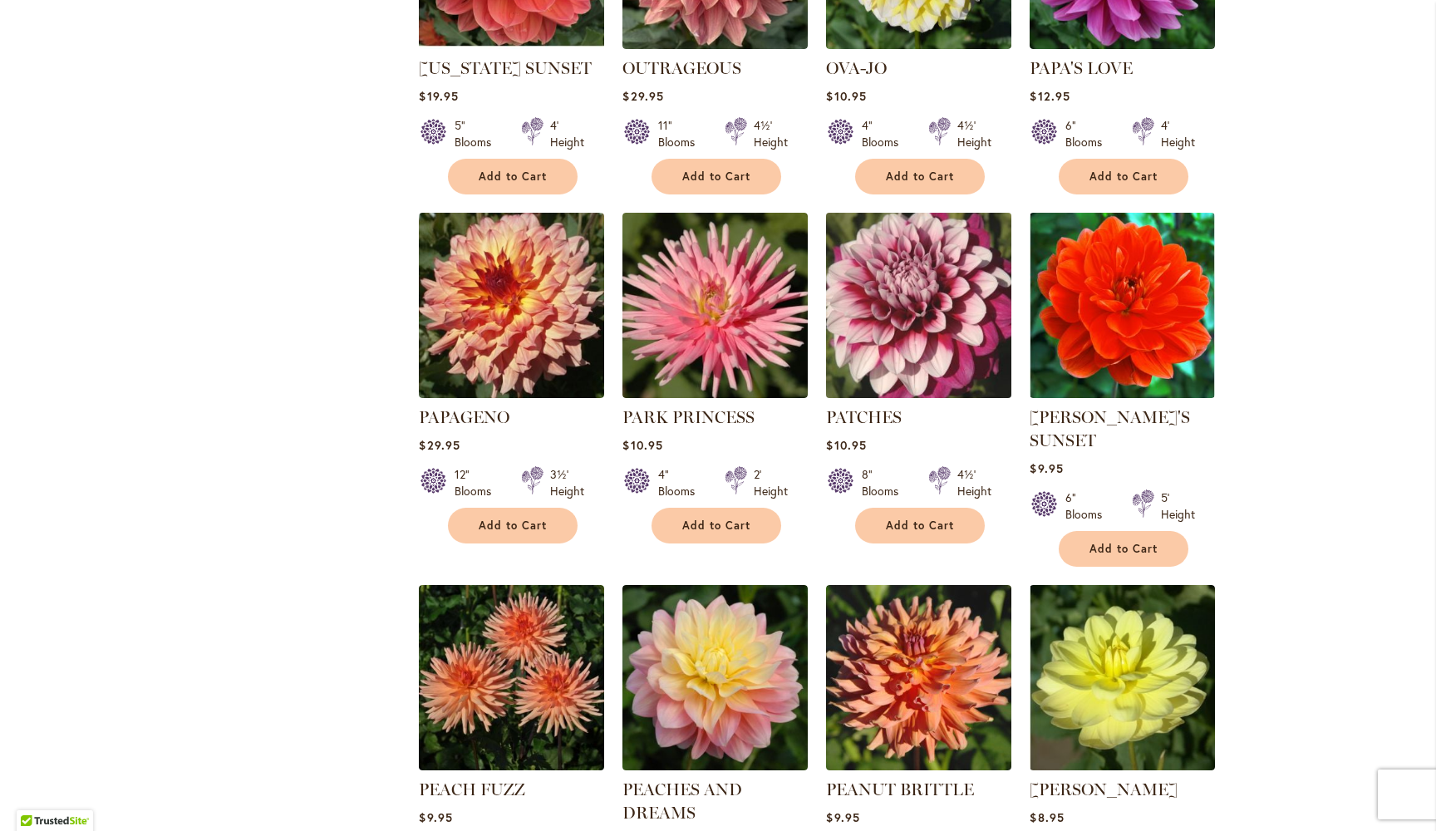
click at [915, 320] on img at bounding box center [919, 305] width 195 height 195
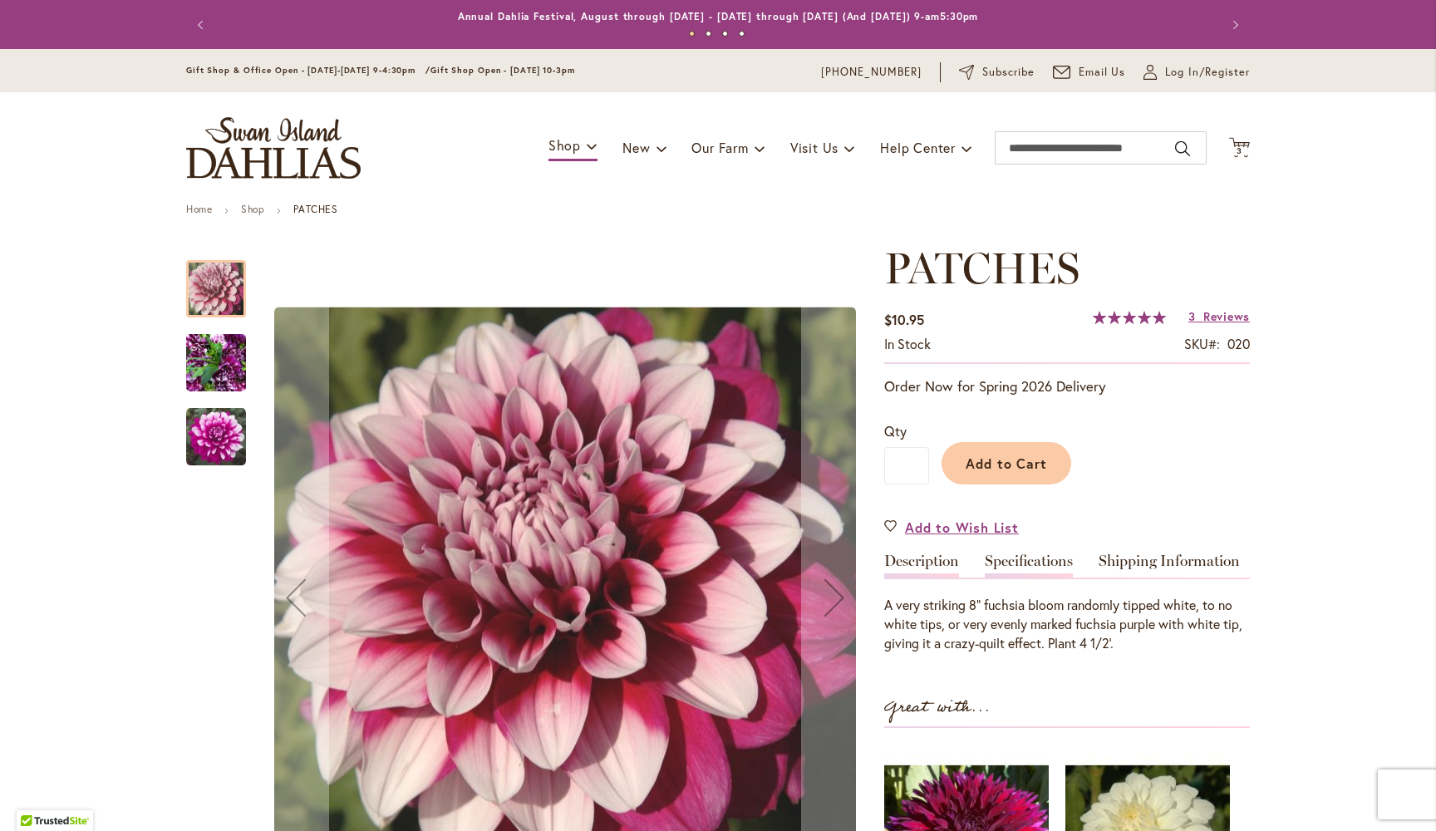
click at [1034, 556] on link "Specifications" at bounding box center [1029, 566] width 88 height 24
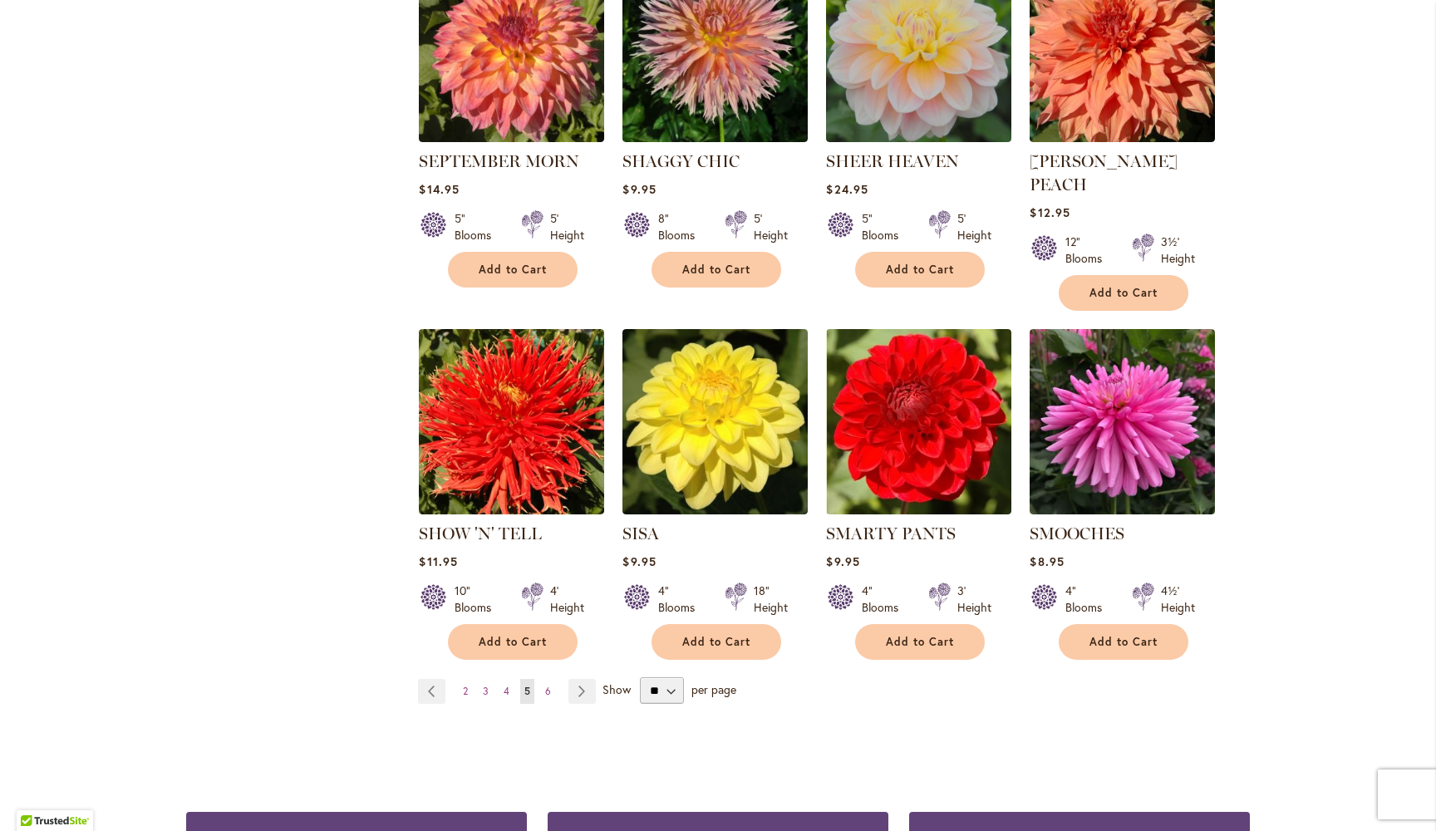
scroll to position [5429, 0]
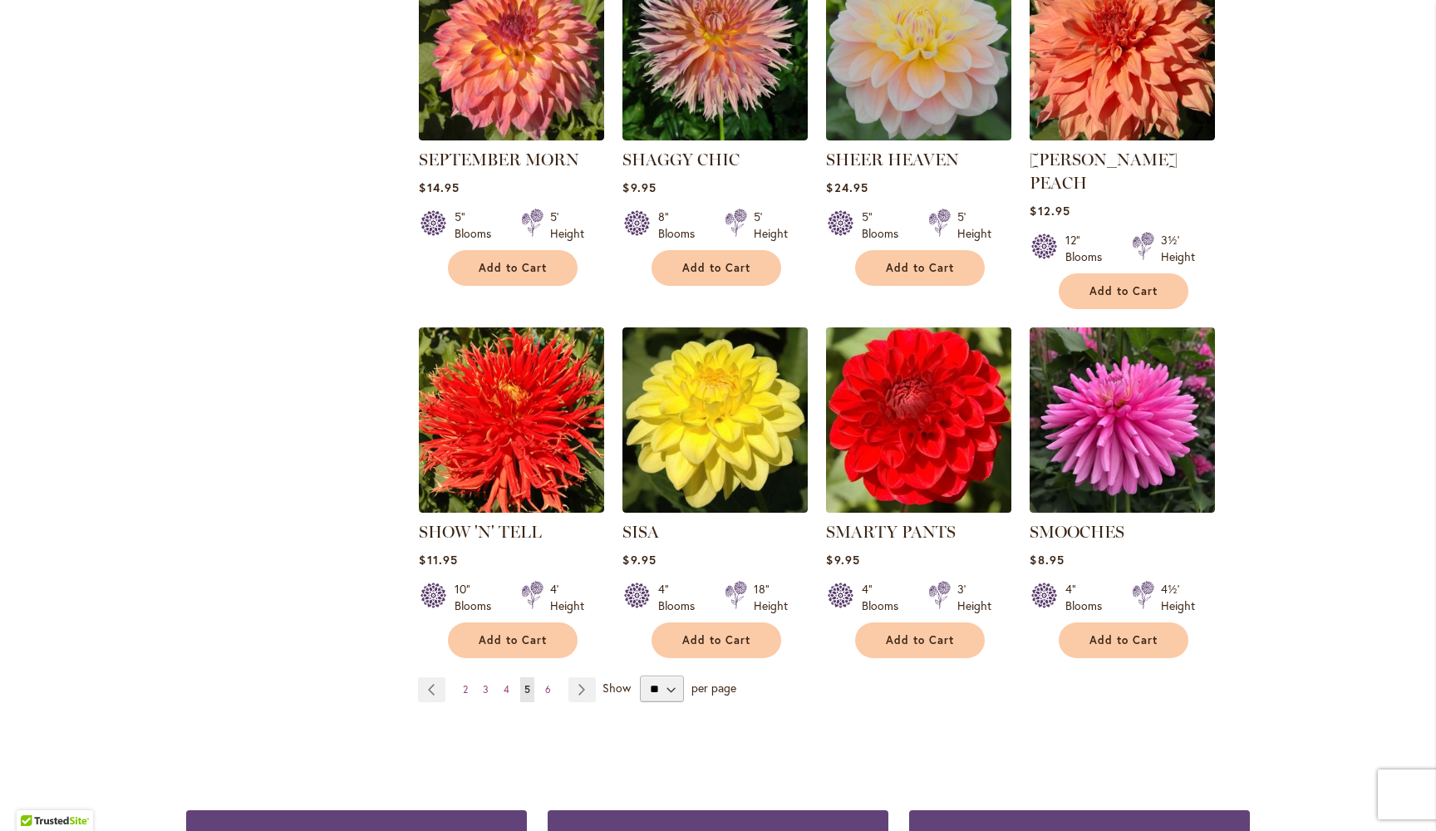
click at [926, 367] on img at bounding box center [919, 420] width 195 height 195
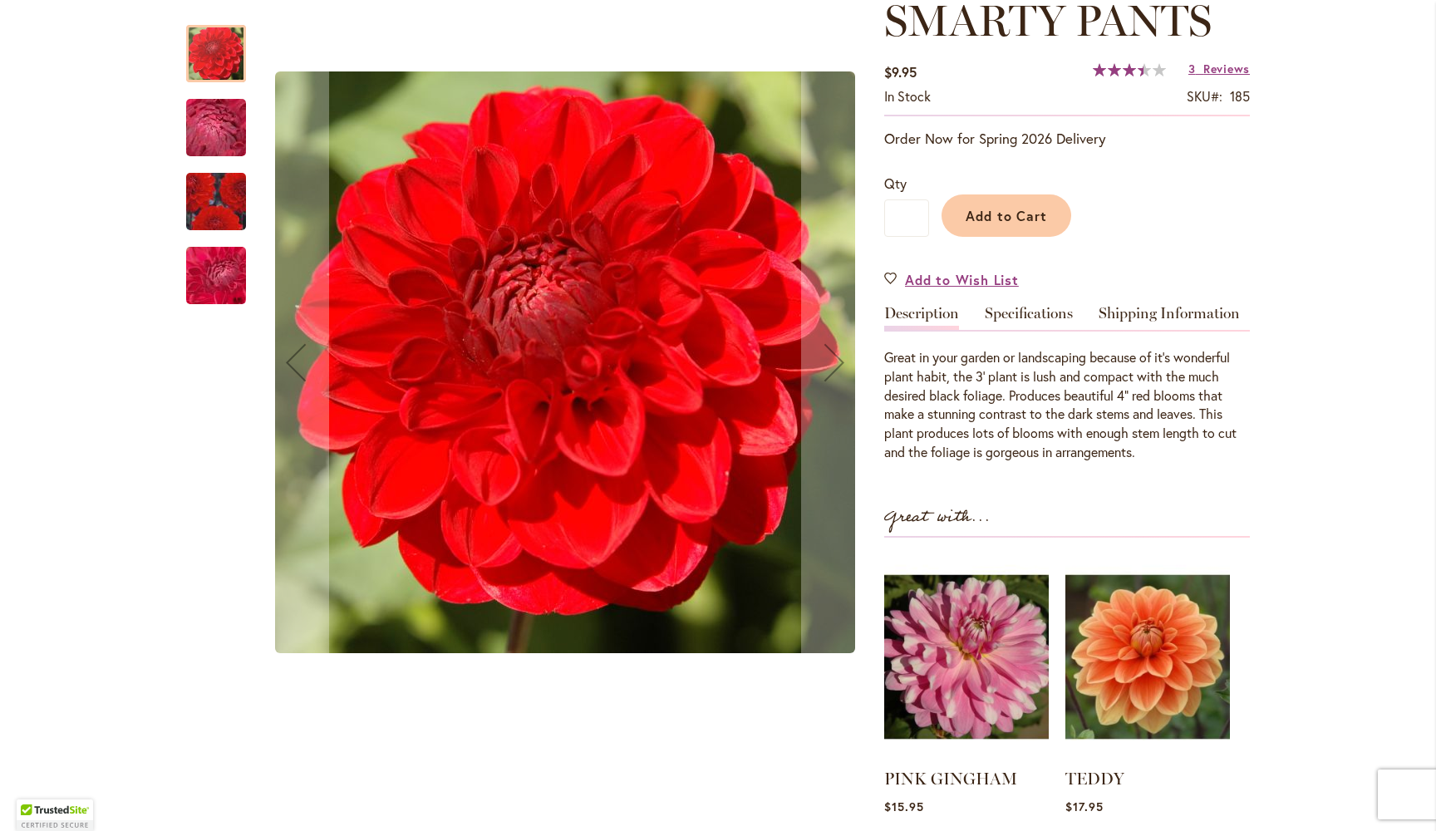
scroll to position [261, 0]
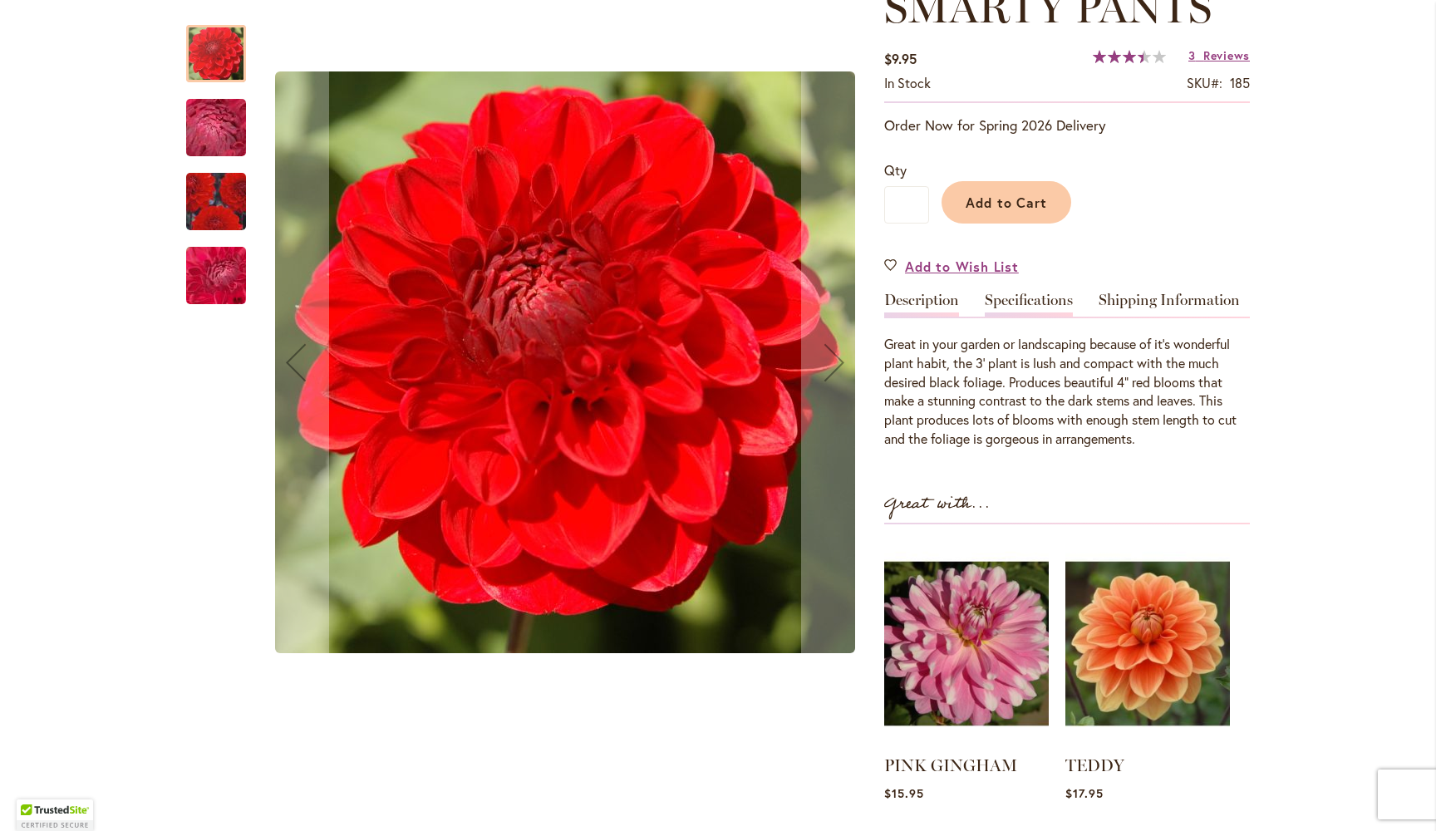
click at [1021, 301] on link "Specifications" at bounding box center [1029, 305] width 88 height 24
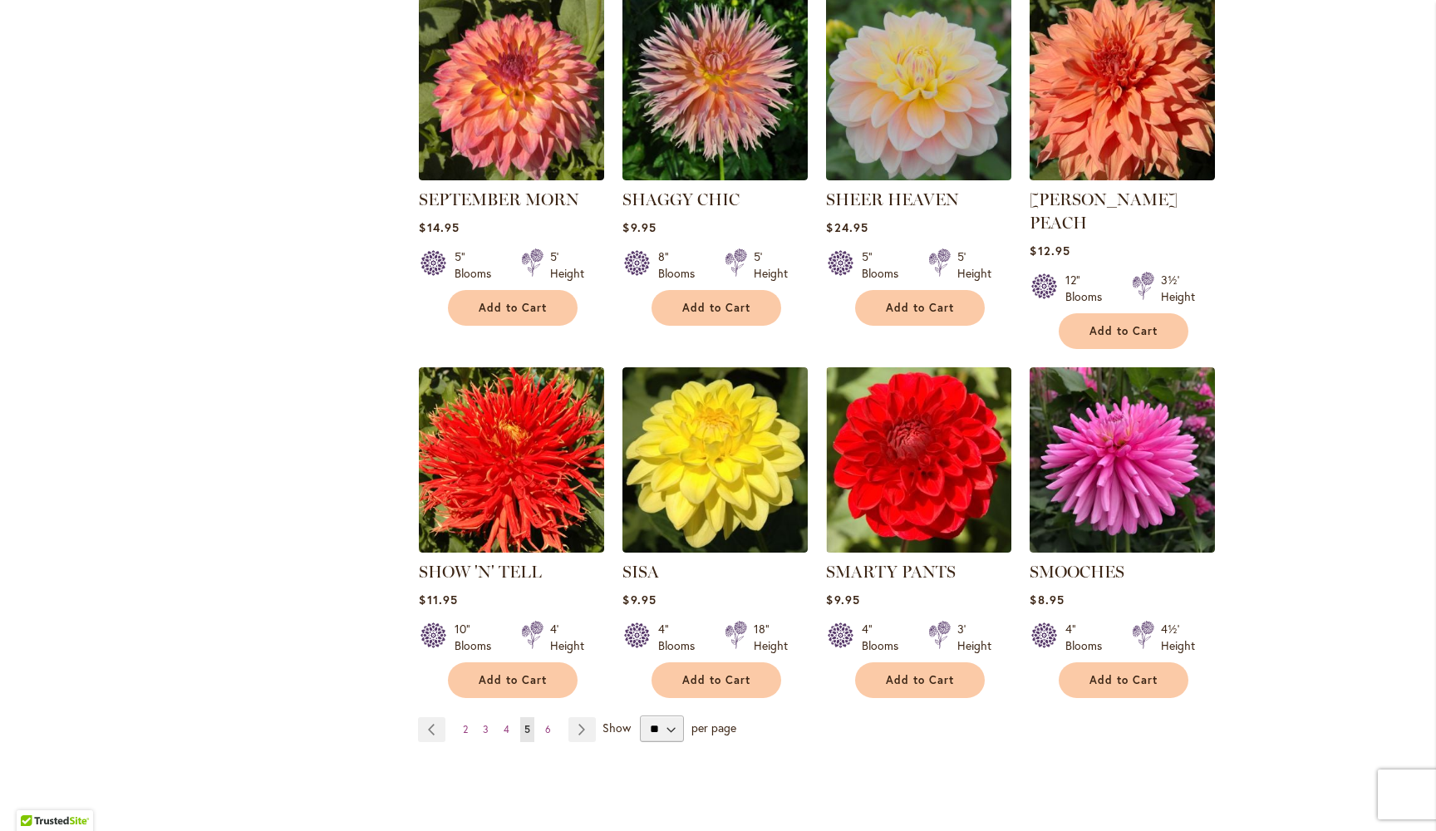
scroll to position [5393, 0]
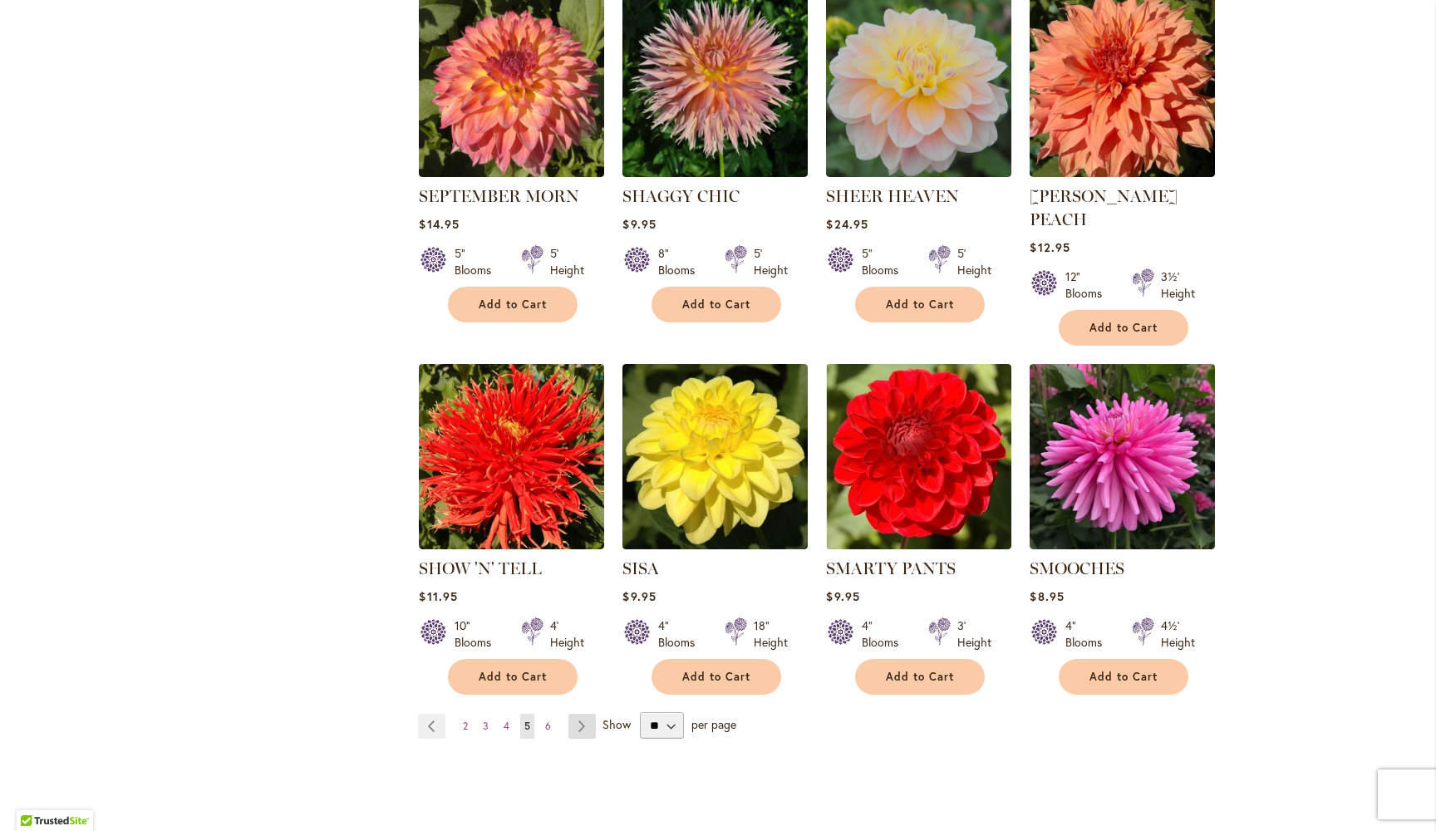
click at [584, 714] on link "Page Next" at bounding box center [582, 726] width 27 height 25
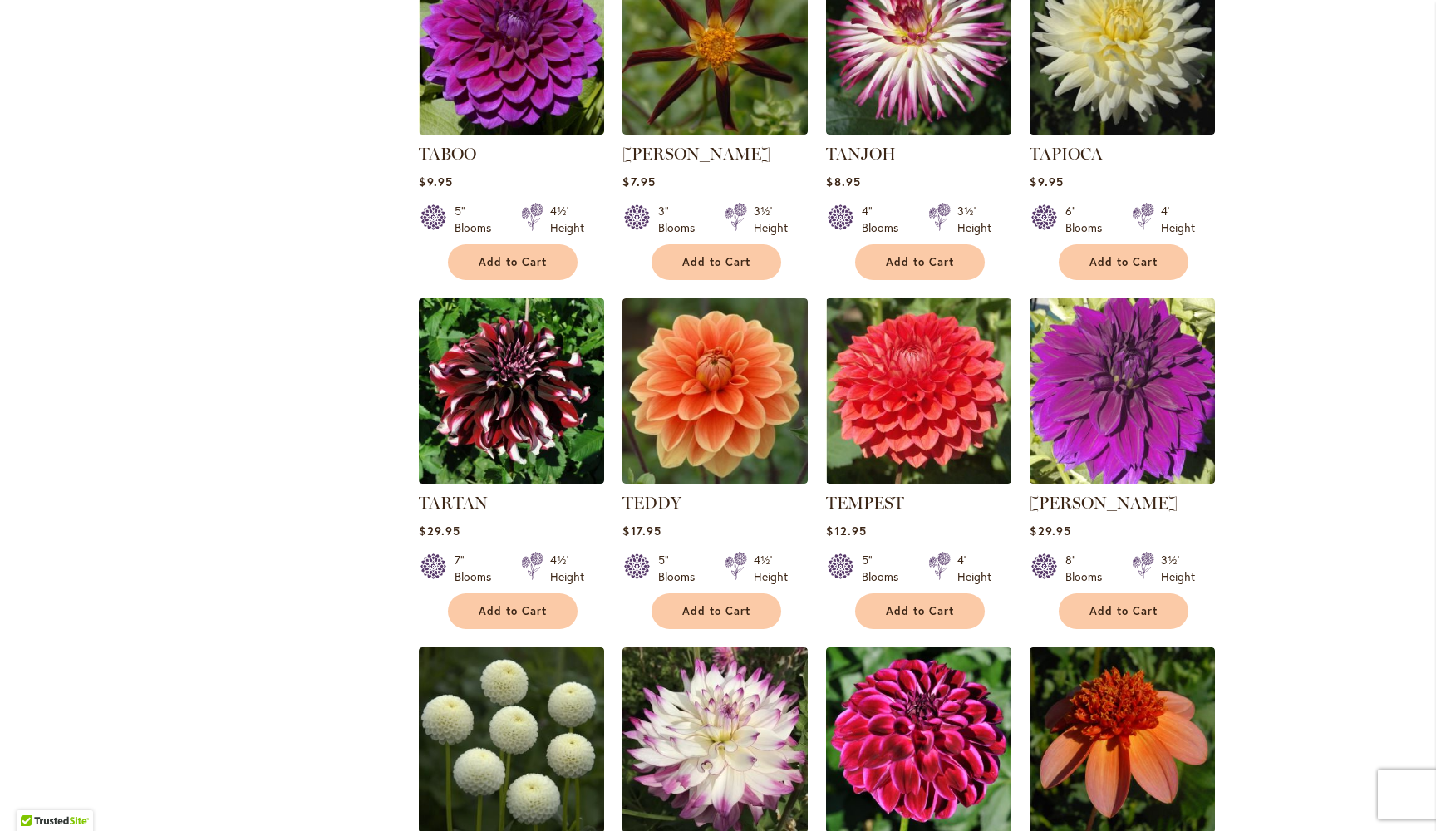
scroll to position [2203, 0]
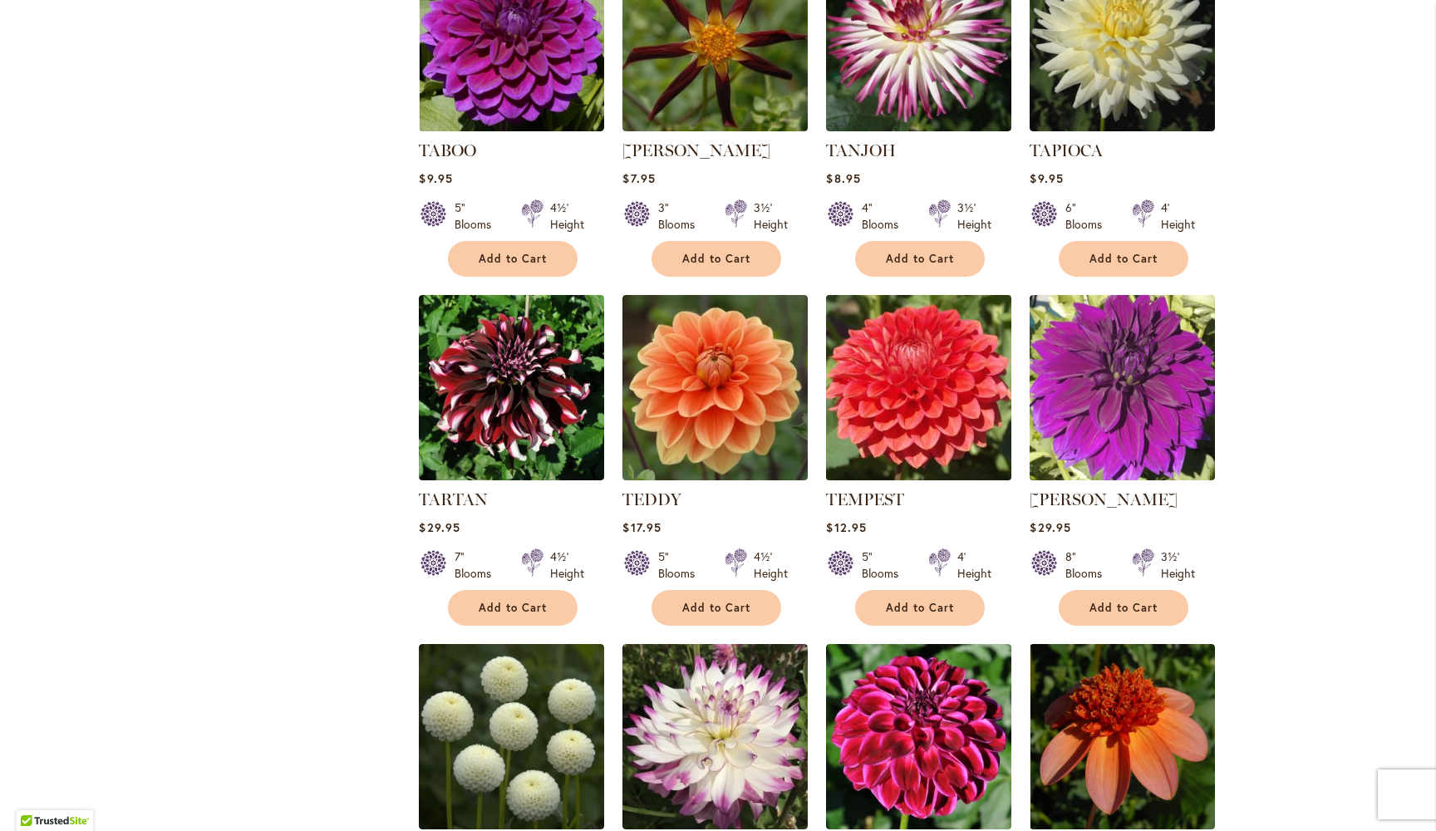
click at [918, 404] on img at bounding box center [919, 387] width 195 height 195
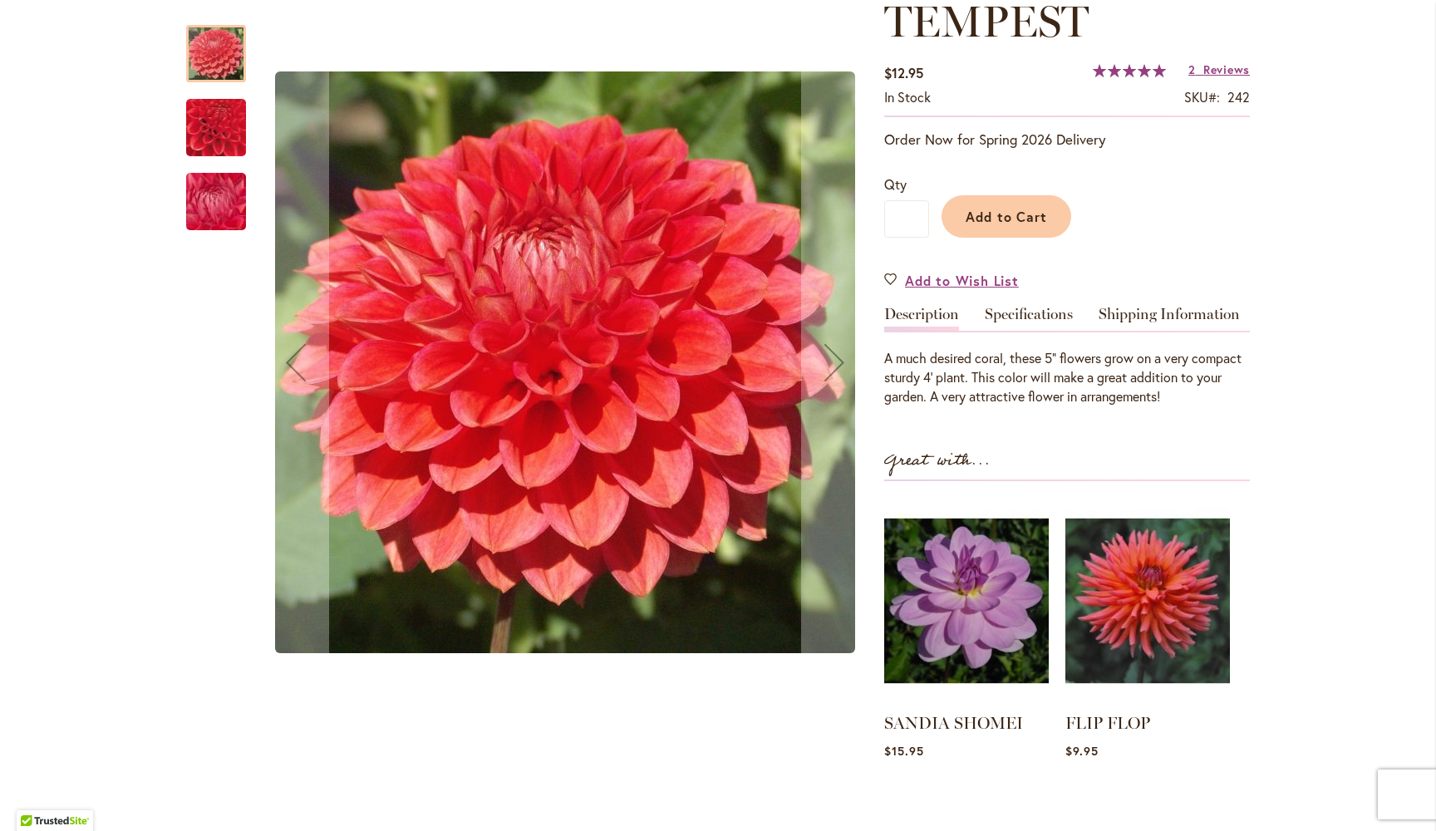
scroll to position [219, 0]
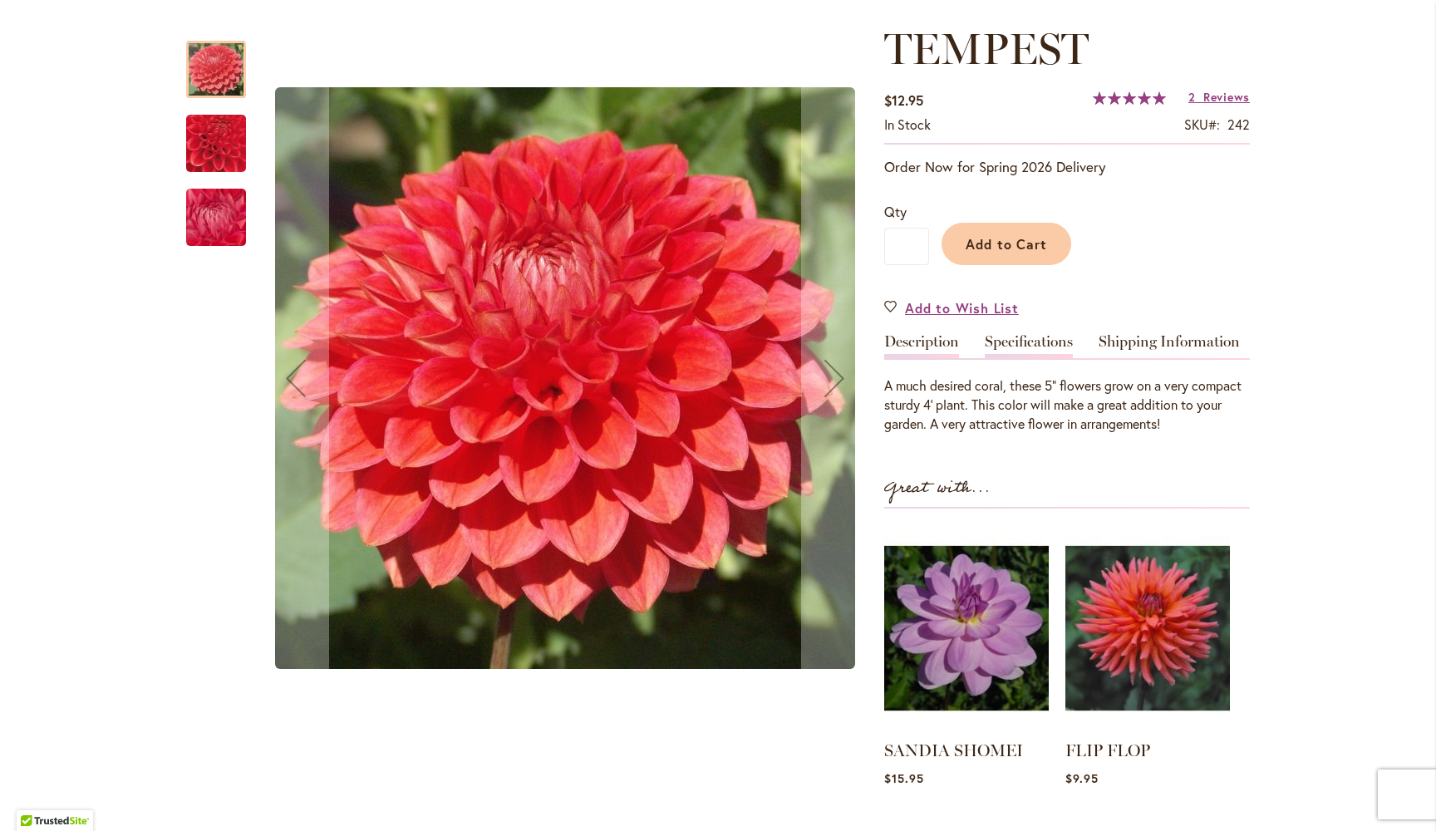
click at [1053, 344] on link "Specifications" at bounding box center [1029, 346] width 88 height 24
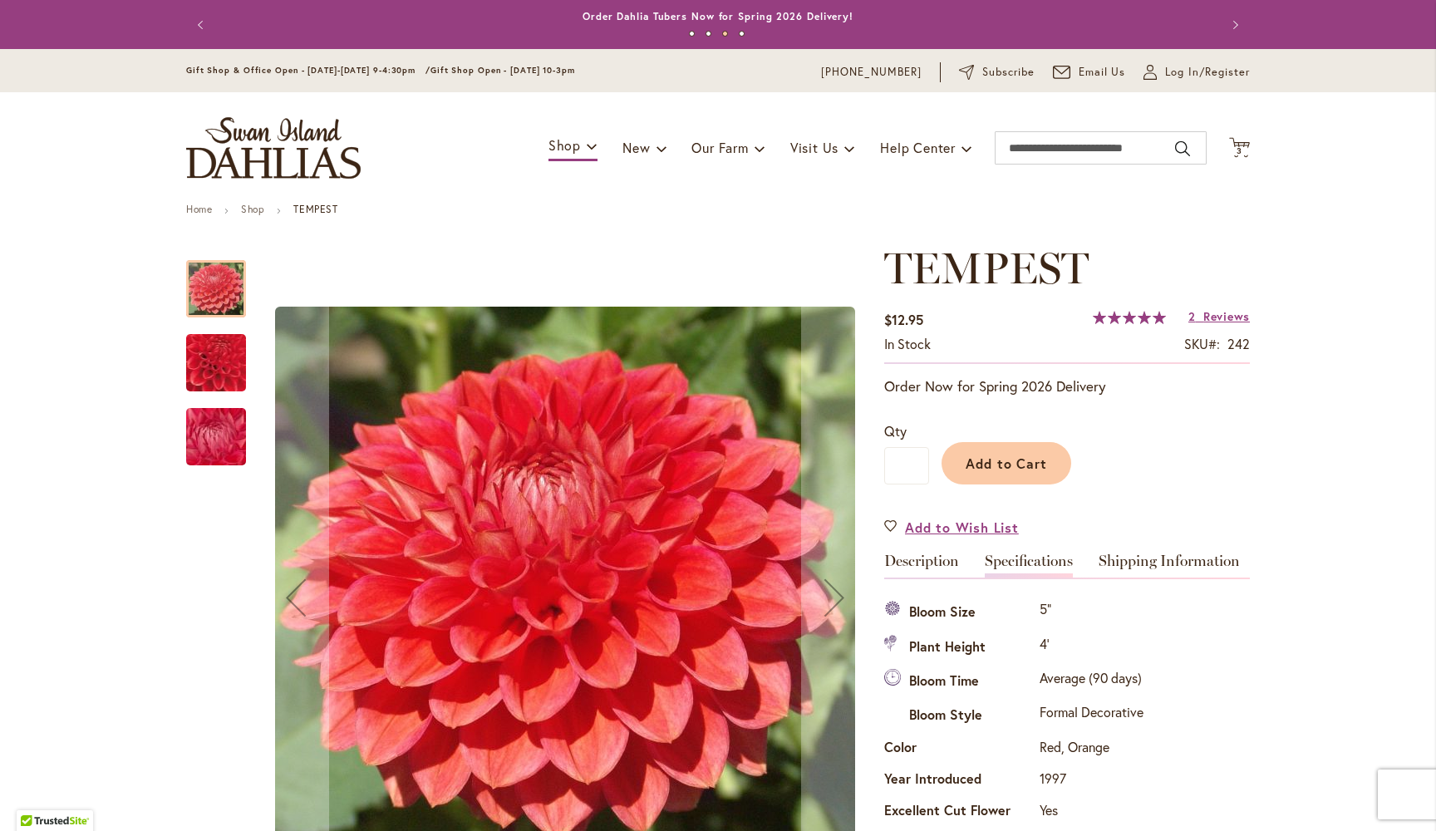
scroll to position [0, 0]
click at [1017, 474] on button "Add to Cart" at bounding box center [1007, 463] width 130 height 42
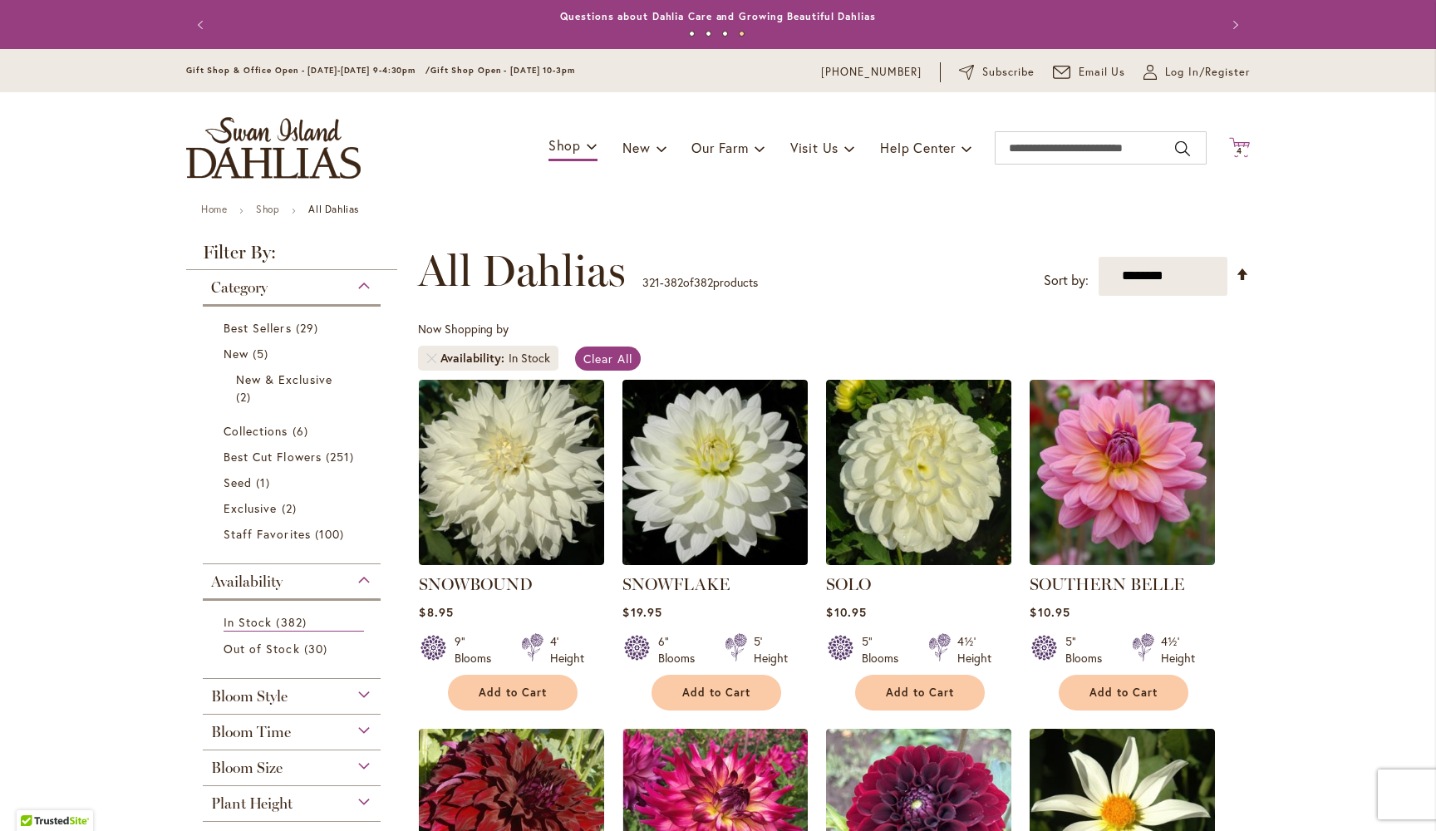
click at [1243, 147] on span "4 4 items" at bounding box center [1240, 151] width 17 height 8
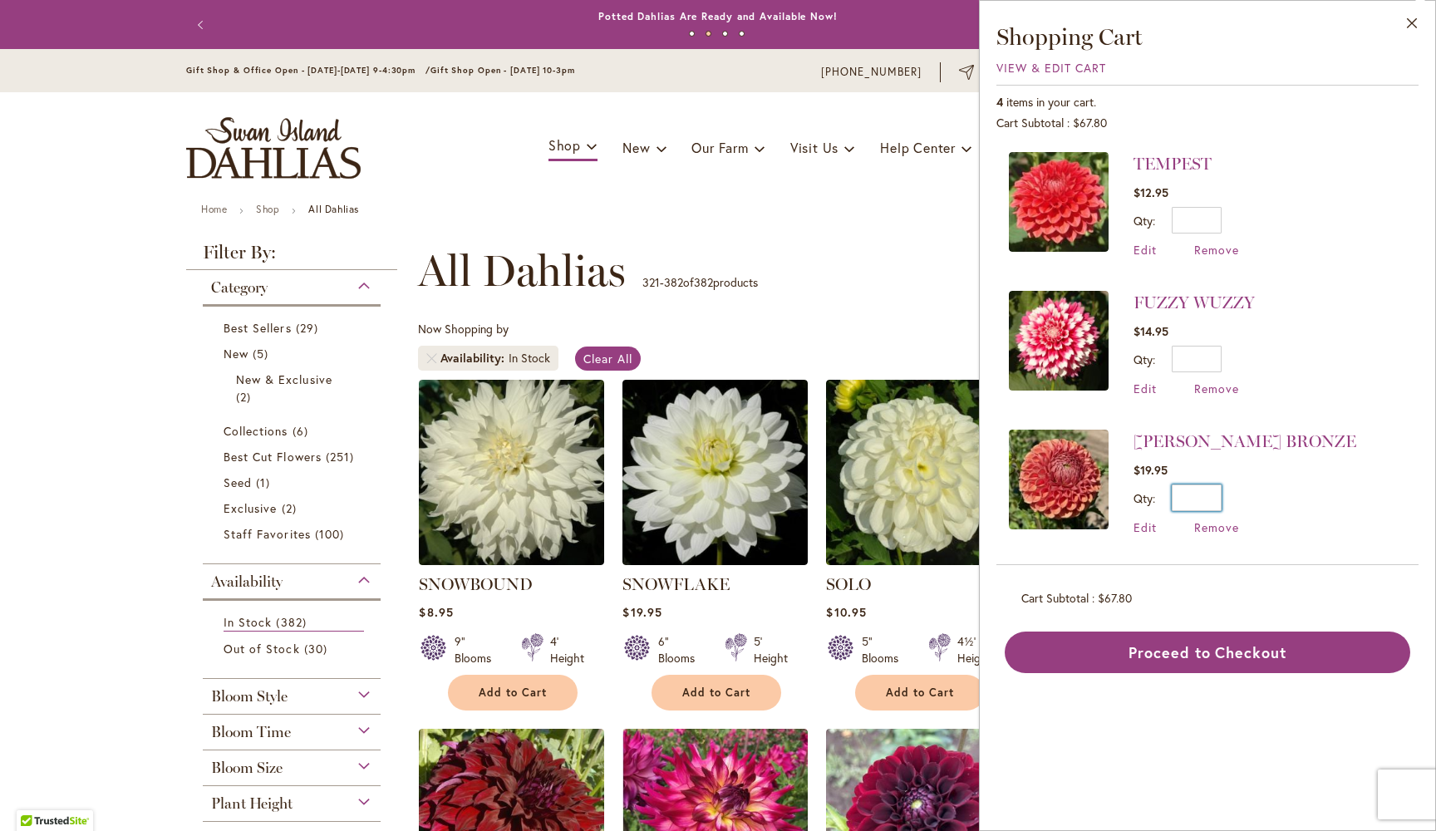
drag, startPoint x: 1201, startPoint y: 500, endPoint x: 1219, endPoint y: 500, distance: 18.3
click at [1219, 500] on input "*" at bounding box center [1197, 498] width 50 height 27
type input "*"
click at [1282, 502] on span "Update" at bounding box center [1273, 504] width 36 height 12
click at [296, 536] on span "Staff Favorites" at bounding box center [267, 534] width 87 height 16
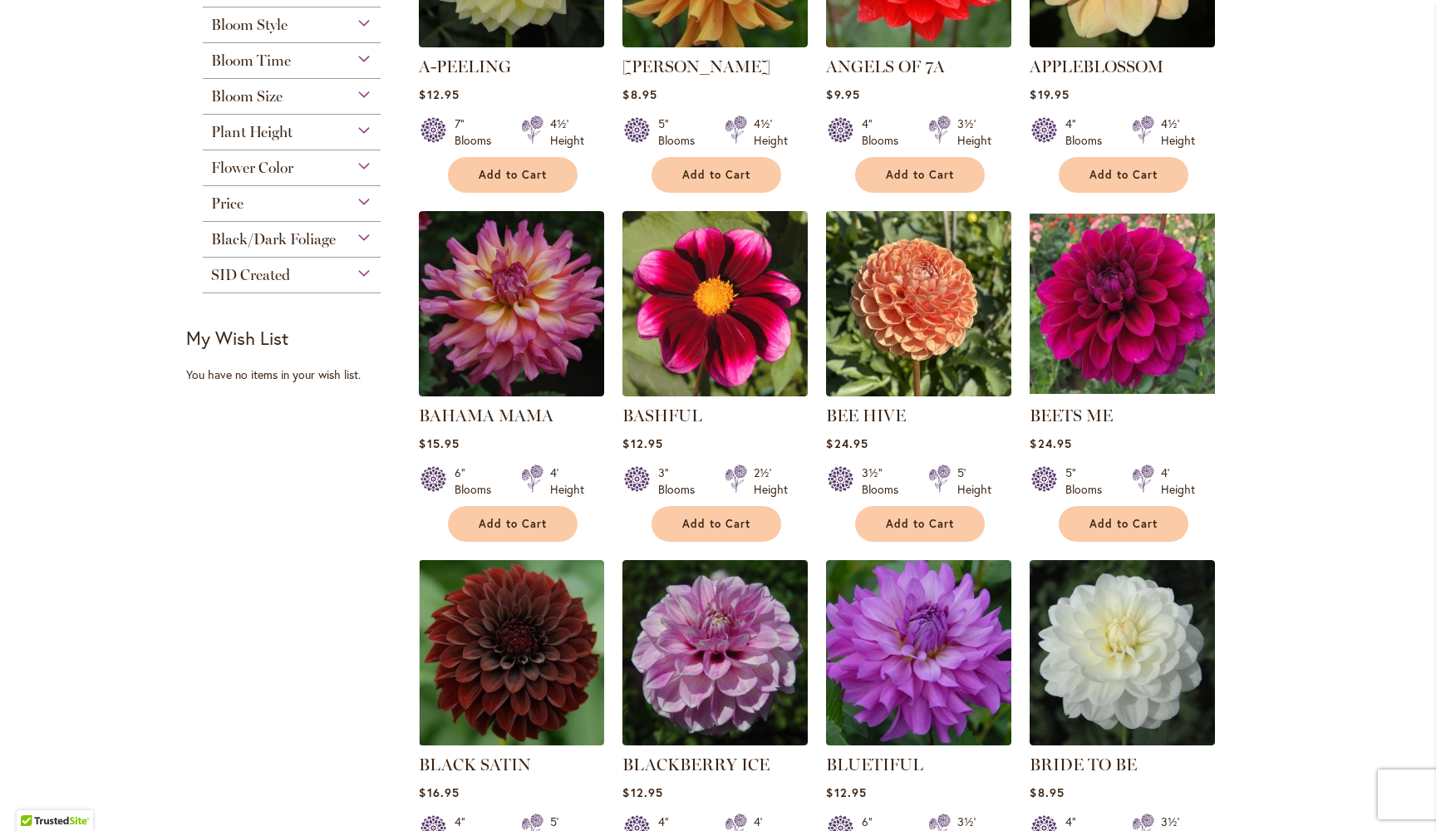
scroll to position [524, 0]
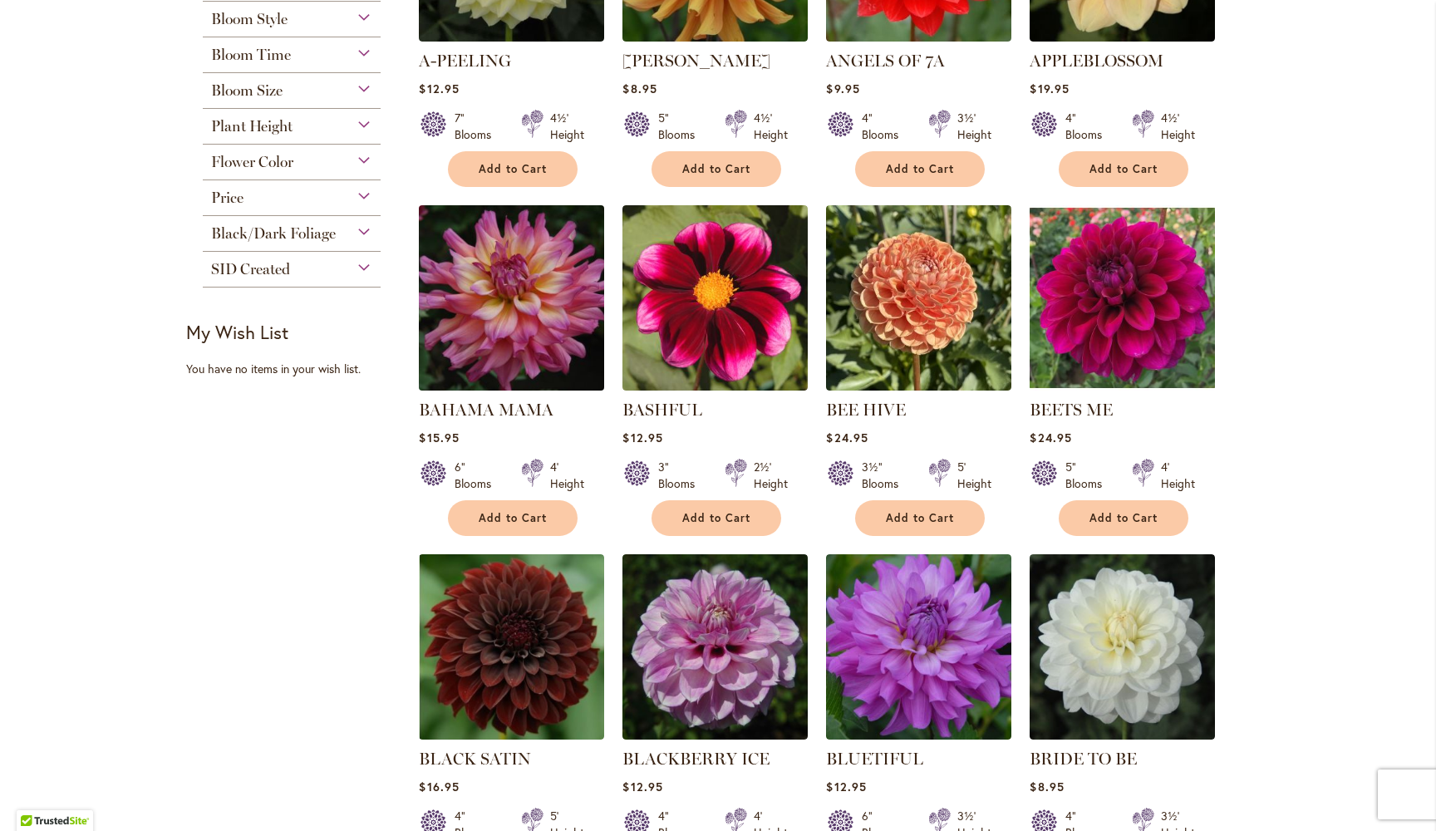
click at [521, 287] on img at bounding box center [512, 297] width 195 height 195
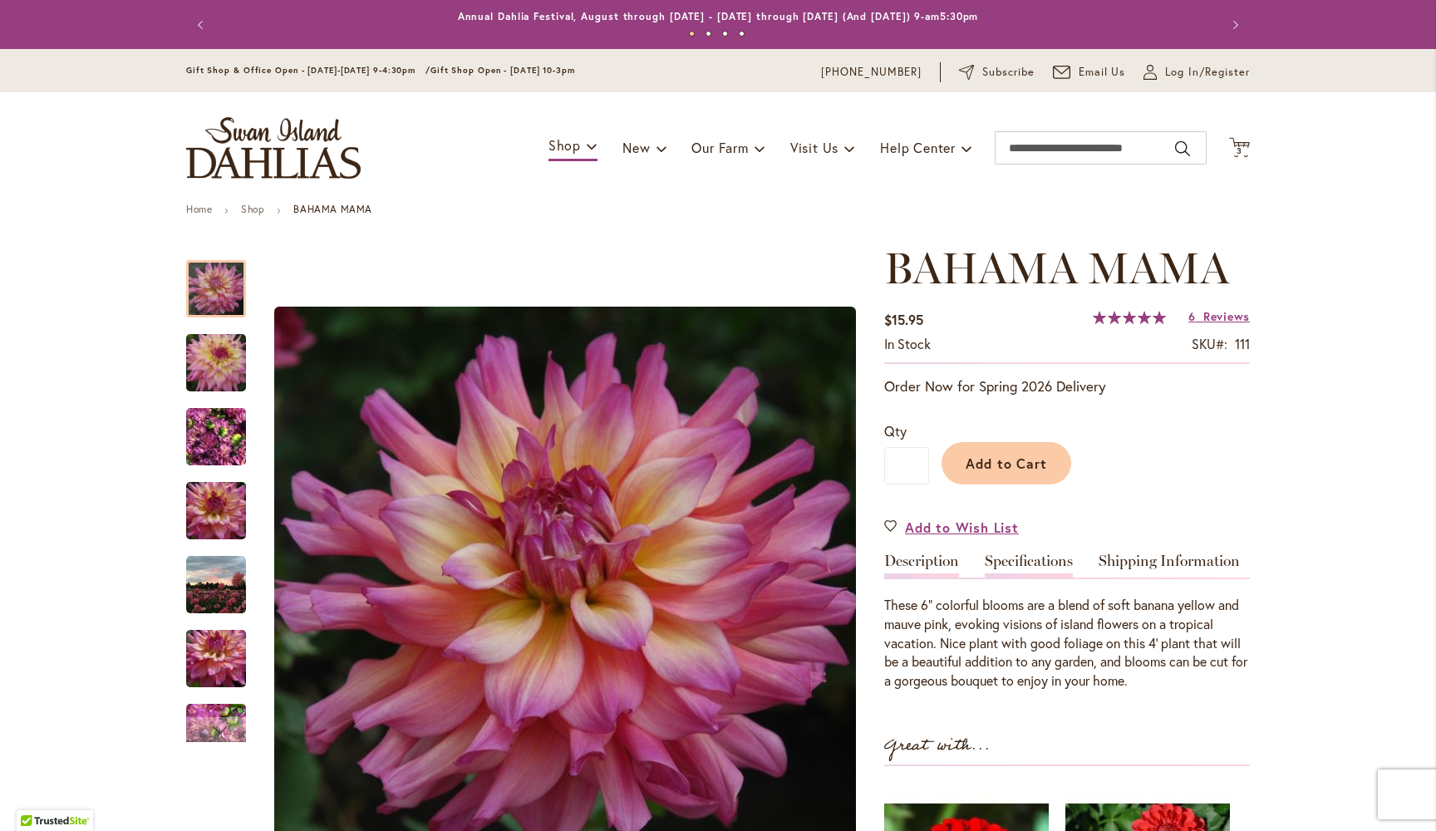
click at [1030, 559] on link "Specifications" at bounding box center [1029, 566] width 88 height 24
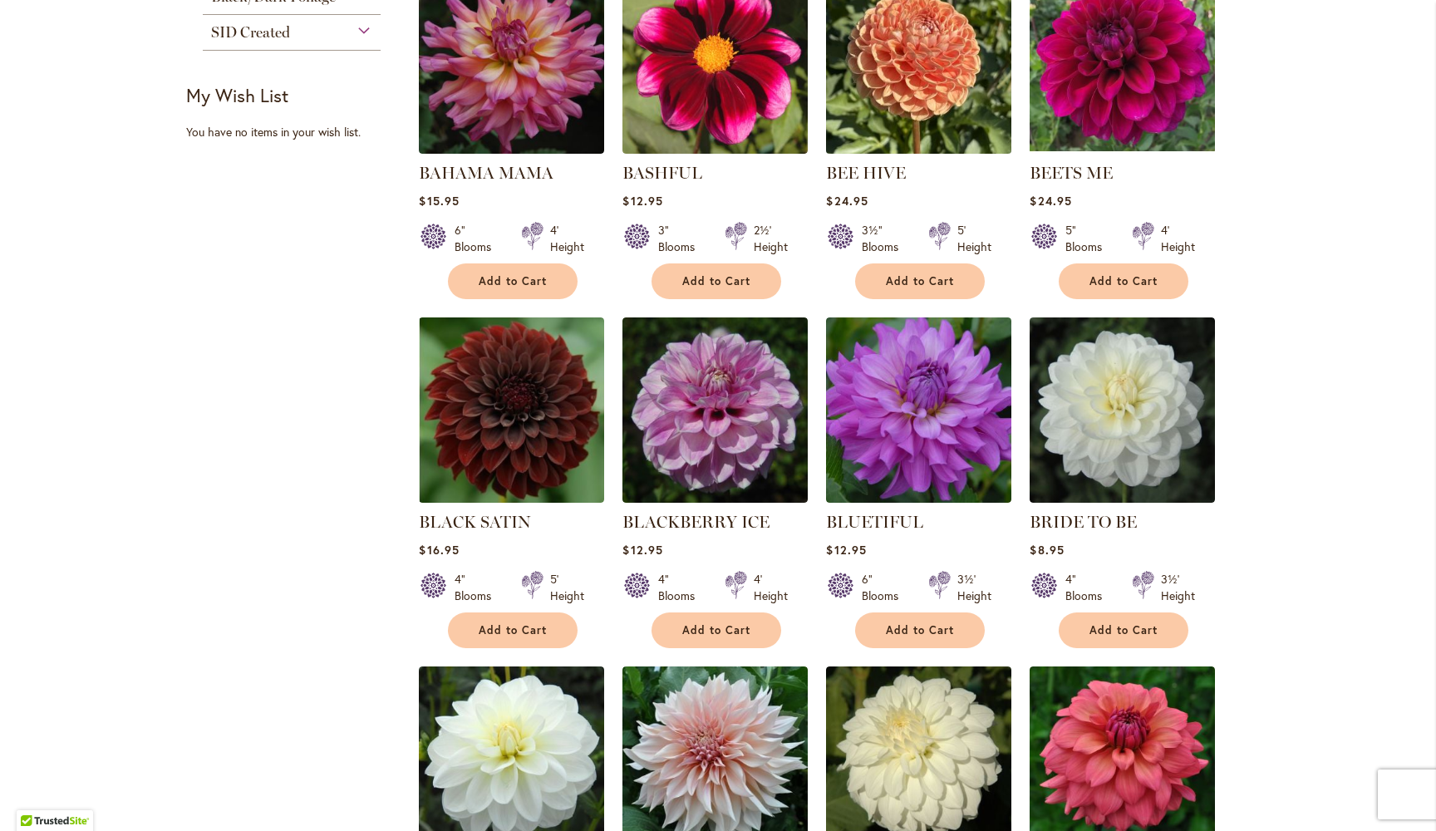
scroll to position [761, 0]
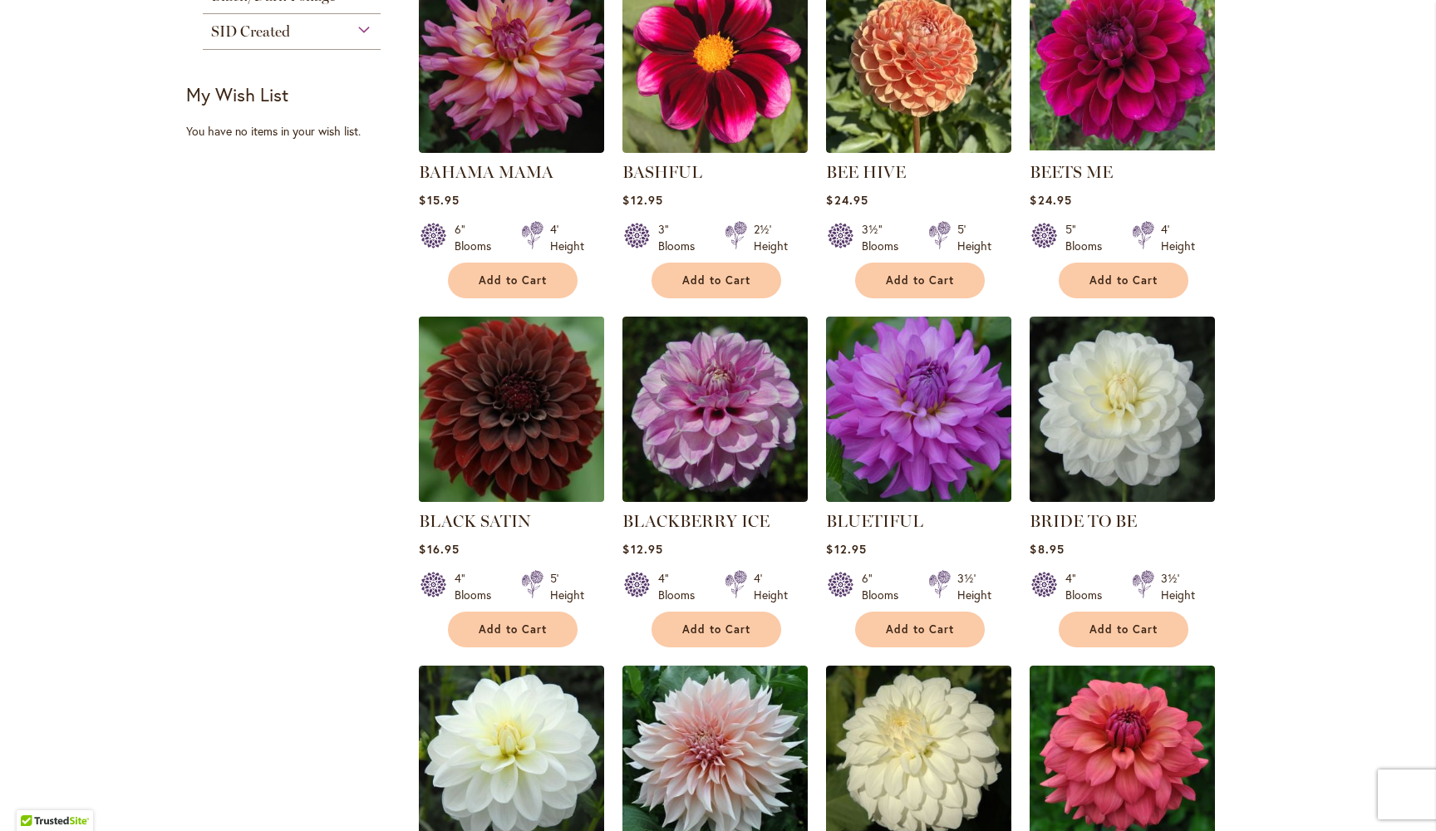
click at [521, 411] on img at bounding box center [512, 409] width 195 height 195
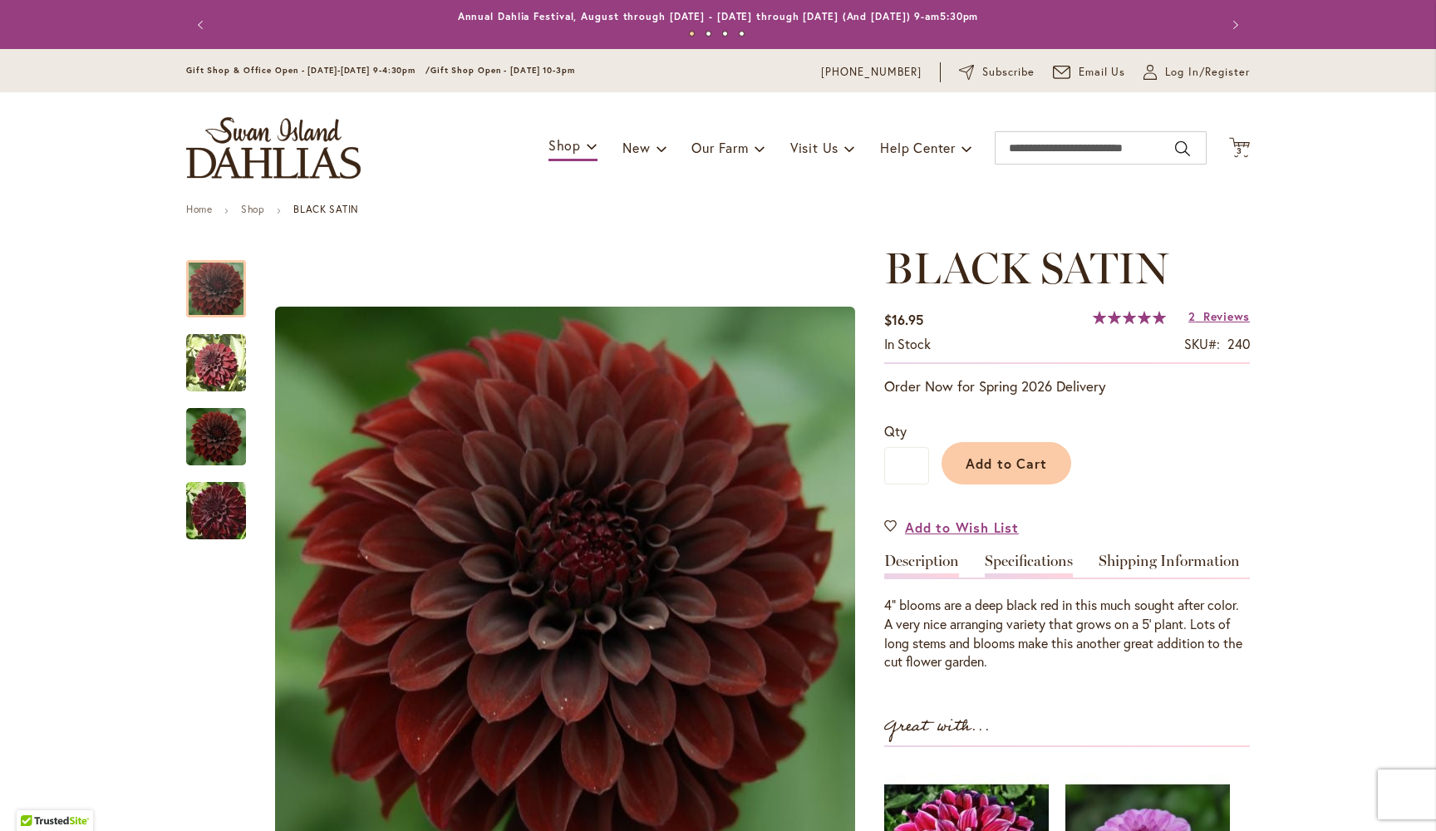
click at [1043, 555] on link "Specifications" at bounding box center [1029, 566] width 88 height 24
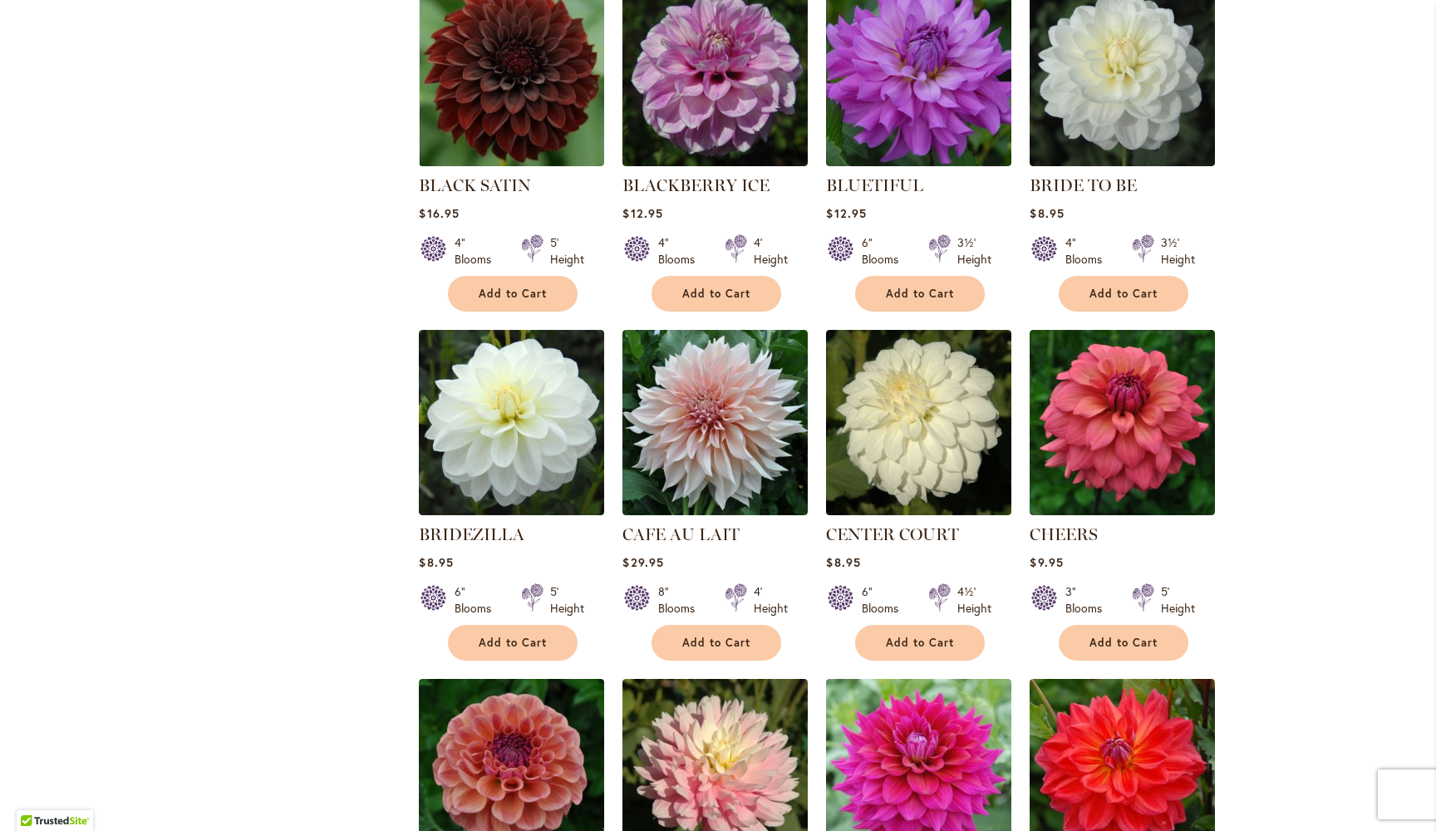
scroll to position [1102, 0]
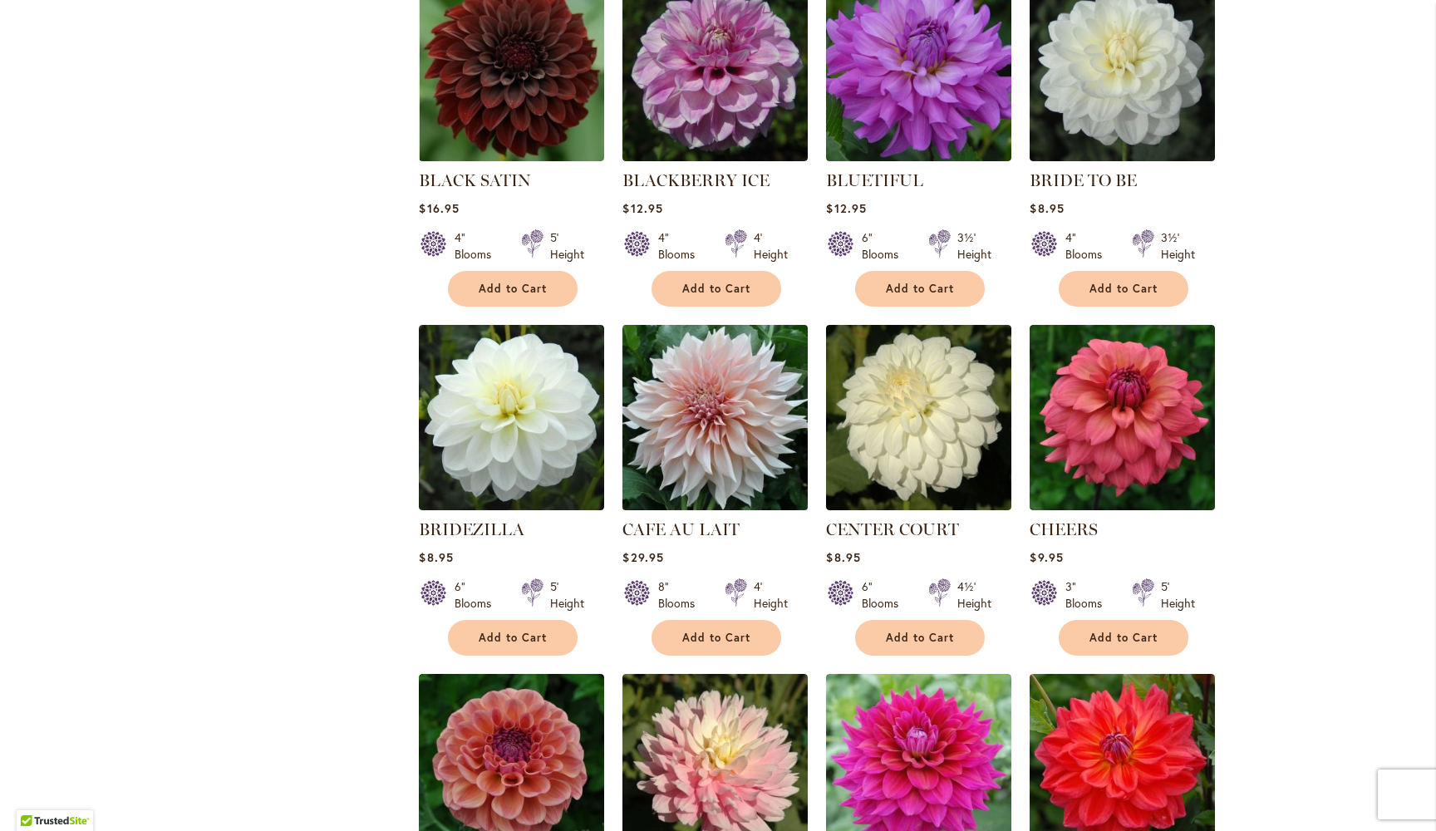
click at [704, 394] on img at bounding box center [715, 417] width 195 height 195
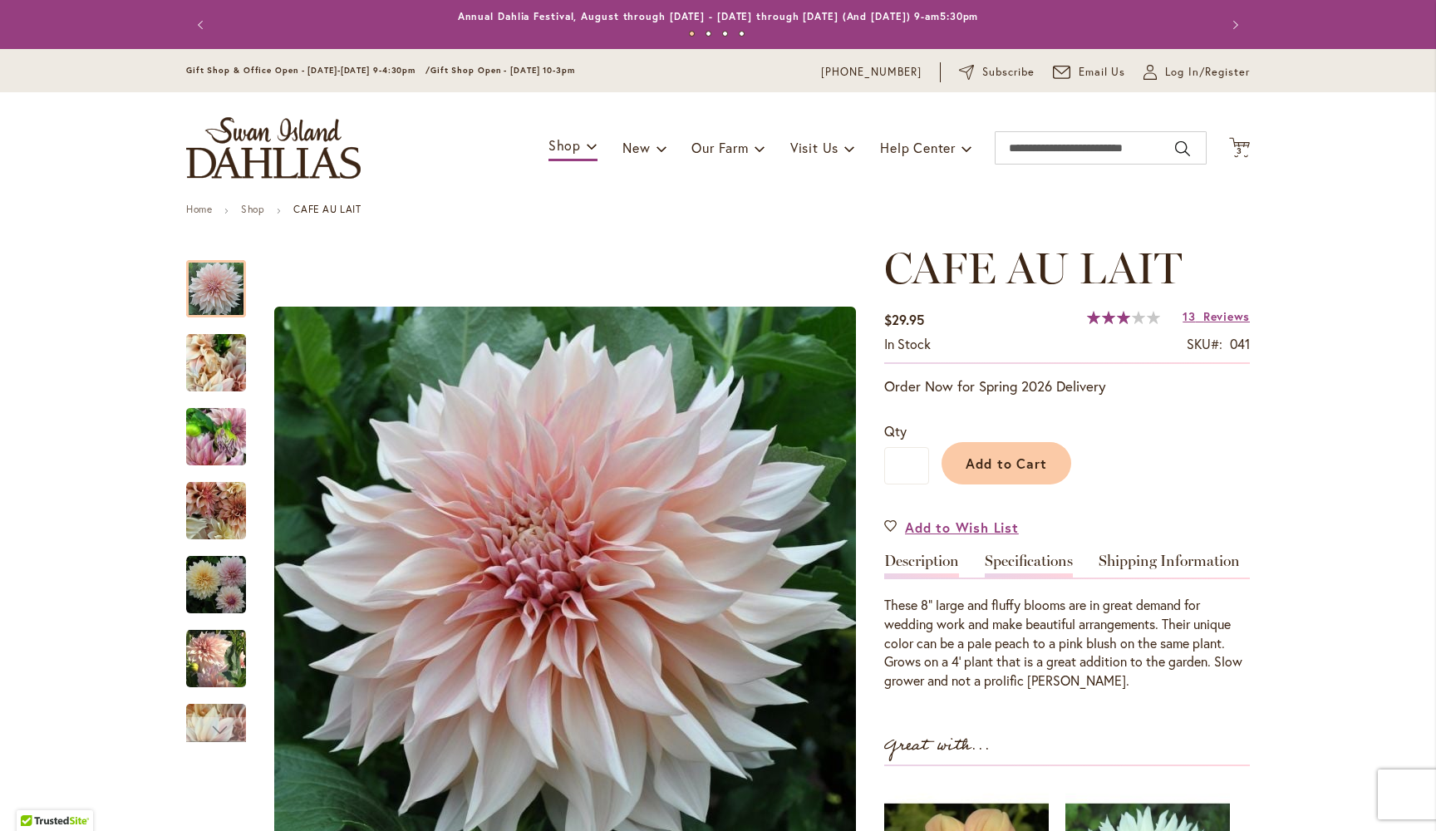
click at [1031, 559] on link "Specifications" at bounding box center [1029, 566] width 88 height 24
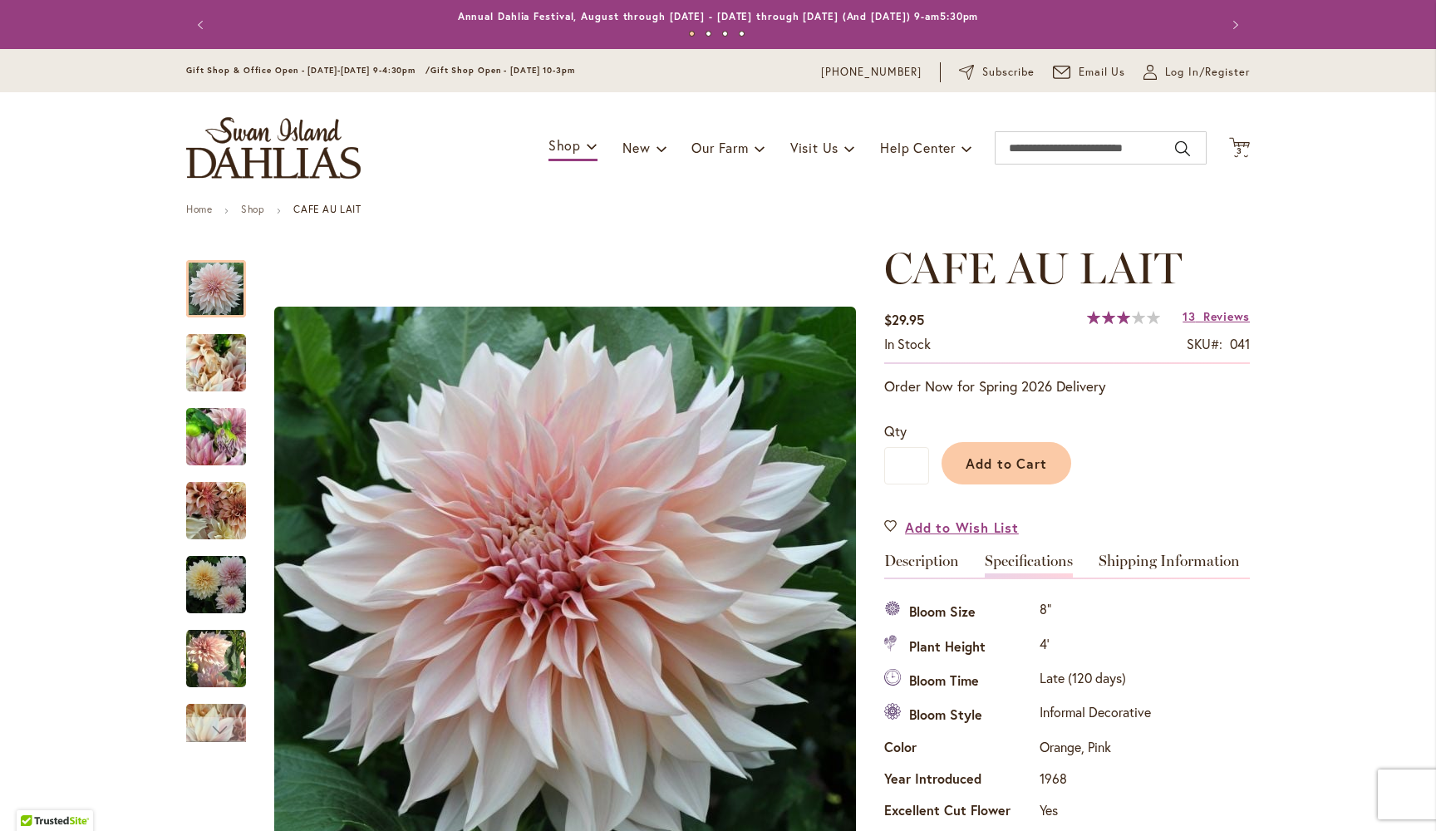
scroll to position [552, 0]
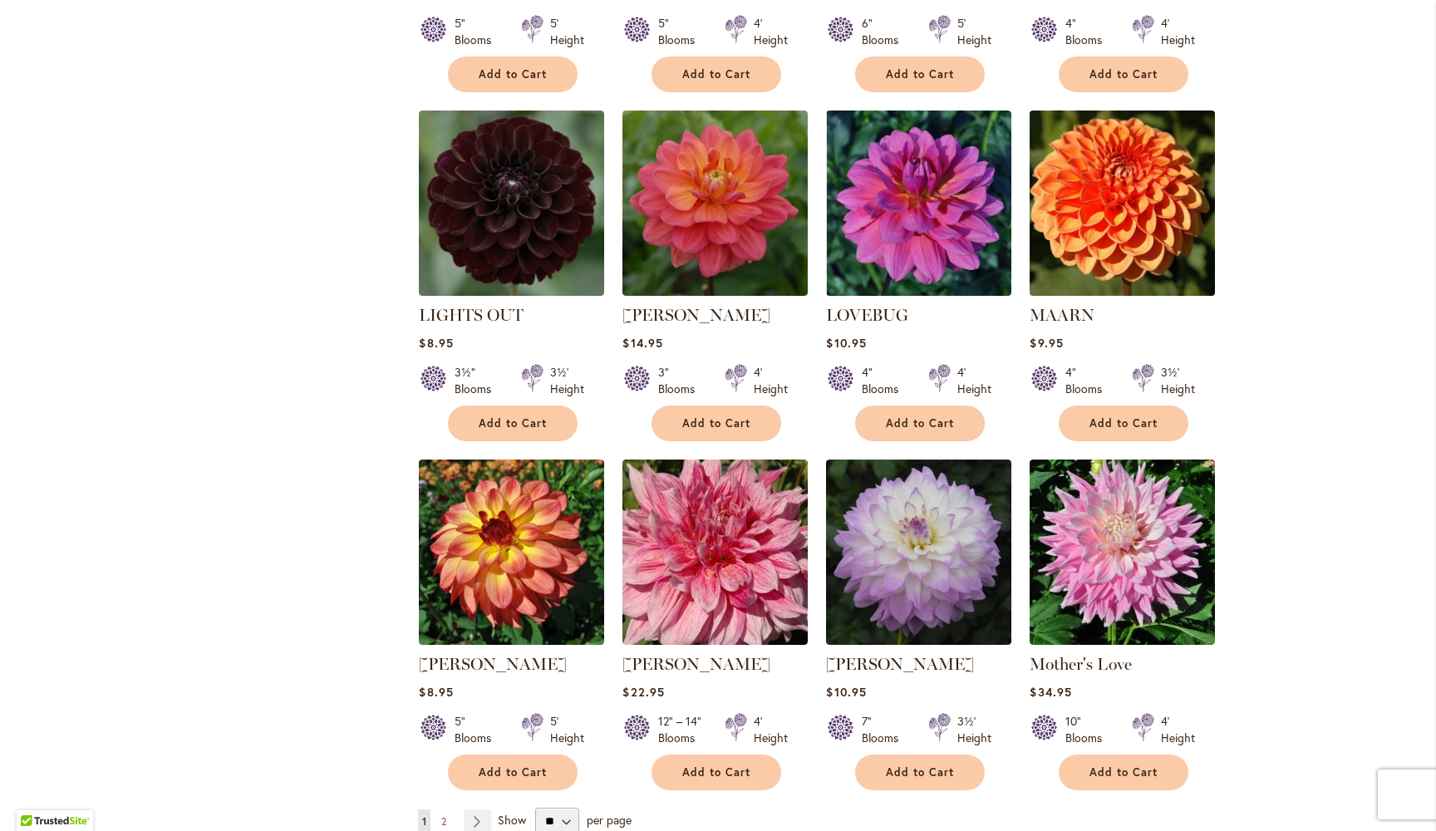
scroll to position [5353, 0]
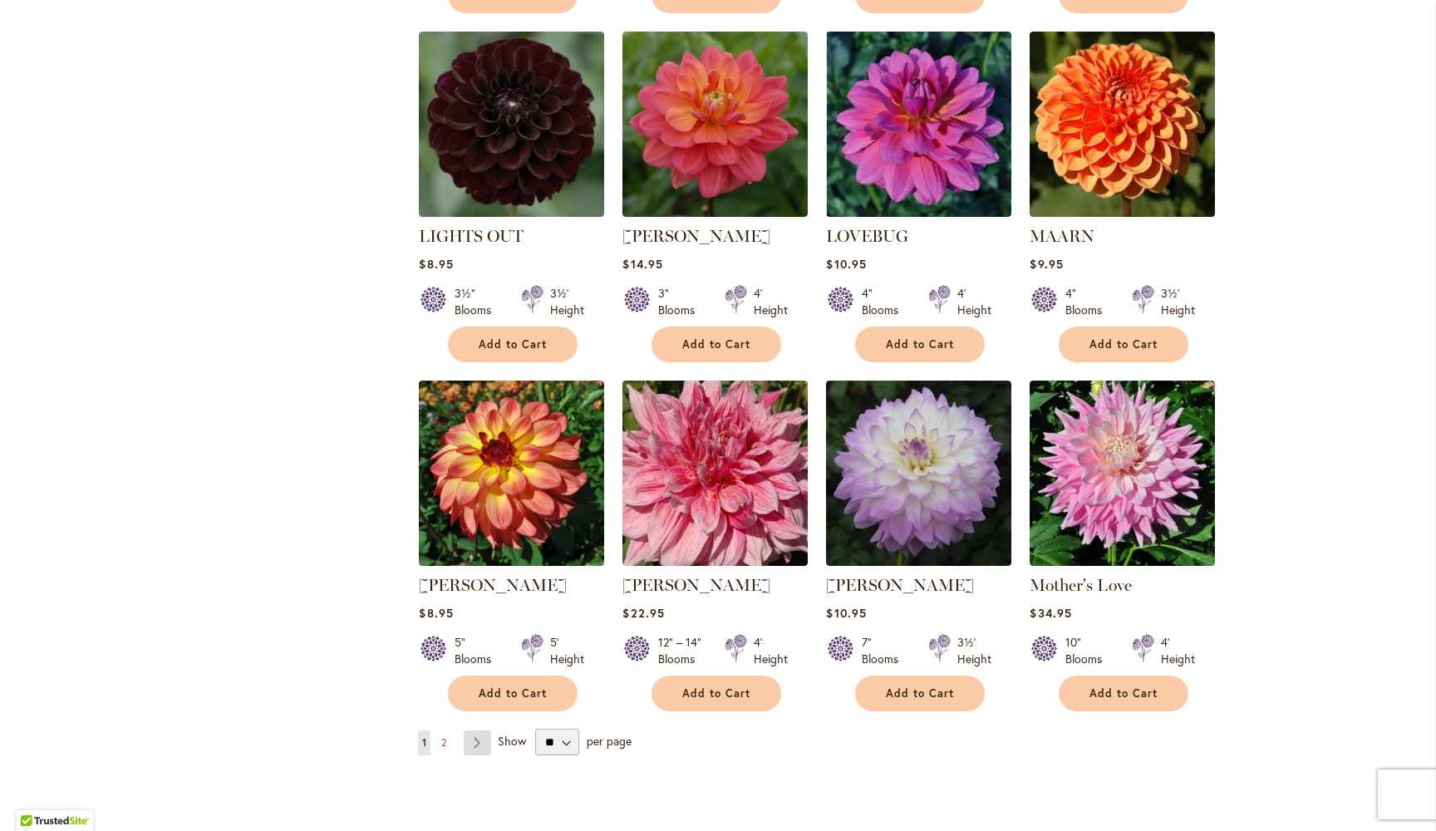
click at [480, 731] on link "Page Next" at bounding box center [477, 743] width 27 height 25
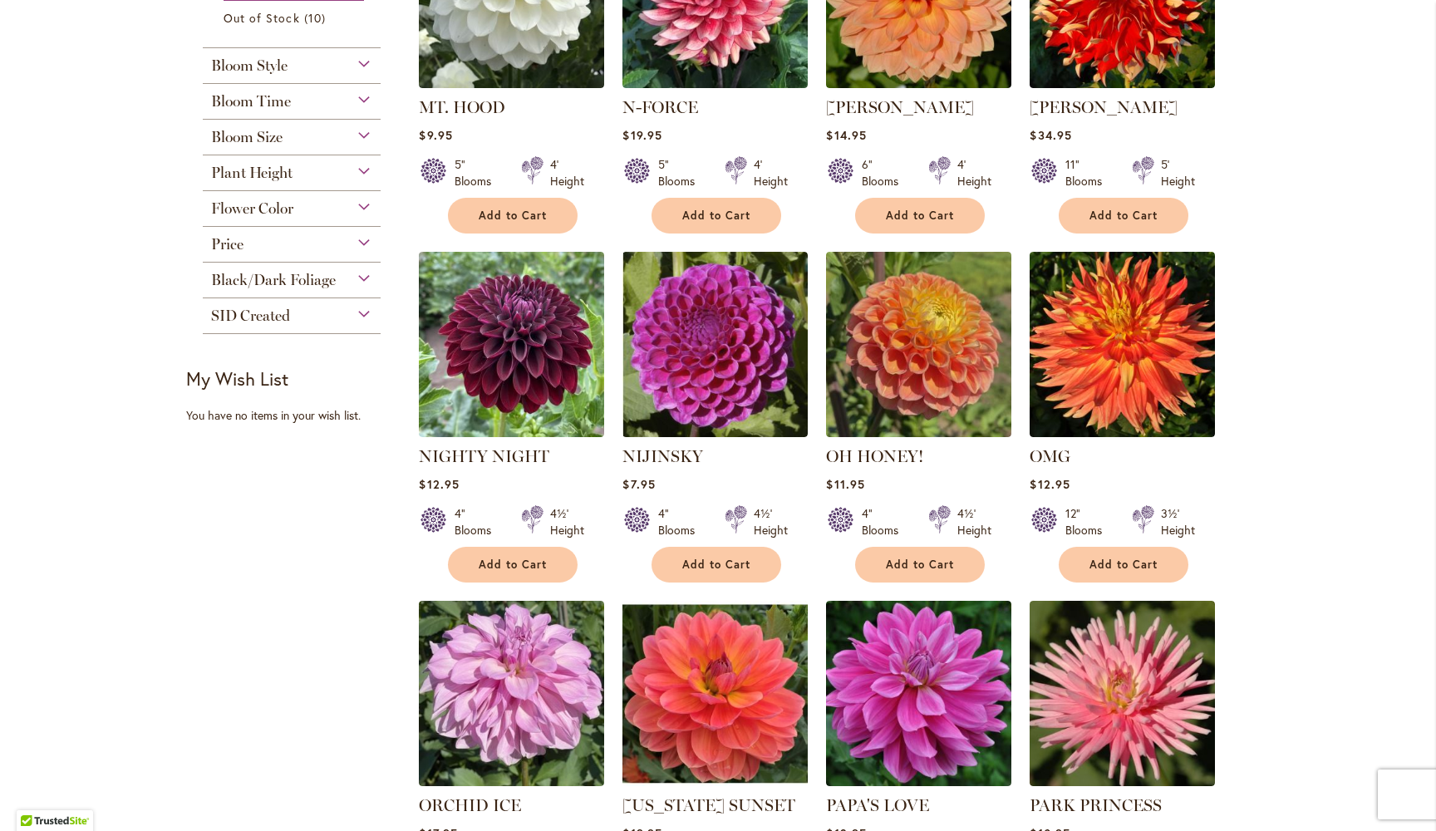
scroll to position [427, 0]
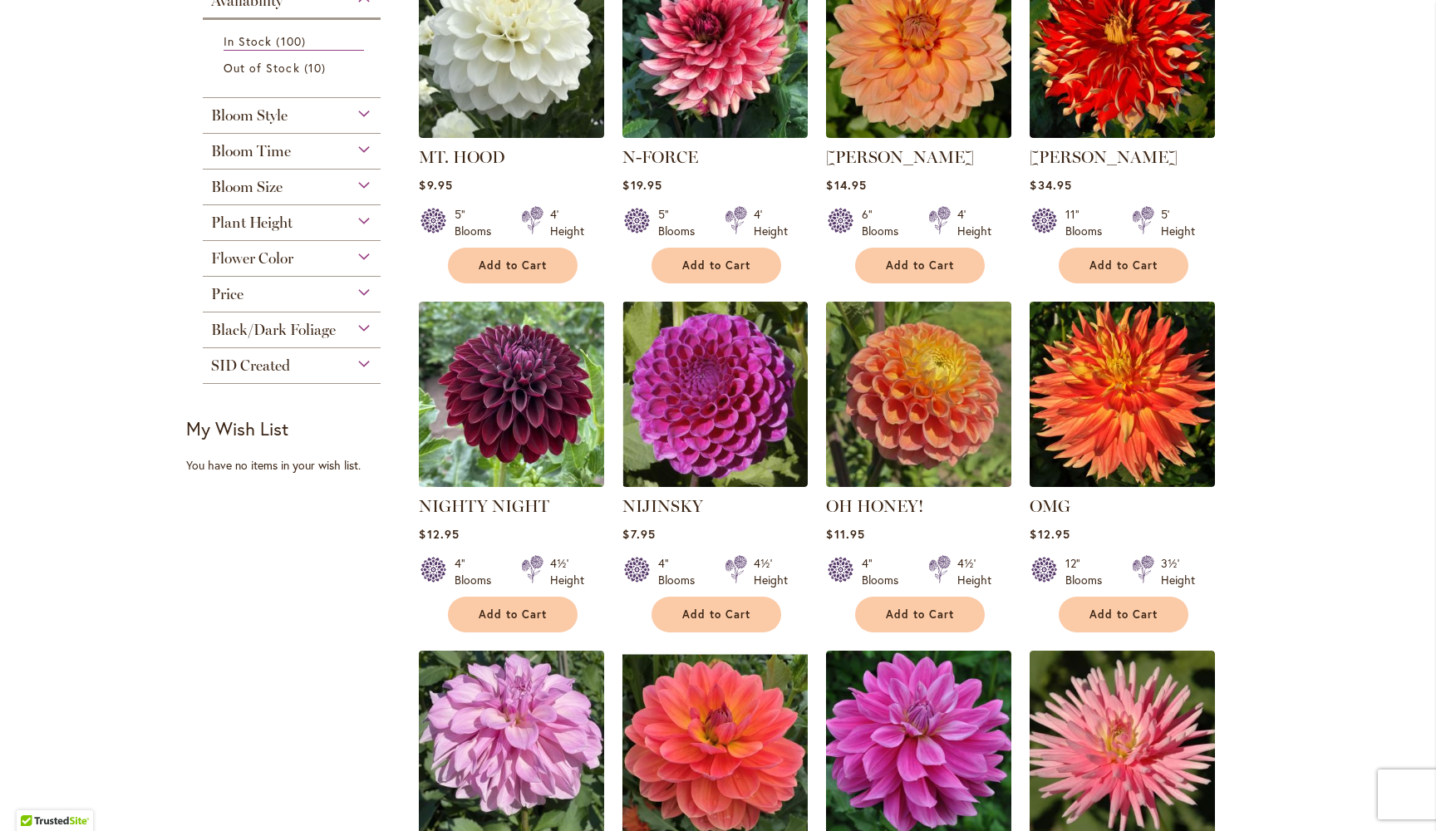
click at [253, 358] on span "SID Created" at bounding box center [250, 366] width 79 height 18
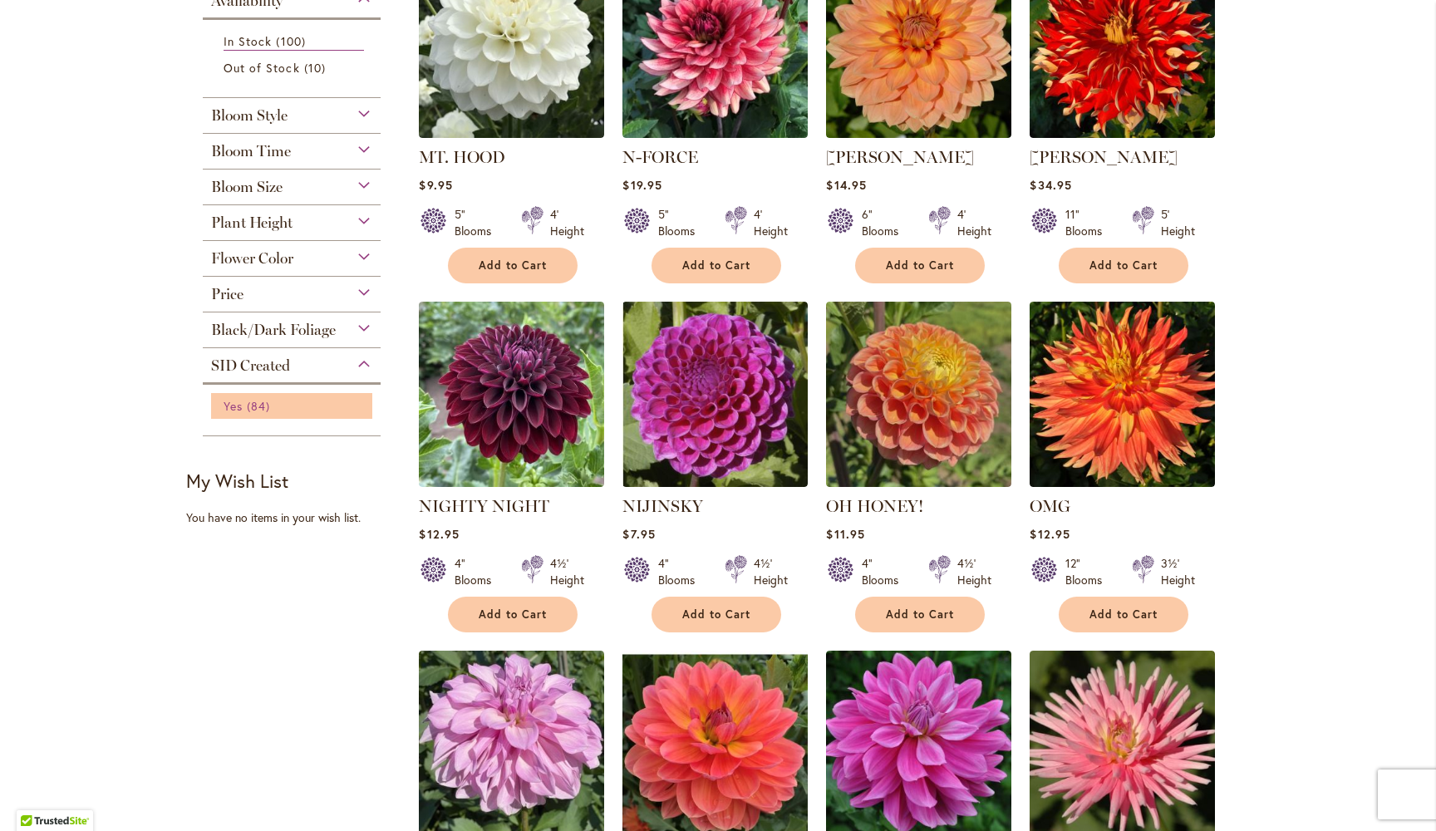
click at [241, 404] on span "Yes" at bounding box center [233, 406] width 19 height 16
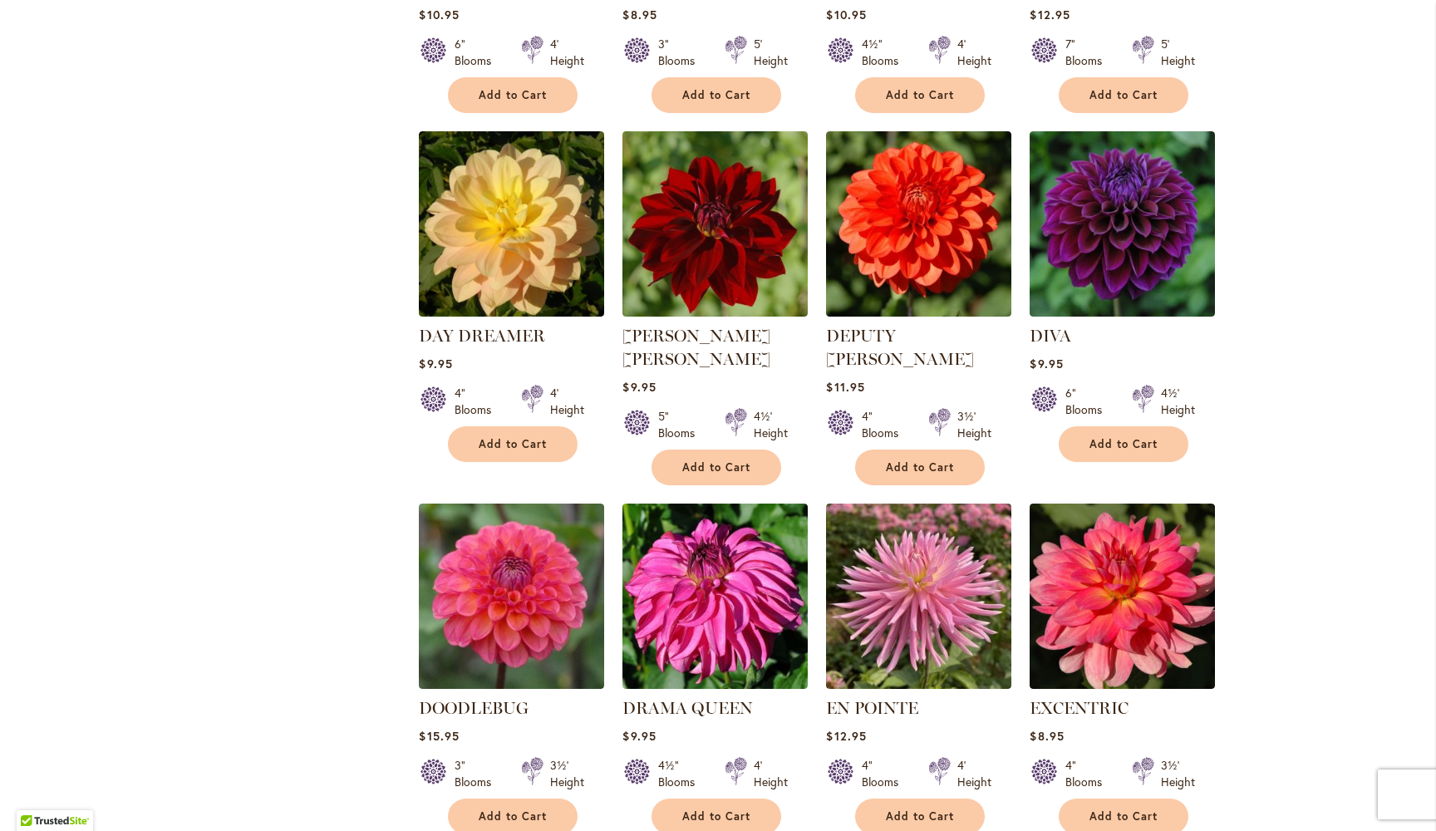
scroll to position [2006, 0]
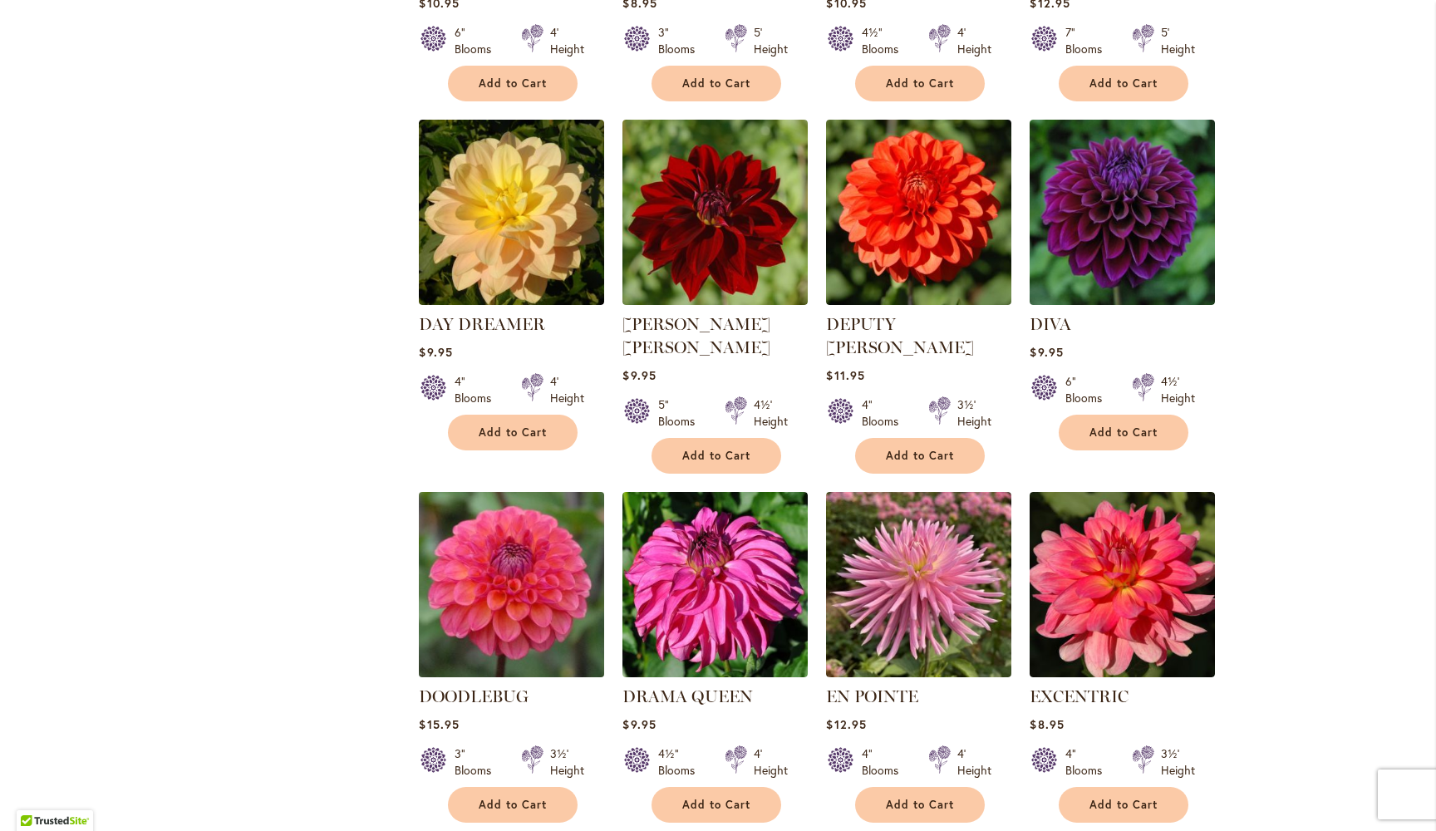
click at [506, 574] on img at bounding box center [512, 584] width 195 height 195
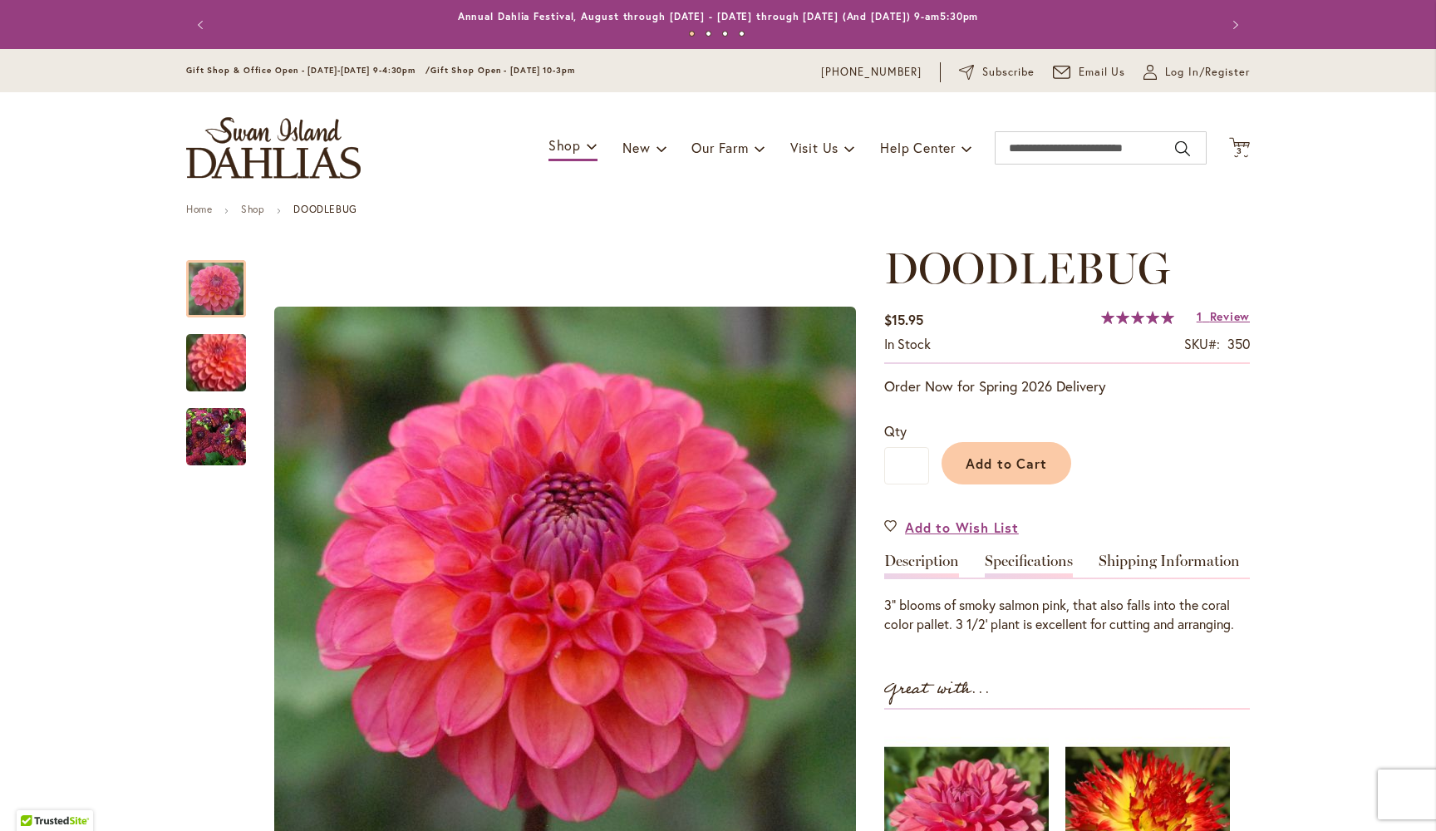
click at [1032, 564] on link "Specifications" at bounding box center [1029, 566] width 88 height 24
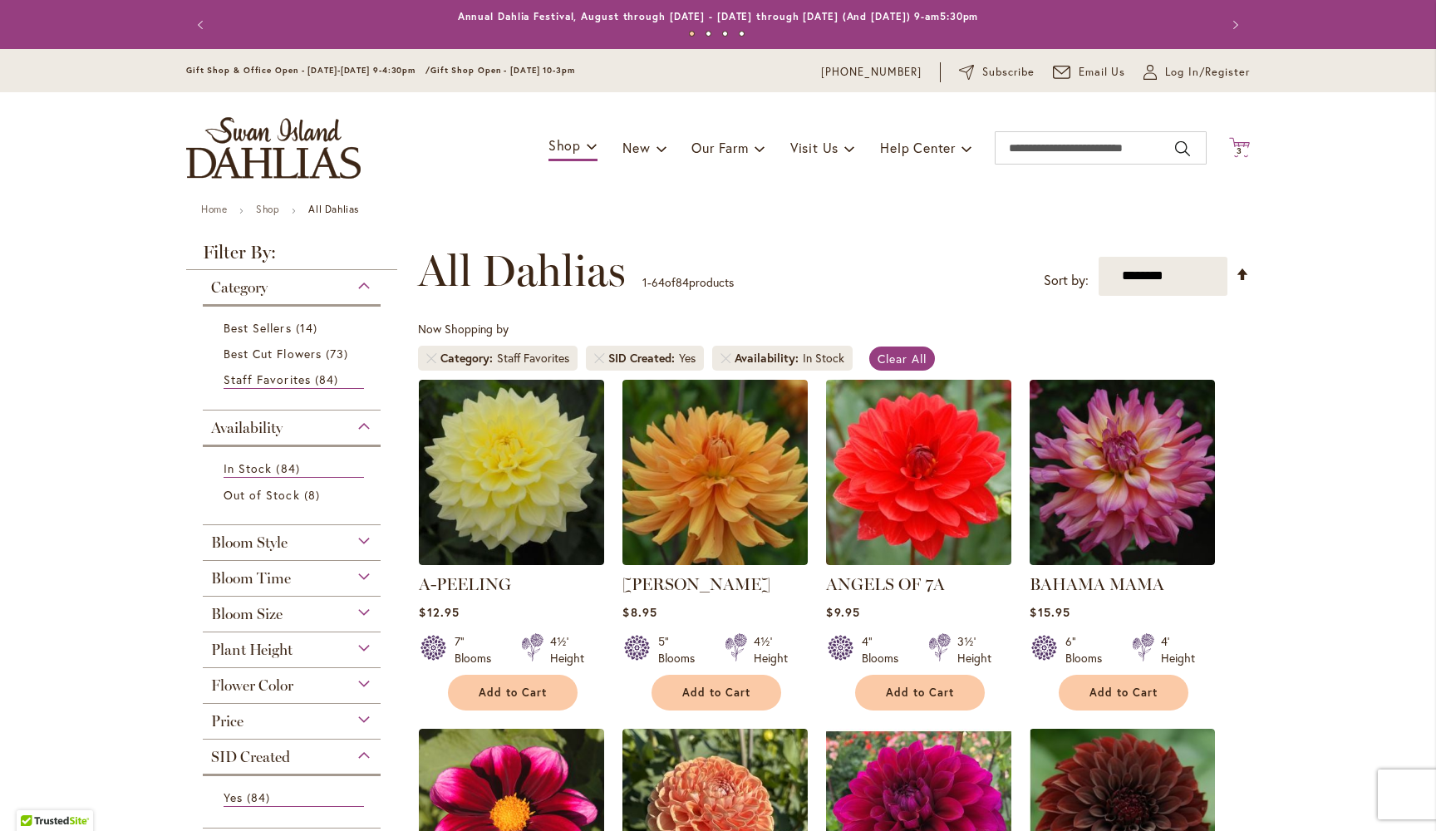
click at [1240, 145] on span "3" at bounding box center [1240, 150] width 6 height 11
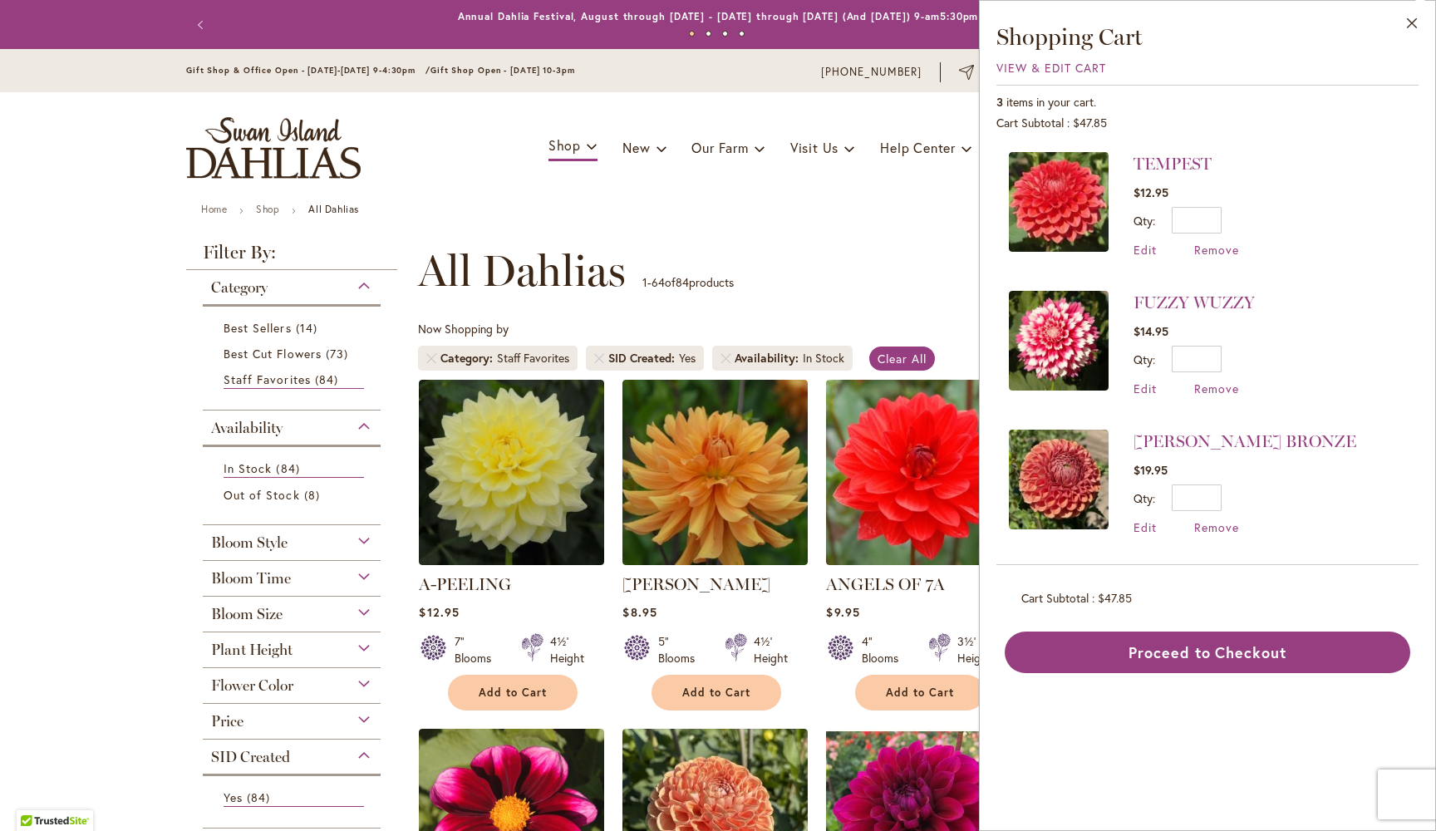
click at [633, 92] on div "Toggle Nav Shop Dahlia Tubers Collections Fresh Cut Dahlias Gardening Supplies …" at bounding box center [718, 147] width 1097 height 111
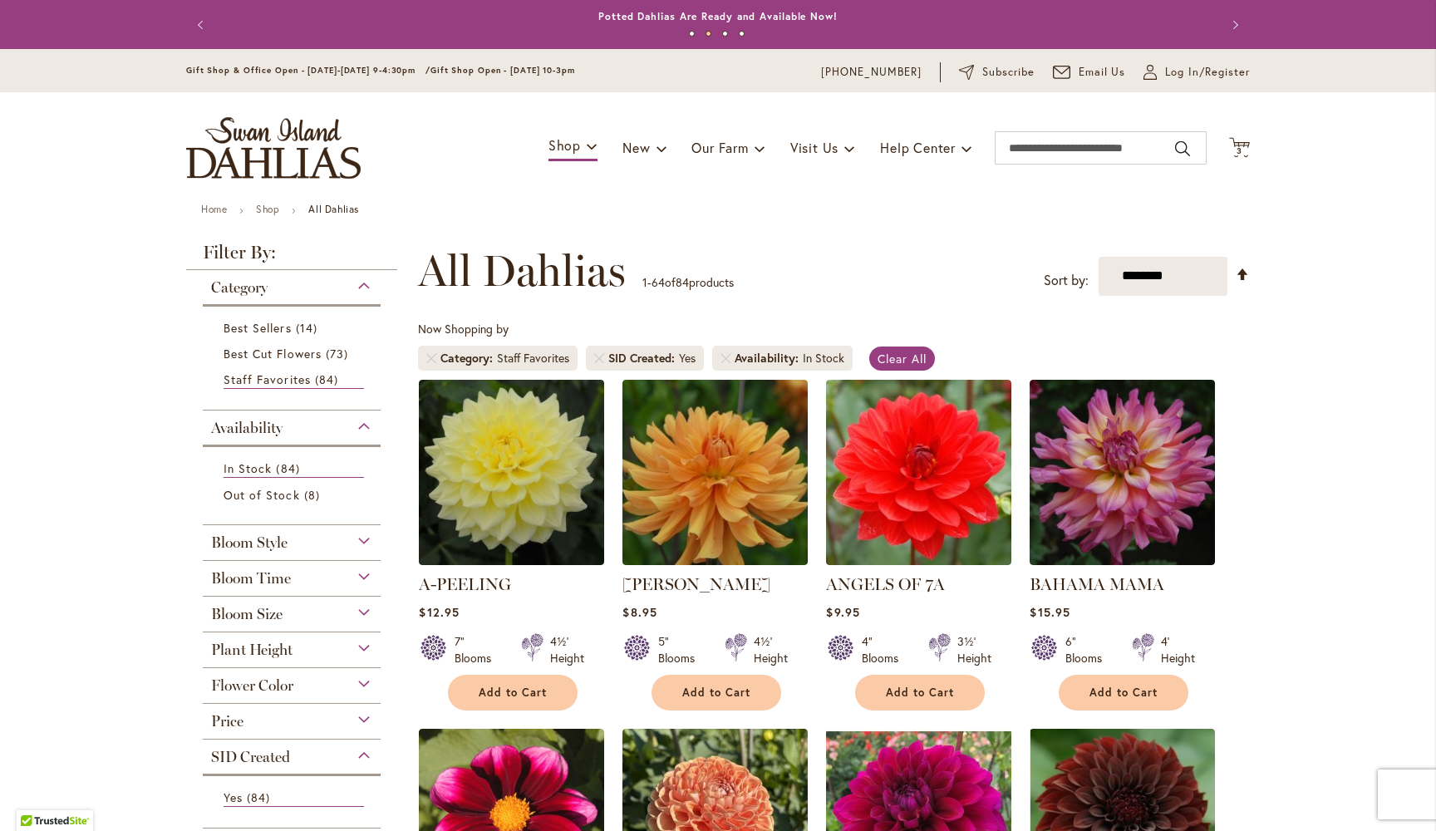
click at [711, 97] on div "Toggle Nav Shop Dahlia Tubers Collections Fresh Cut Dahlias Gardening Supplies …" at bounding box center [718, 147] width 1097 height 111
